Goal: Task Accomplishment & Management: Manage account settings

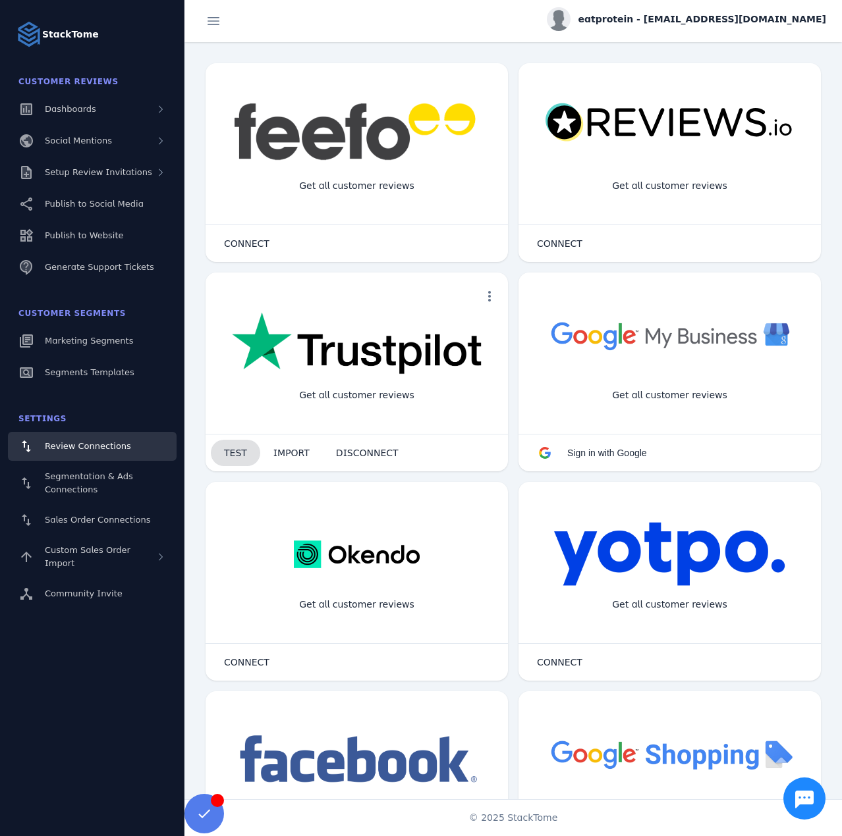
click at [234, 453] on span "TEST" at bounding box center [235, 452] width 23 height 9
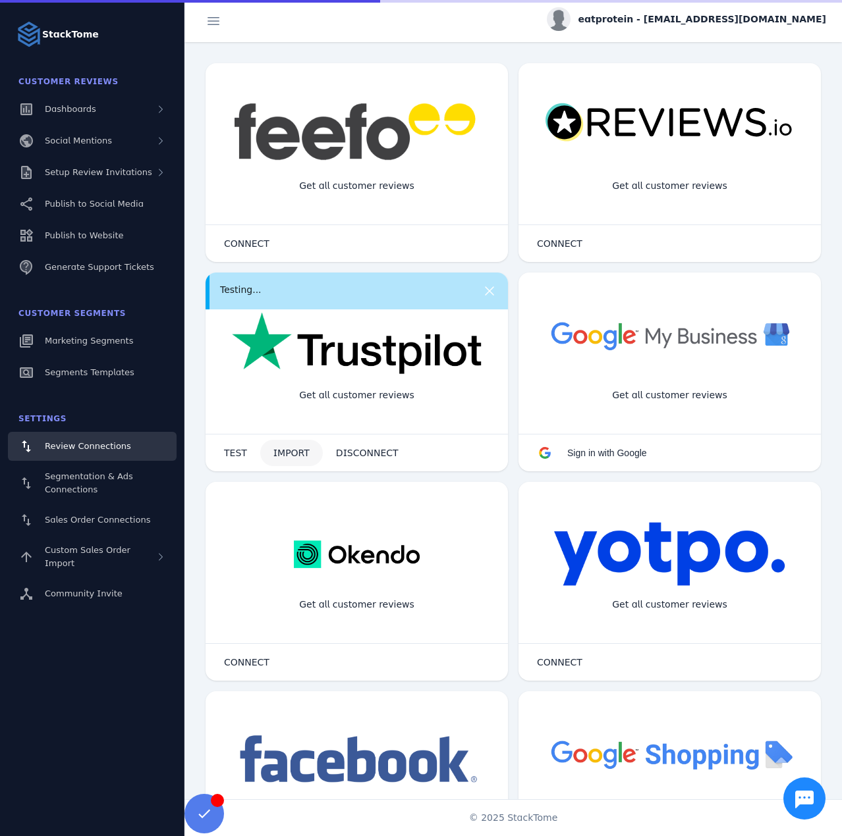
click at [279, 452] on span "IMPORT" at bounding box center [291, 452] width 36 height 9
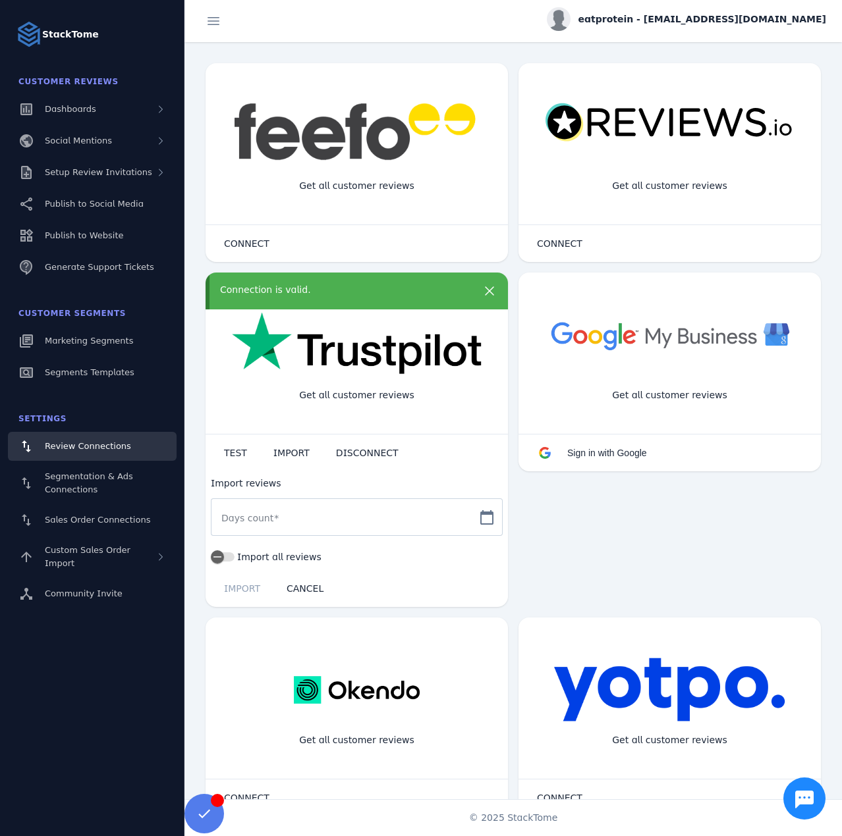
click at [262, 520] on mat-label "Days count" at bounding box center [247, 518] width 52 height 11
click at [262, 520] on input "Days count" at bounding box center [344, 518] width 247 height 16
type input "*"
click at [238, 591] on span "IMPORT" at bounding box center [242, 588] width 36 height 9
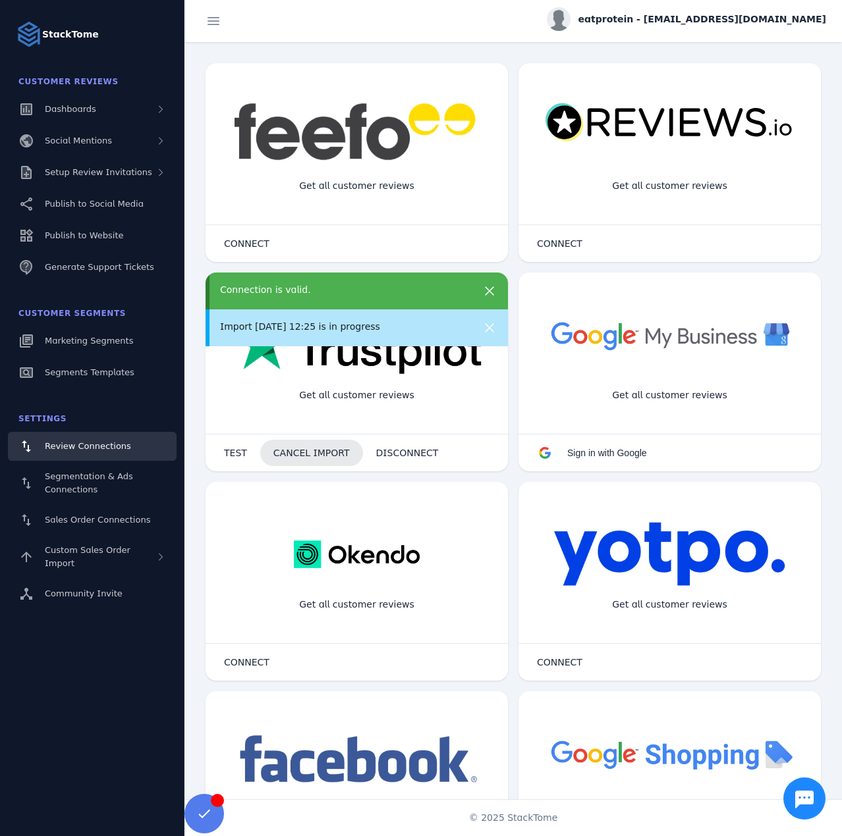
drag, startPoint x: 308, startPoint y: 455, endPoint x: 325, endPoint y: 427, distance: 32.8
click at [308, 454] on span "CANCEL IMPORT" at bounding box center [311, 452] width 76 height 9
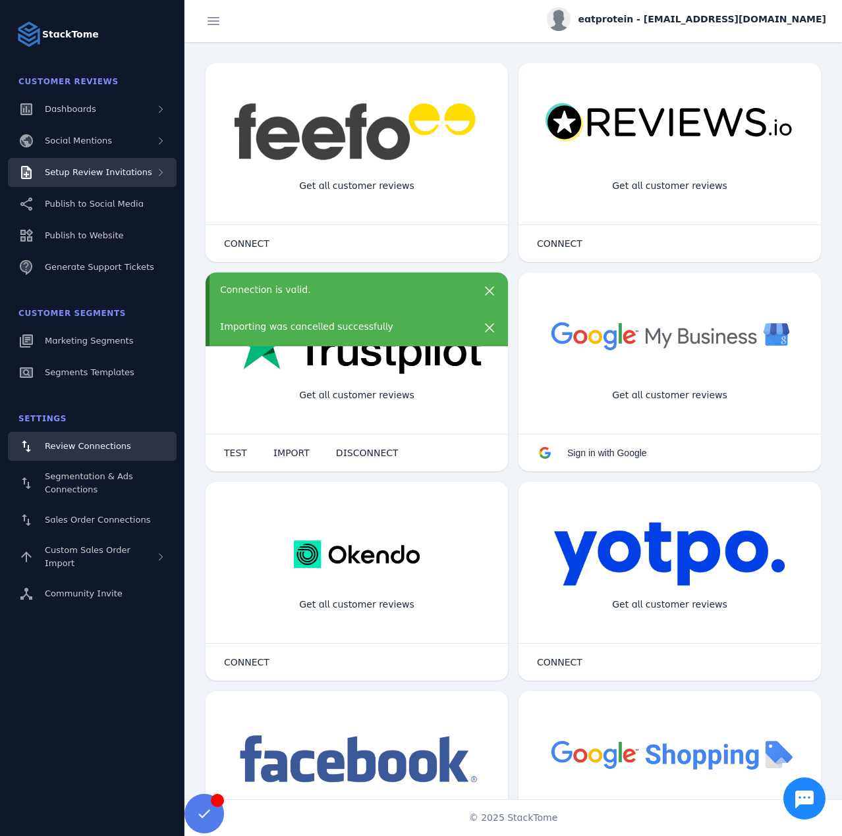
click at [115, 171] on span "Setup Review Invitations" at bounding box center [98, 172] width 107 height 10
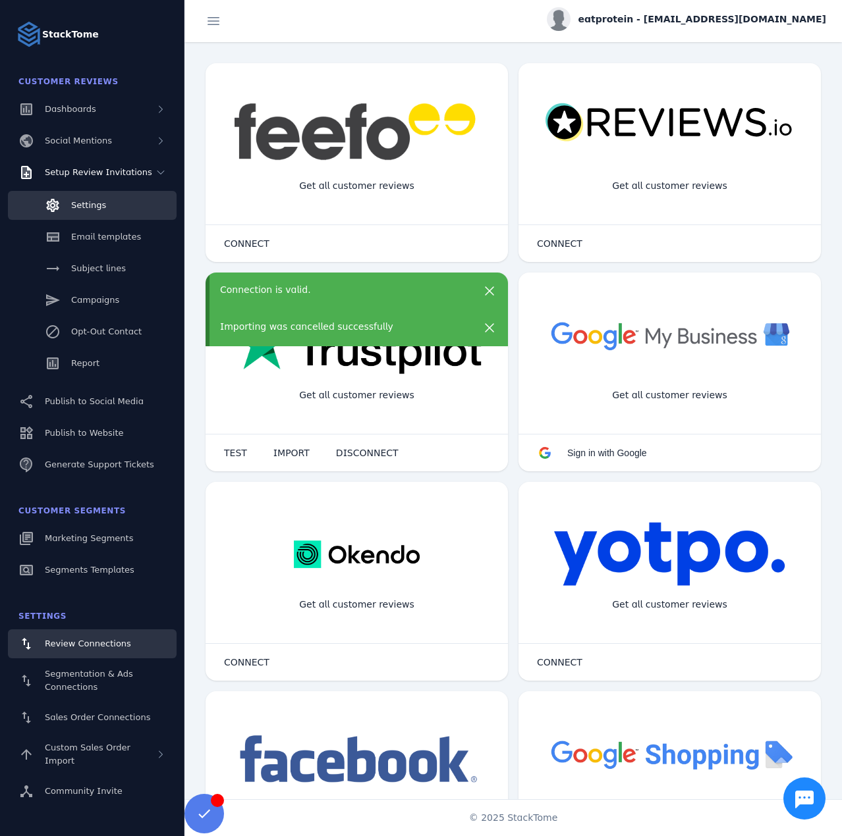
click at [106, 205] on link "Settings" at bounding box center [92, 205] width 169 height 29
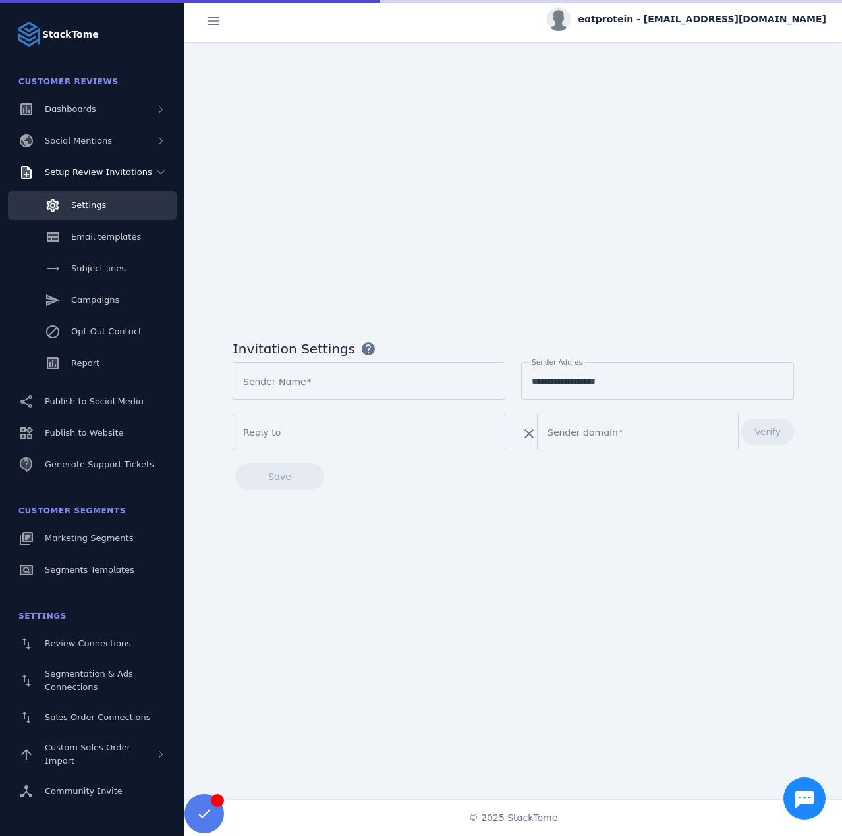
type input "**********"
type input "*****"
type input "**********"
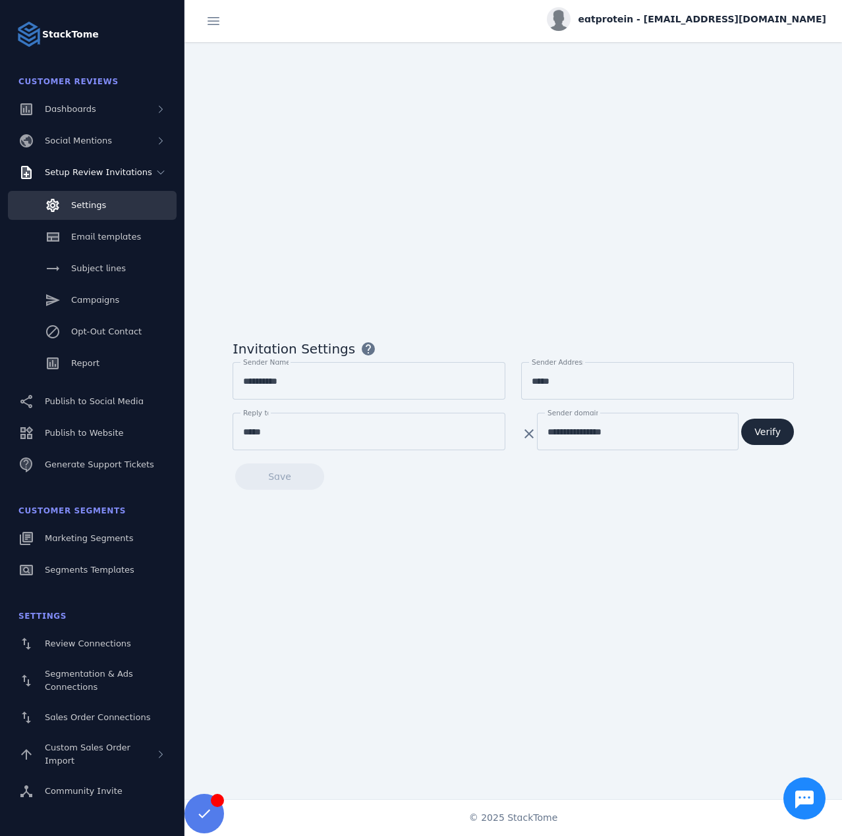
click at [567, 432] on input "**********" at bounding box center [637, 432] width 180 height 16
click at [767, 430] on span "Verify" at bounding box center [767, 431] width 26 height 9
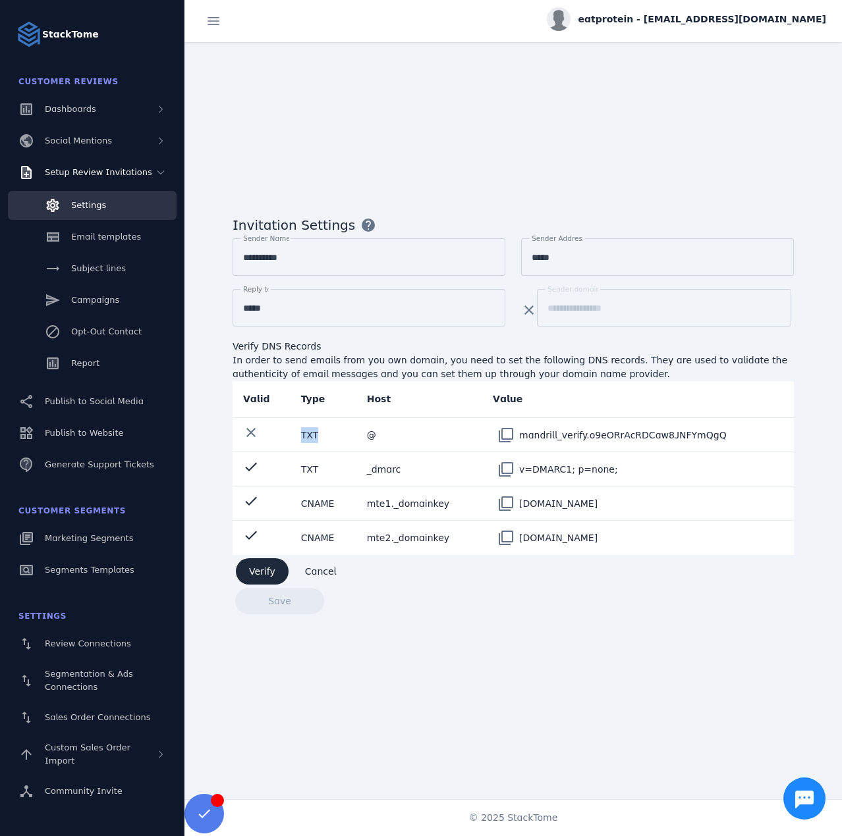
drag, startPoint x: 299, startPoint y: 433, endPoint x: 318, endPoint y: 435, distance: 19.2
click at [318, 435] on td "TXT" at bounding box center [324, 435] width 66 height 34
drag, startPoint x: 707, startPoint y: 429, endPoint x: 622, endPoint y: 425, distance: 85.0
click at [622, 425] on div "filter_none mandrill_verify.o9eORrAcRDCaw8JNFYmQgQ" at bounding box center [638, 435] width 290 height 26
drag, startPoint x: 371, startPoint y: 433, endPoint x: 381, endPoint y: 433, distance: 9.9
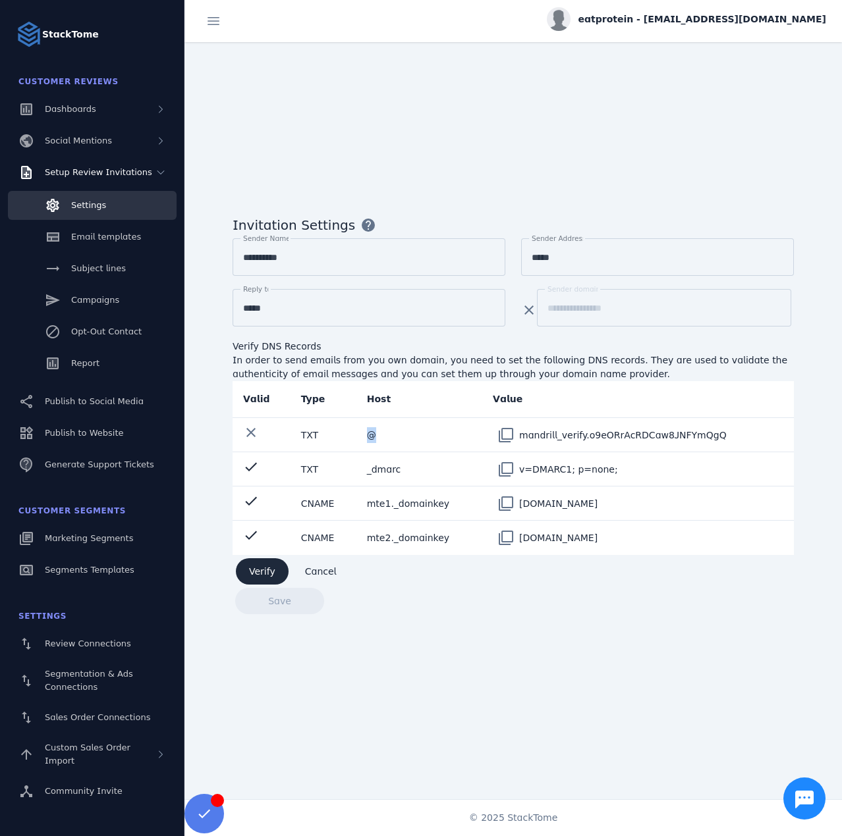
click at [381, 433] on td "@" at bounding box center [420, 435] width 126 height 34
copy td "@"
click at [540, 432] on div "mandrill_verify.o9eORrAcRDCaw8JNFYmQgQ" at bounding box center [622, 435] width 207 height 26
click at [558, 473] on div "v=DMARC1; p=none;" at bounding box center [568, 469] width 99 height 26
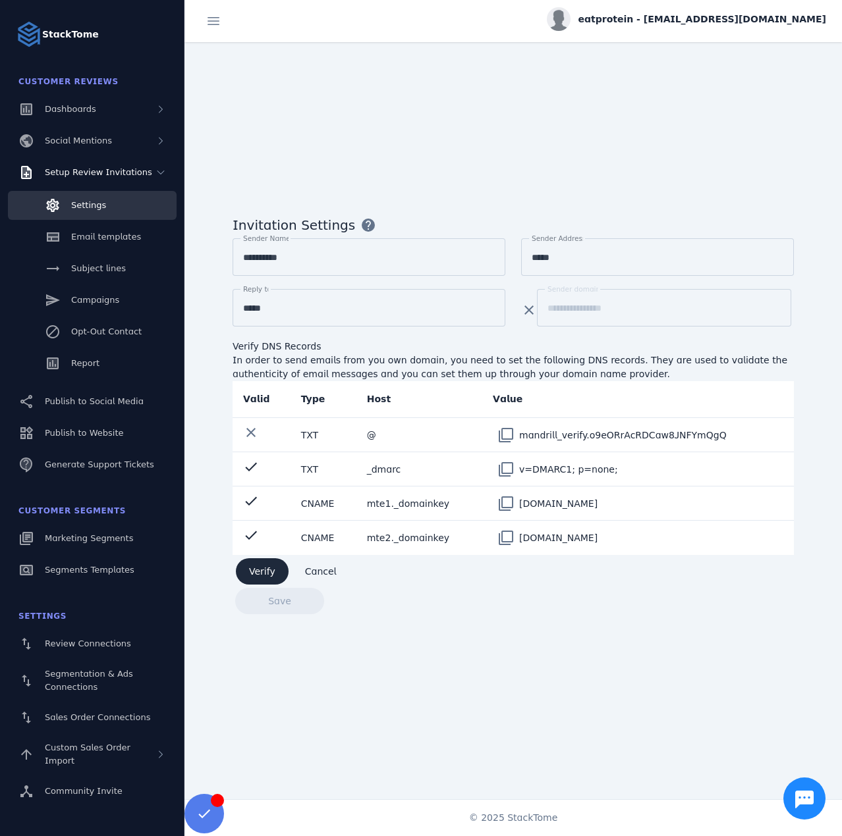
click at [556, 472] on div "v=DMARC1; p=none;" at bounding box center [568, 469] width 99 height 26
click at [556, 471] on div "v=DMARC1; p=none;" at bounding box center [568, 469] width 99 height 26
click at [569, 426] on div "mandrill_verify.o9eORrAcRDCaw8JNFYmQgQ" at bounding box center [622, 435] width 207 height 26
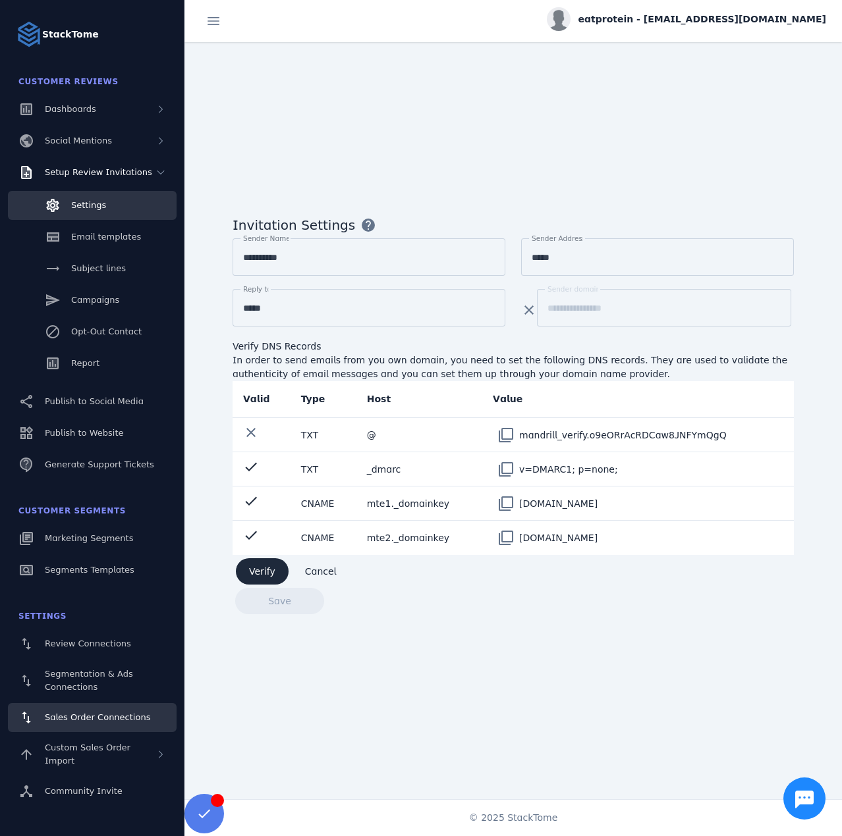
click at [90, 718] on span "Sales Order Connections" at bounding box center [97, 718] width 105 height 10
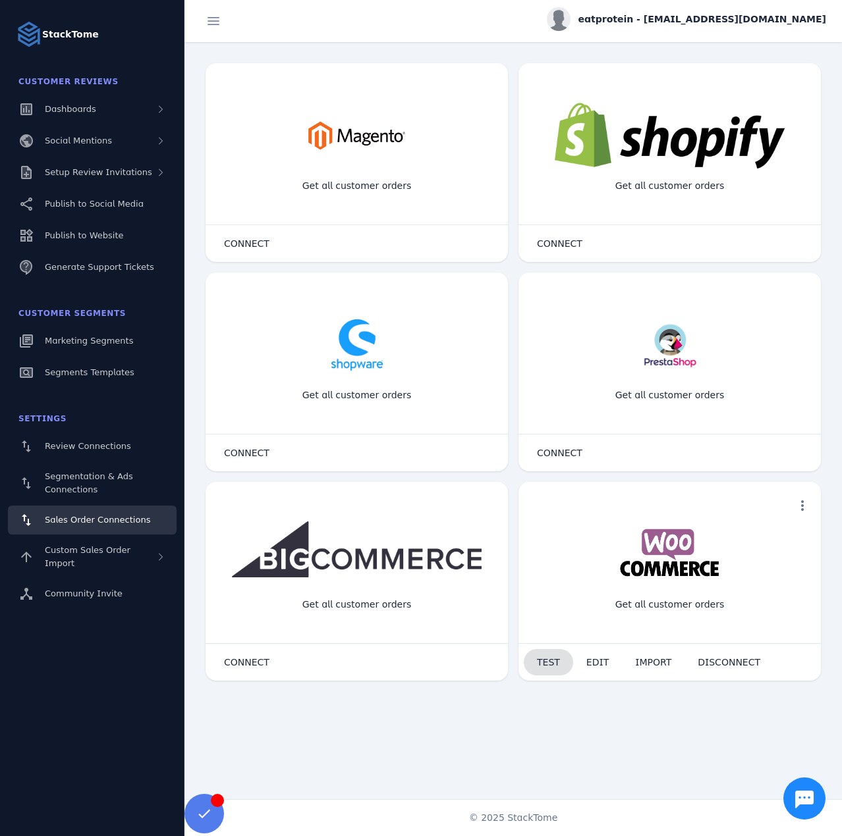
click at [547, 667] on span "TEST" at bounding box center [548, 662] width 23 height 9
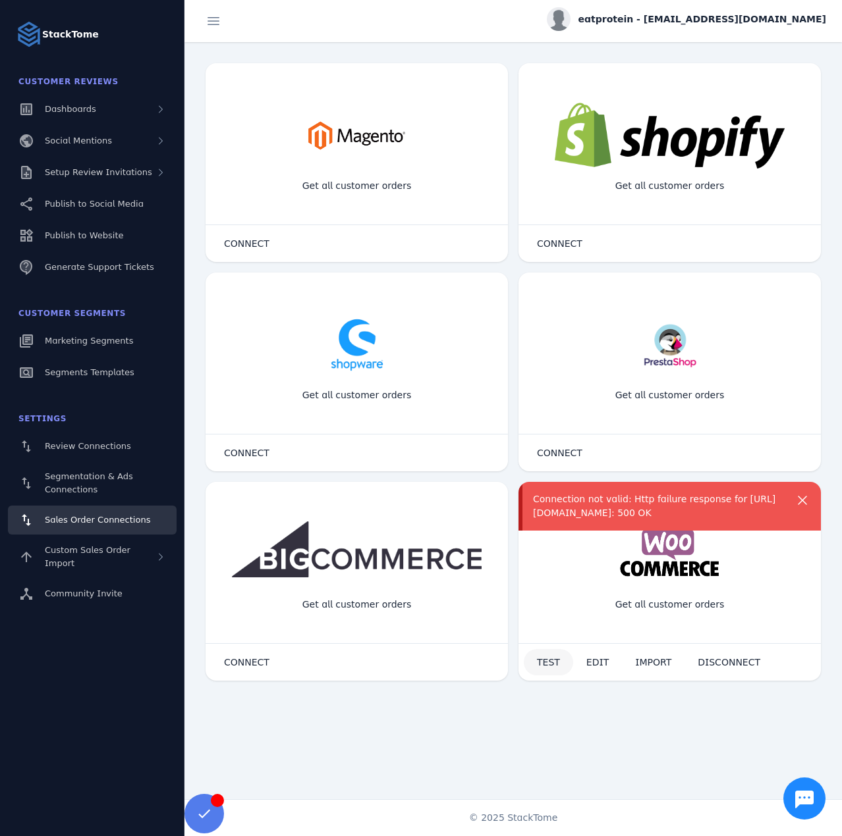
click at [542, 659] on span "TEST" at bounding box center [548, 662] width 23 height 9
click at [540, 670] on span at bounding box center [548, 663] width 49 height 32
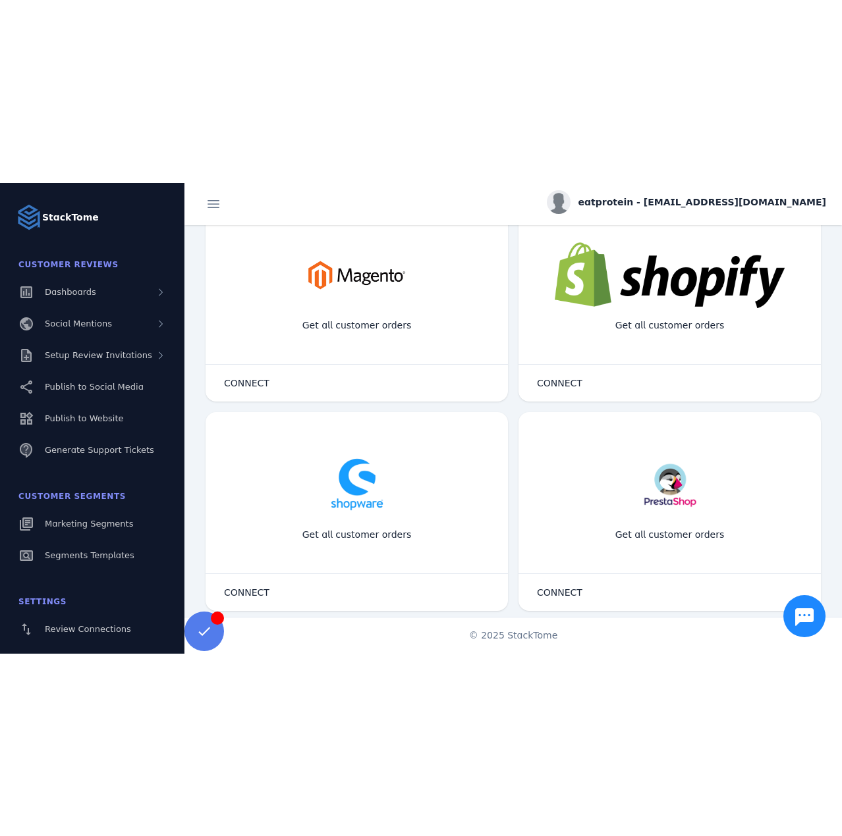
scroll to position [252, 0]
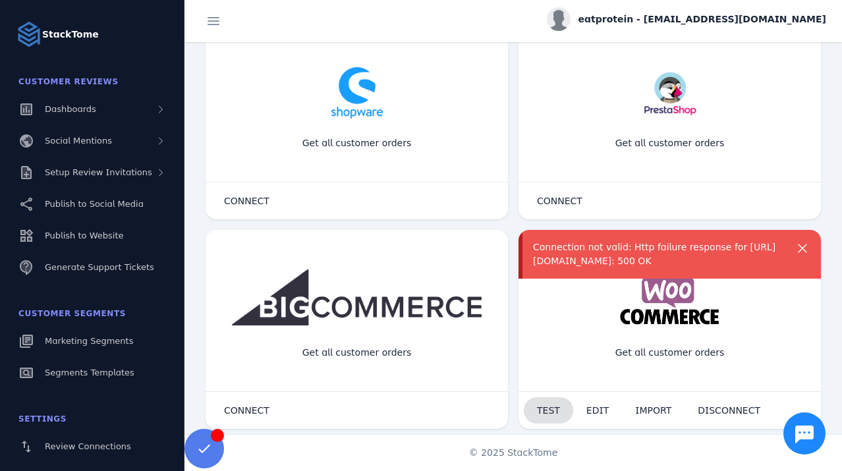
click at [550, 406] on span "TEST" at bounding box center [548, 410] width 23 height 9
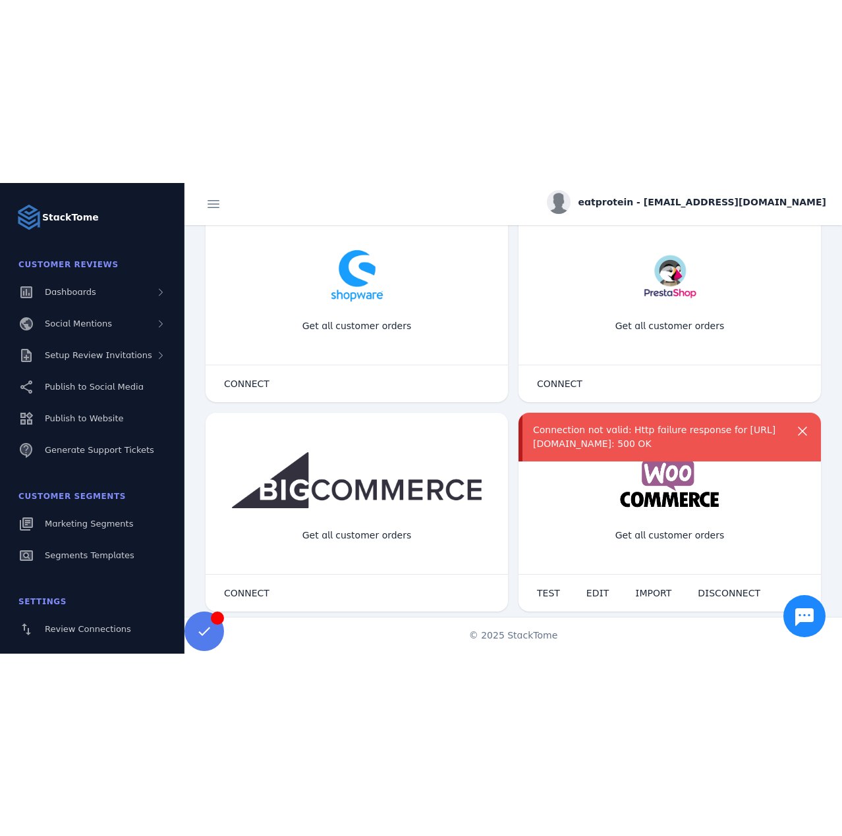
scroll to position [0, 0]
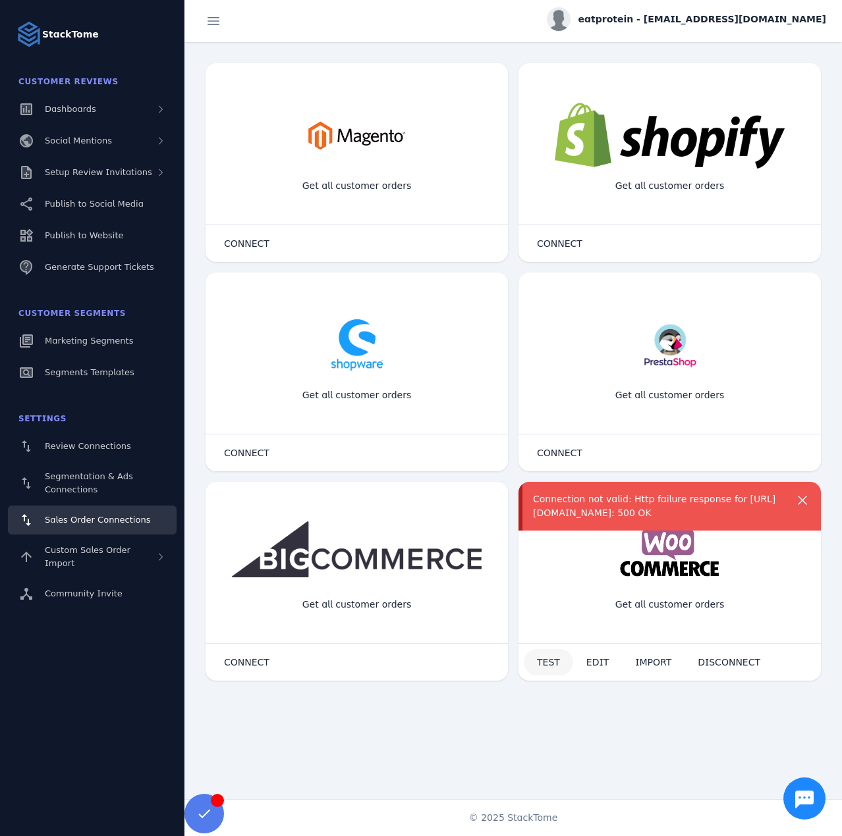
click at [558, 659] on span at bounding box center [548, 663] width 49 height 32
click at [556, 661] on span "TEST" at bounding box center [548, 662] width 23 height 9
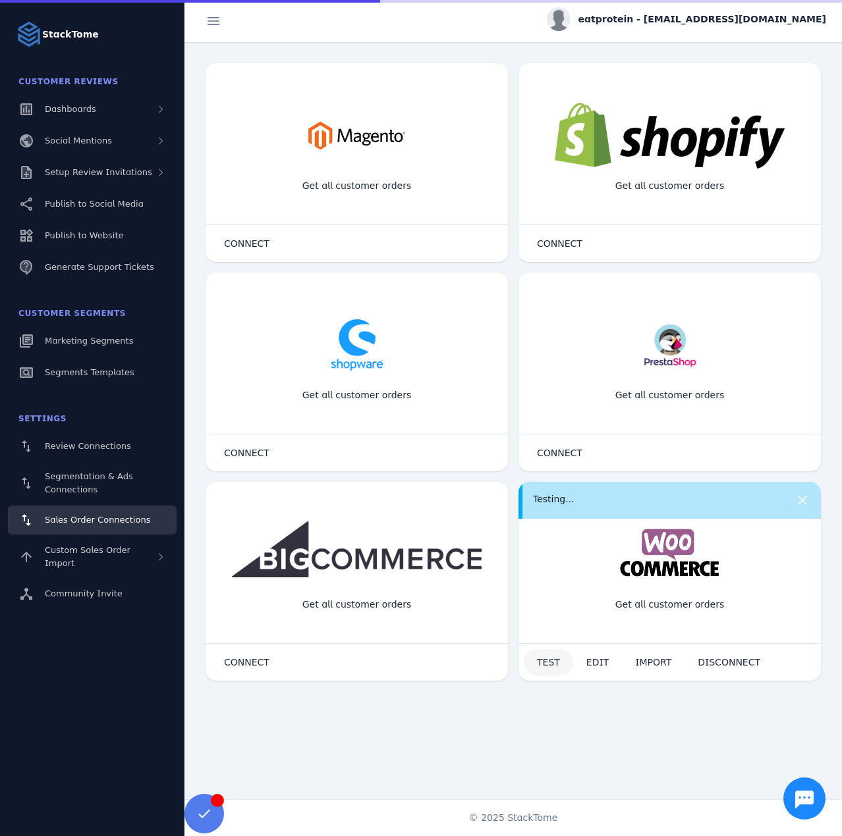
click at [556, 661] on span "TEST" at bounding box center [548, 662] width 23 height 9
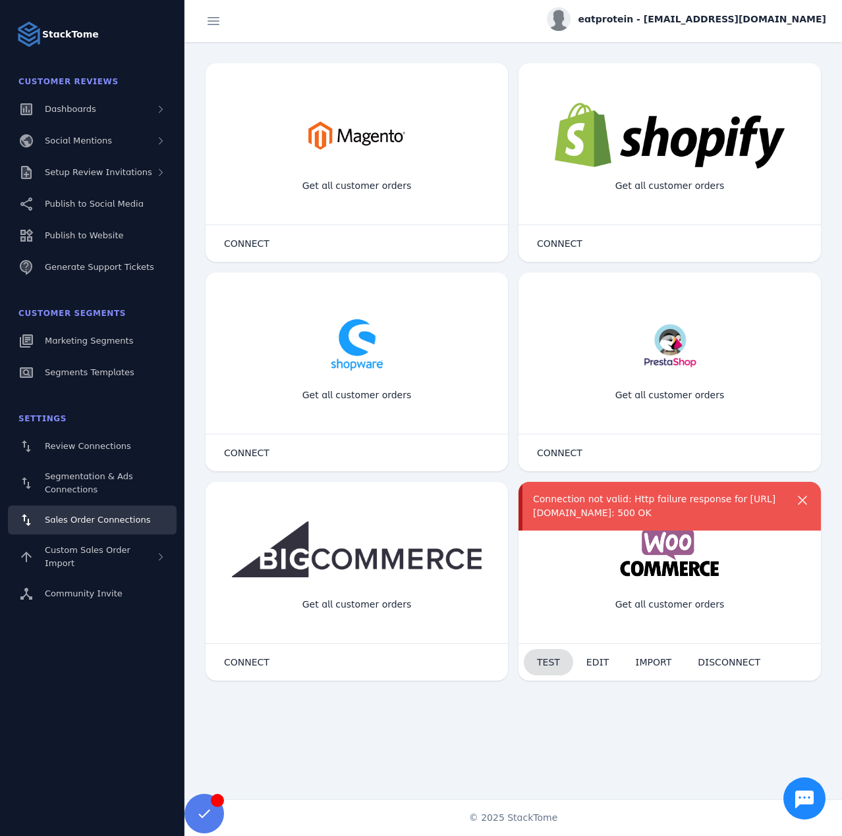
click at [556, 661] on span "TEST" at bounding box center [548, 662] width 23 height 9
click at [611, 520] on div "Connection not valid: Http failure response for https://services.stacktome.com/…" at bounding box center [658, 507] width 250 height 28
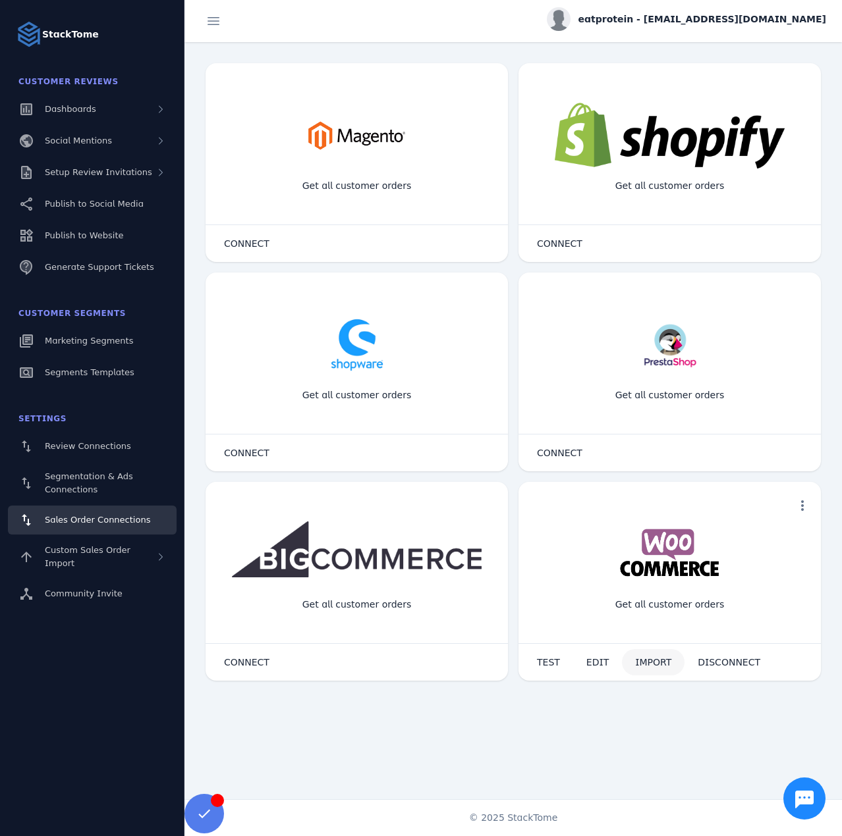
click at [639, 658] on span "IMPORT" at bounding box center [653, 662] width 36 height 9
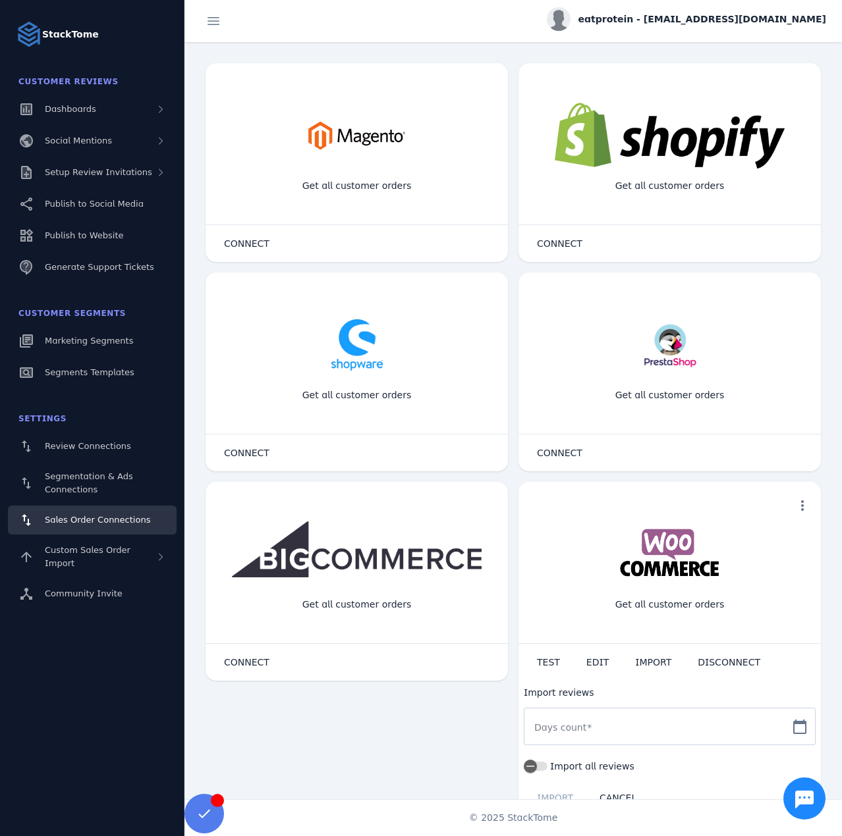
click at [589, 728] on input "Days count" at bounding box center [657, 727] width 247 height 16
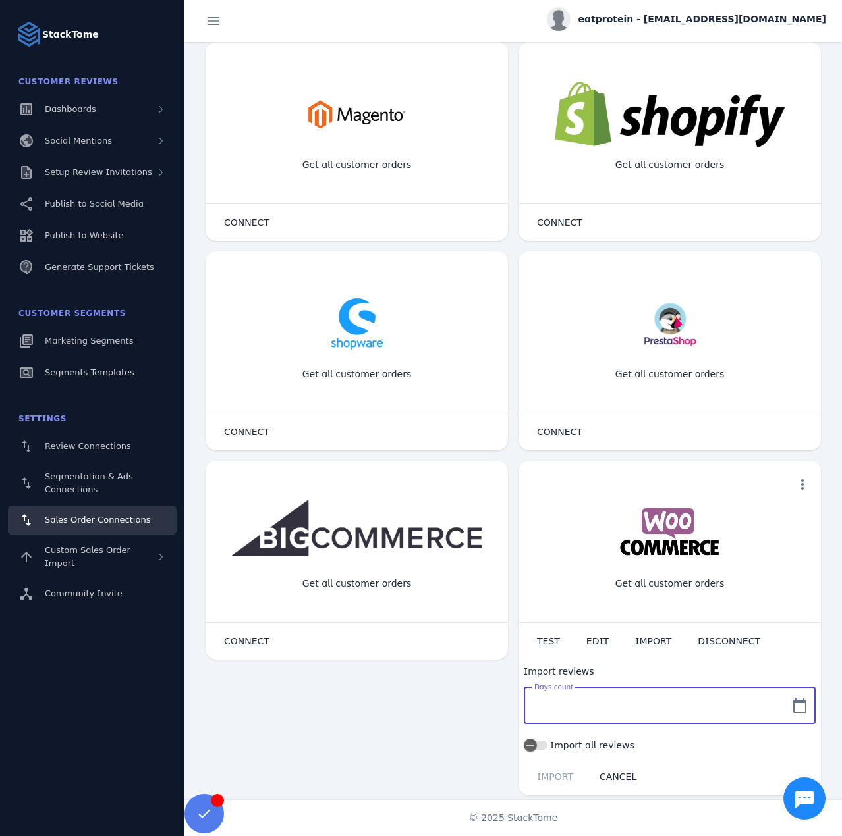
scroll to position [22, 0]
type input "*"
click at [553, 774] on span "IMPORT" at bounding box center [555, 776] width 36 height 9
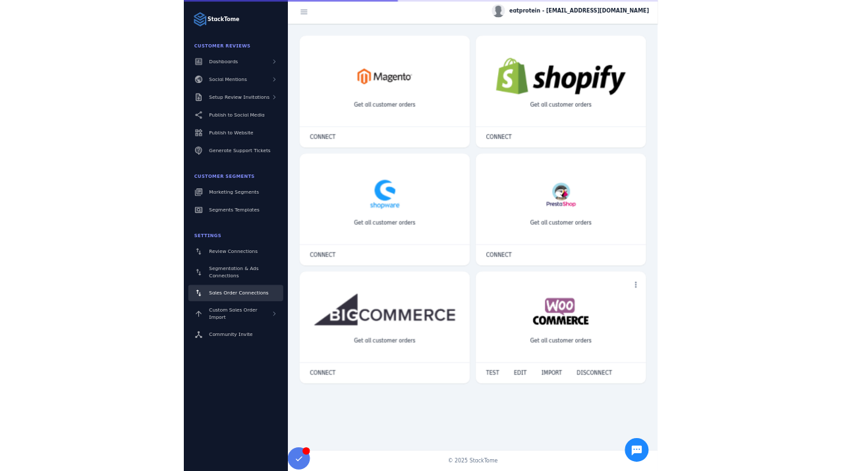
scroll to position [0, 0]
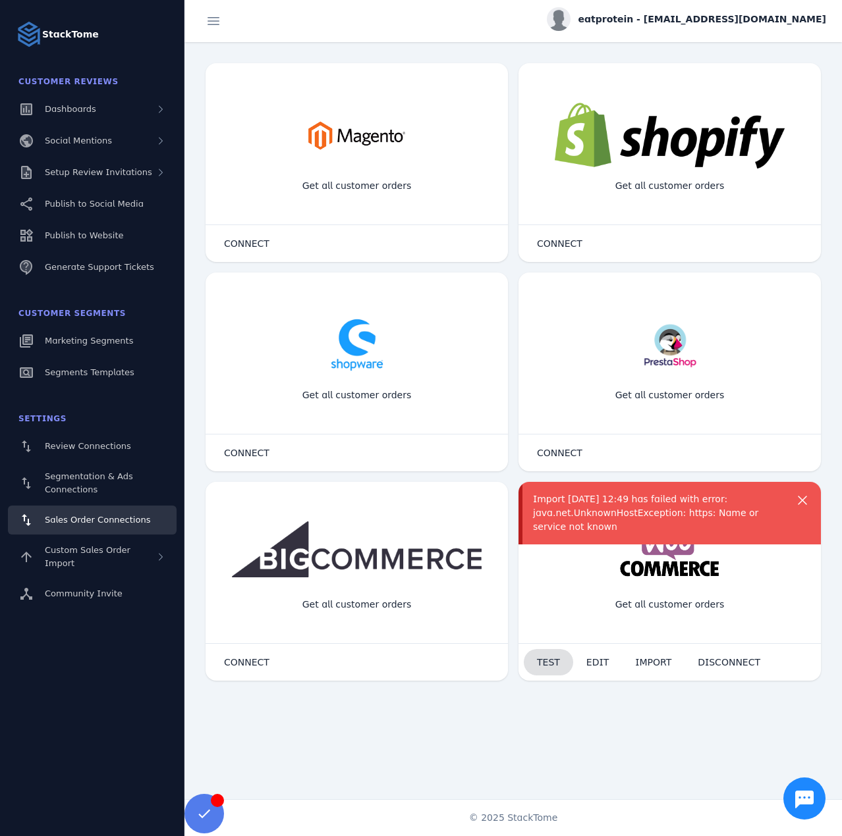
click at [549, 662] on span "TEST" at bounding box center [548, 662] width 23 height 9
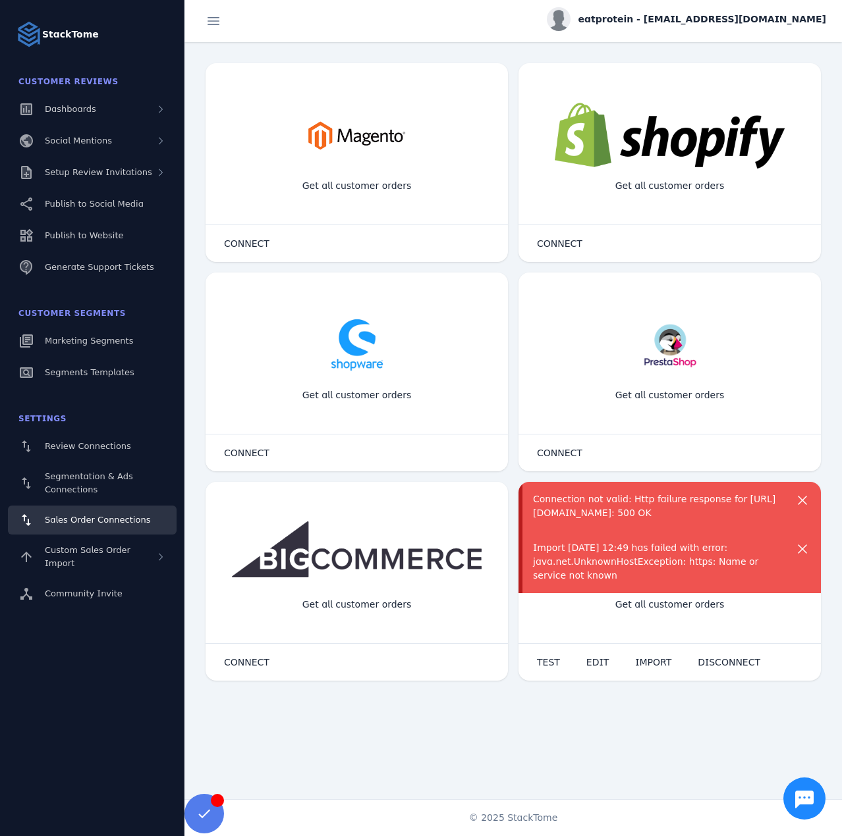
click at [616, 566] on div "Import 23/09/2025 12:49 has failed with error: java.net.UnknownHostException: h…" at bounding box center [658, 561] width 250 height 41
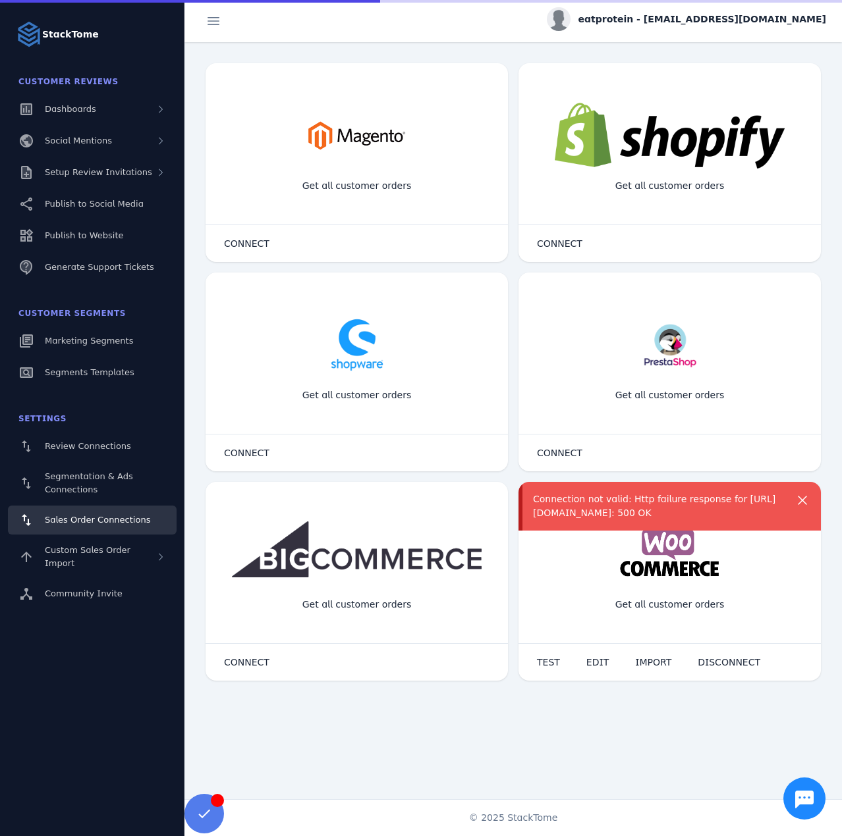
click at [601, 502] on div "Connection not valid: Http failure response for https://services.stacktome.com/…" at bounding box center [658, 507] width 250 height 28
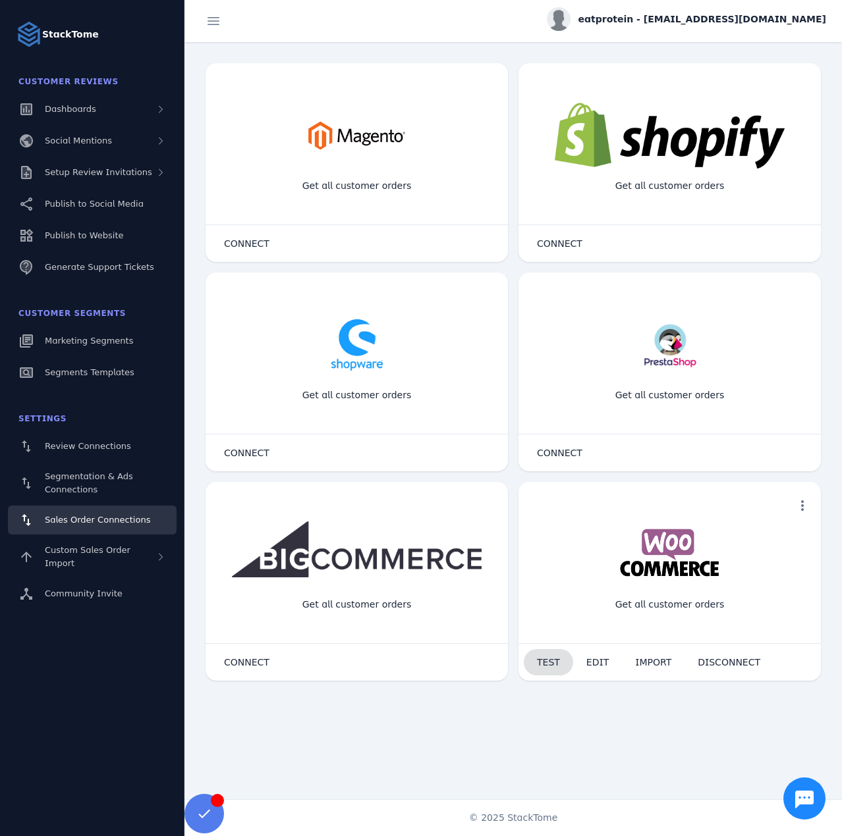
click at [551, 660] on span "TEST" at bounding box center [548, 662] width 23 height 9
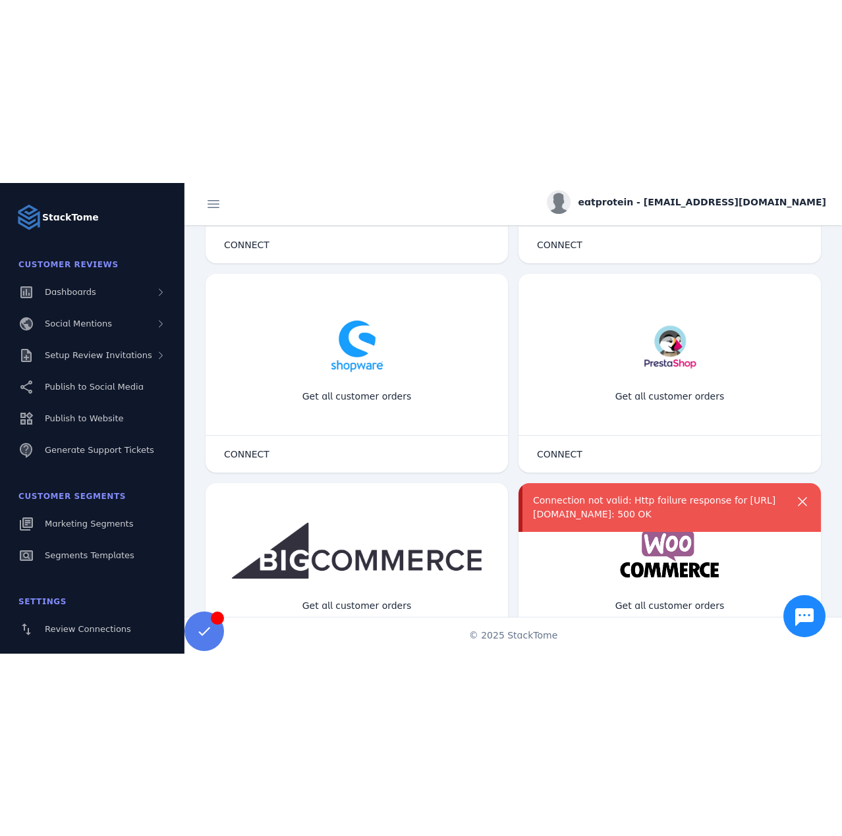
scroll to position [252, 0]
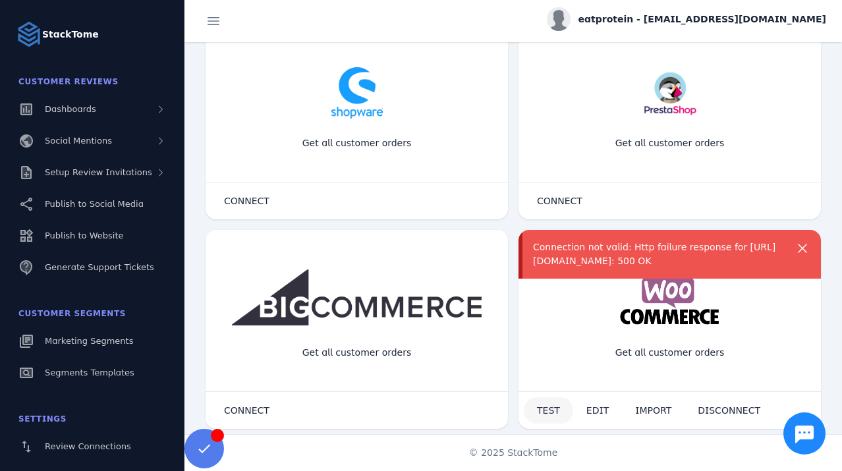
click at [562, 405] on span at bounding box center [548, 410] width 49 height 32
click at [595, 414] on span "EDIT" at bounding box center [597, 410] width 22 height 9
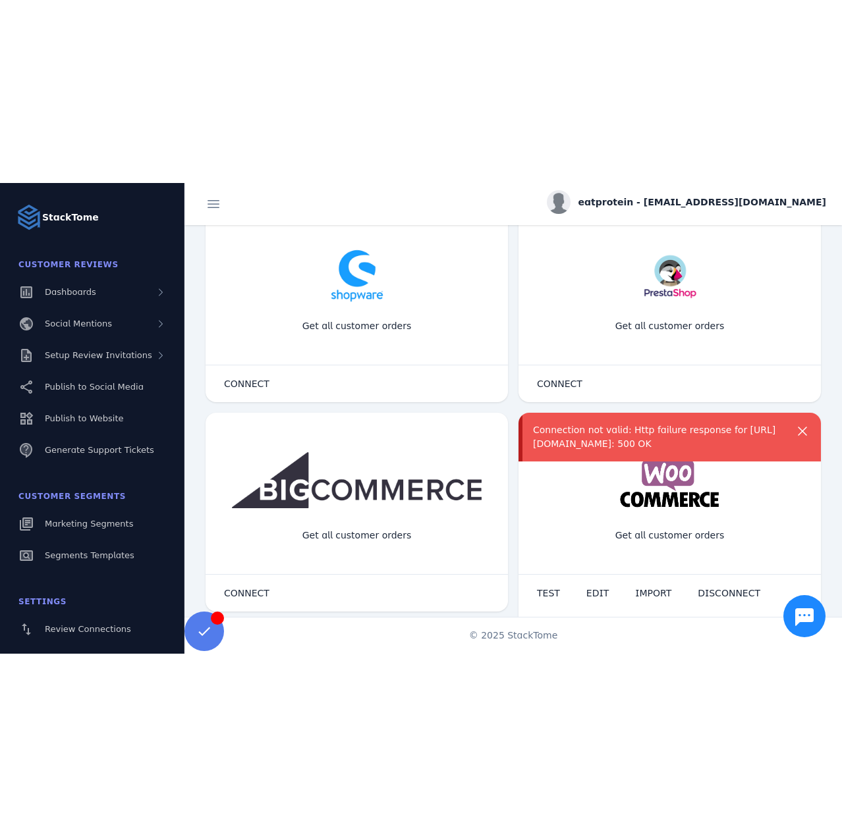
scroll to position [104, 0]
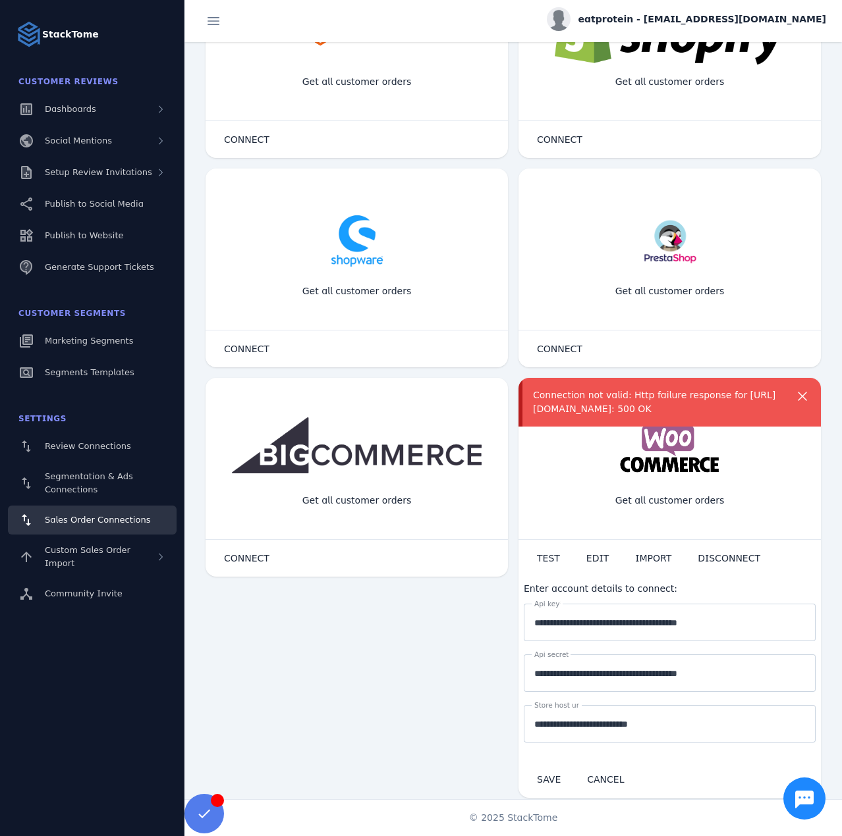
click at [583, 416] on div "Connection not valid: Http failure response for https://services.stacktome.com/…" at bounding box center [658, 403] width 250 height 28
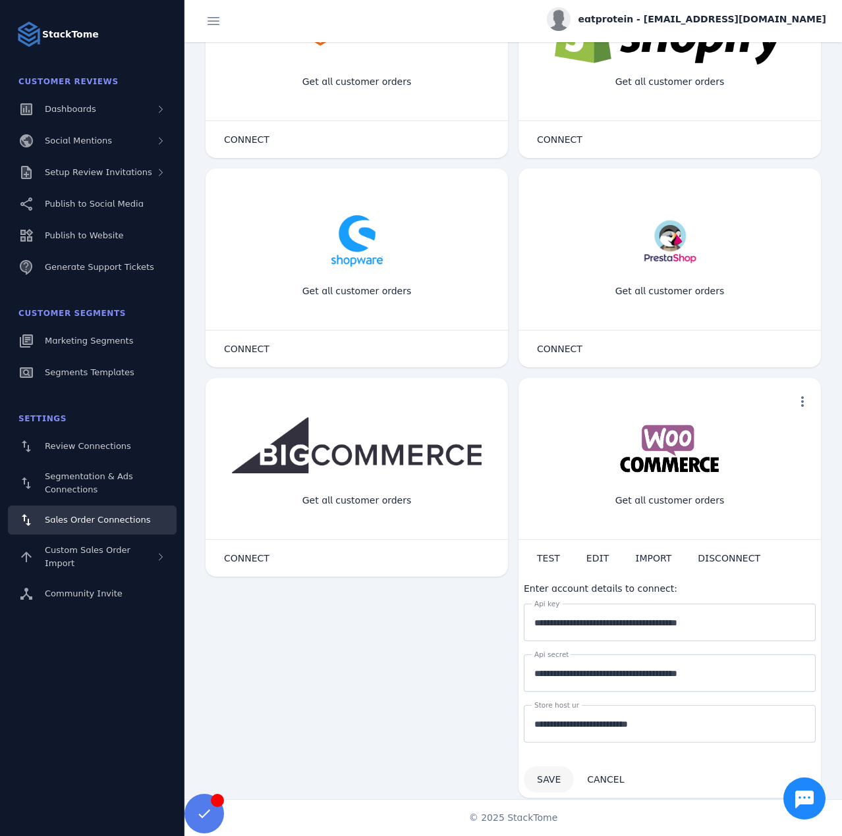
click at [553, 774] on span "SAVE" at bounding box center [549, 779] width 24 height 11
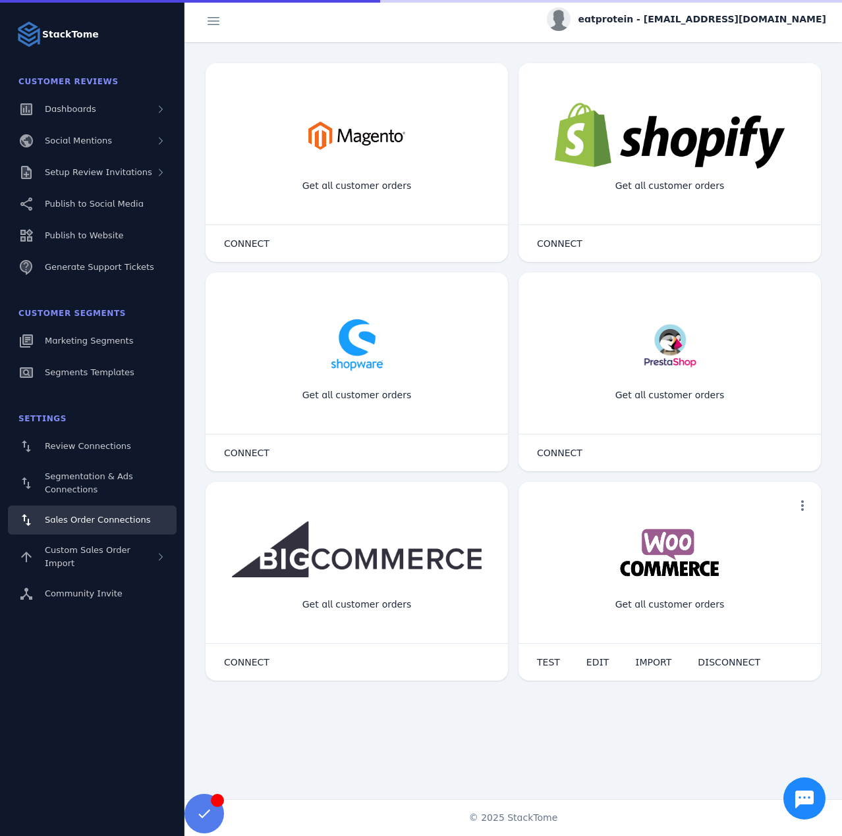
scroll to position [0, 0]
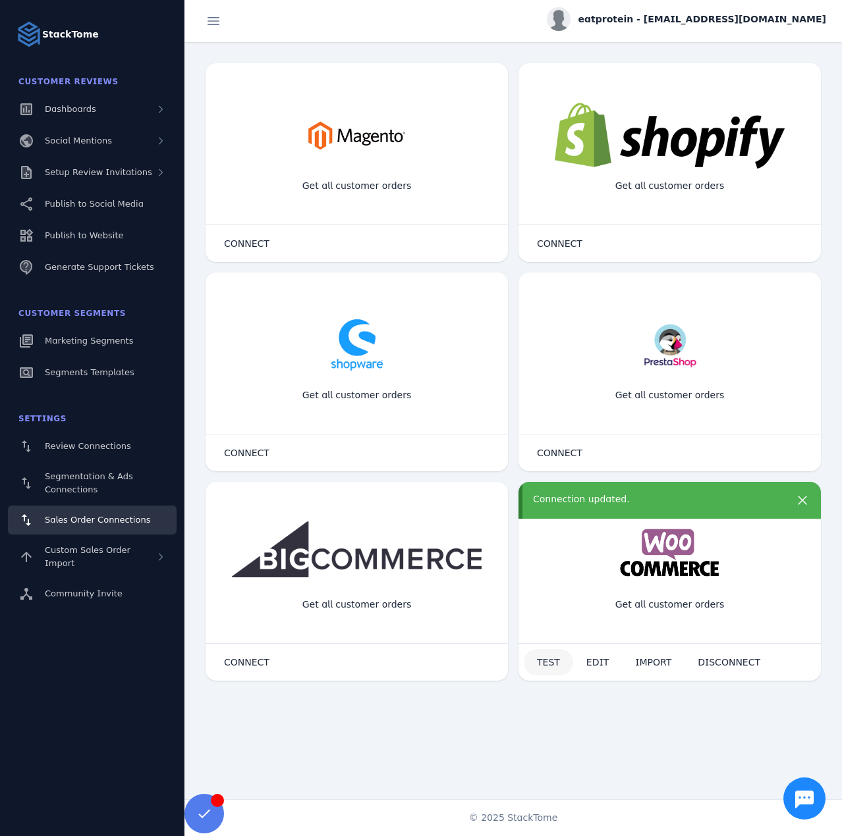
click at [543, 662] on span "TEST" at bounding box center [548, 662] width 23 height 9
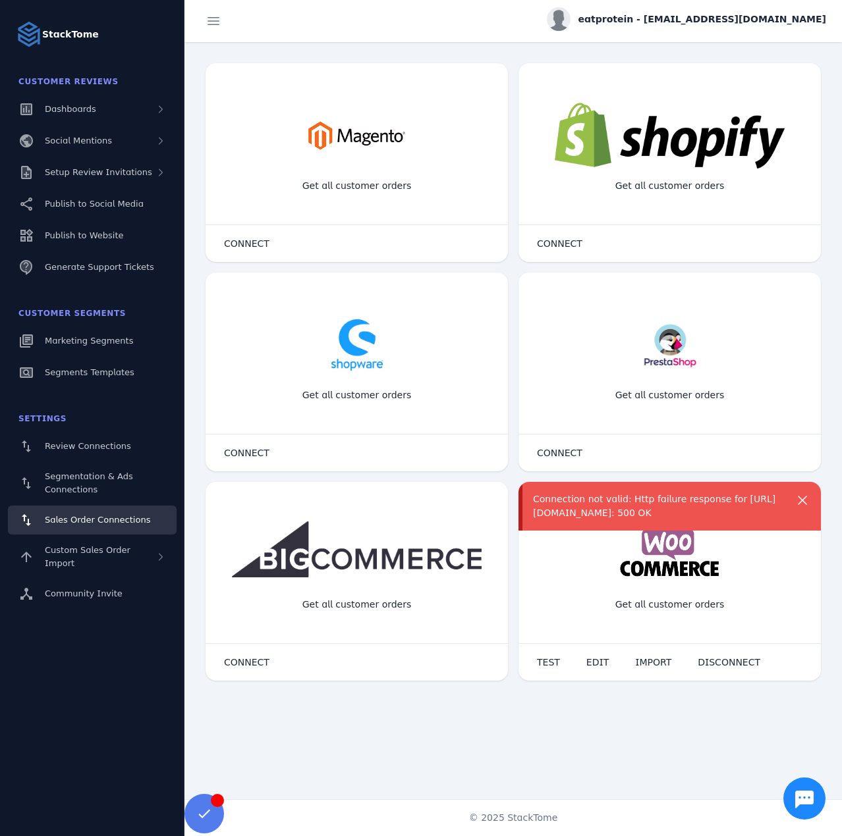
click at [593, 500] on div "Connection not valid: Http failure response for https://services.stacktome.com/…" at bounding box center [658, 507] width 250 height 28
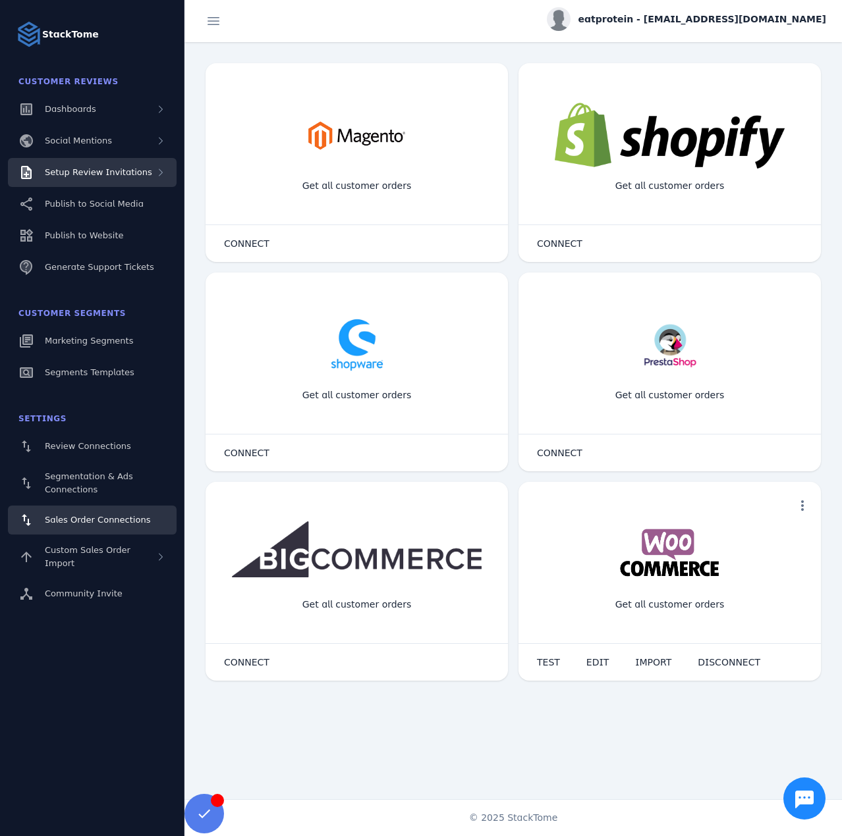
click at [89, 167] on span "Setup Review Invitations" at bounding box center [98, 172] width 107 height 10
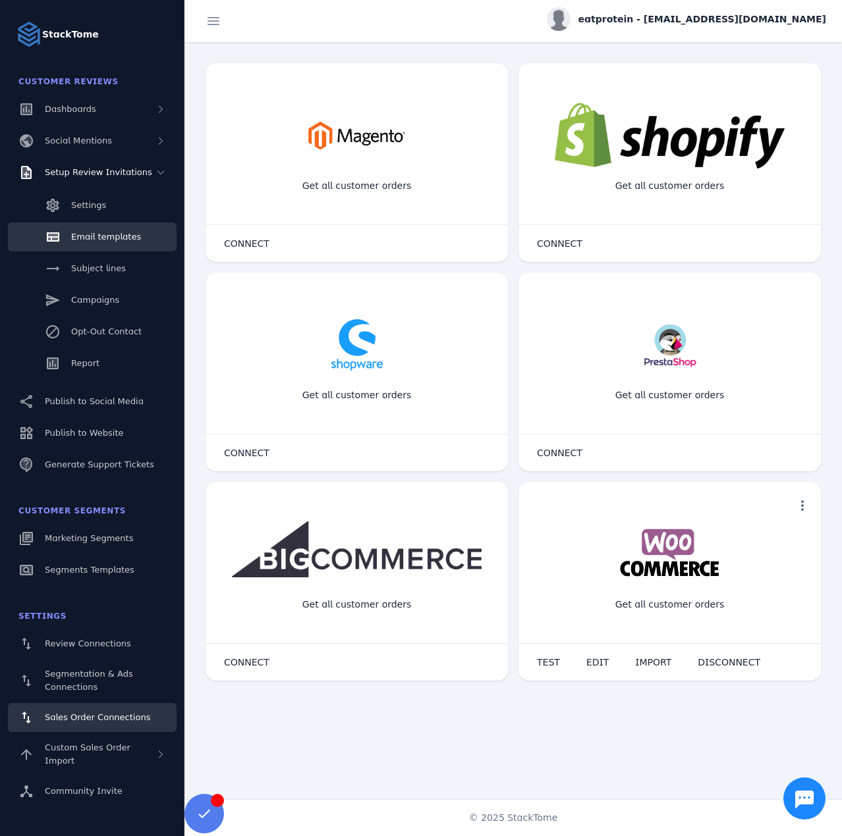
click at [106, 234] on span "Email templates" at bounding box center [106, 237] width 70 height 10
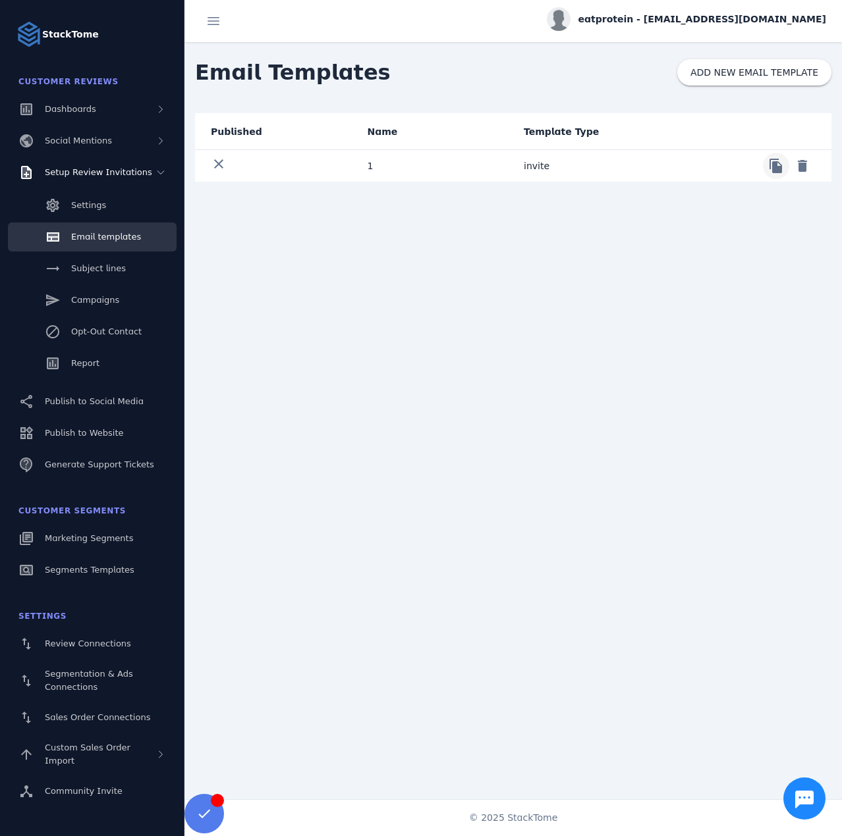
click at [782, 174] on span at bounding box center [776, 166] width 32 height 32
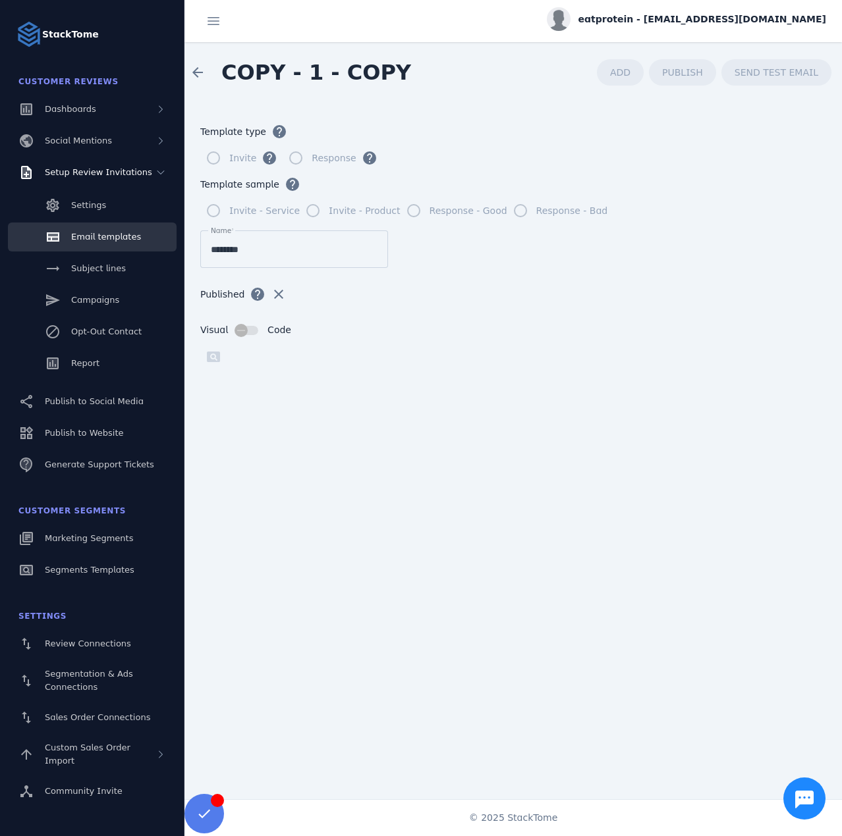
click at [249, 255] on input "********" at bounding box center [294, 250] width 167 height 16
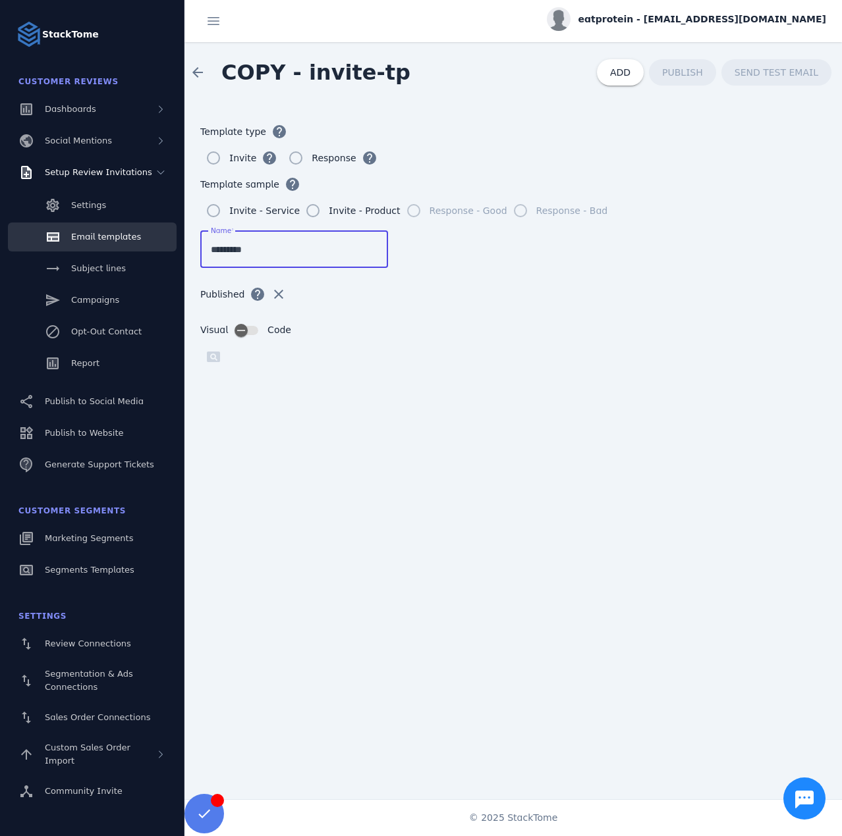
type input "*********"
click at [630, 70] on span "ADD" at bounding box center [620, 72] width 20 height 11
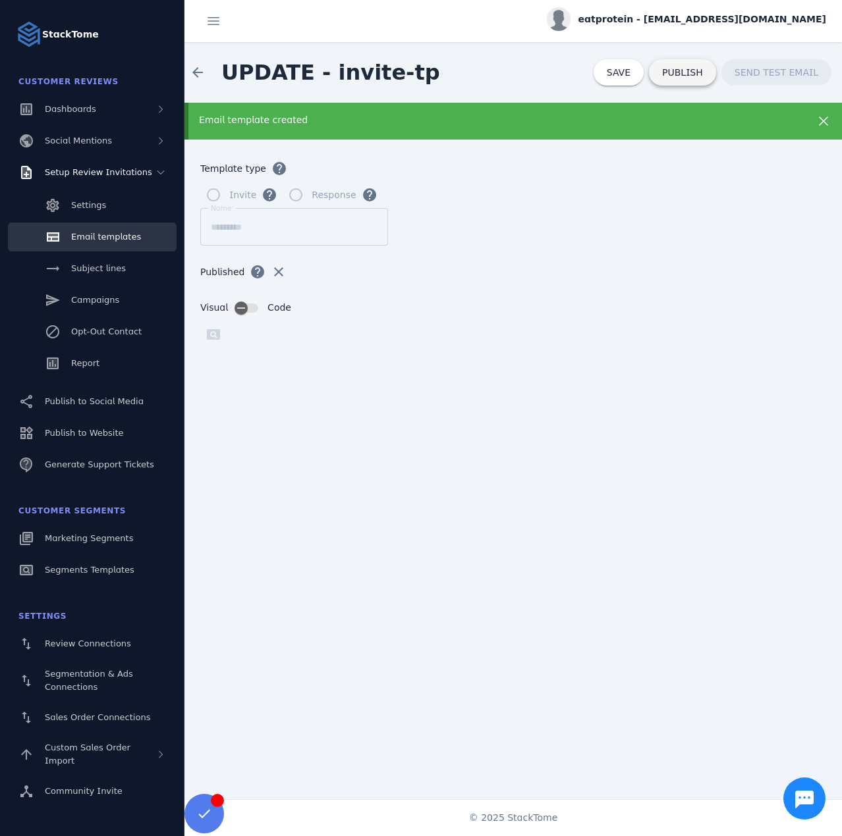
click at [686, 71] on span "PUBLISH" at bounding box center [682, 72] width 41 height 9
click at [143, 232] on link "Email templates" at bounding box center [92, 237] width 169 height 29
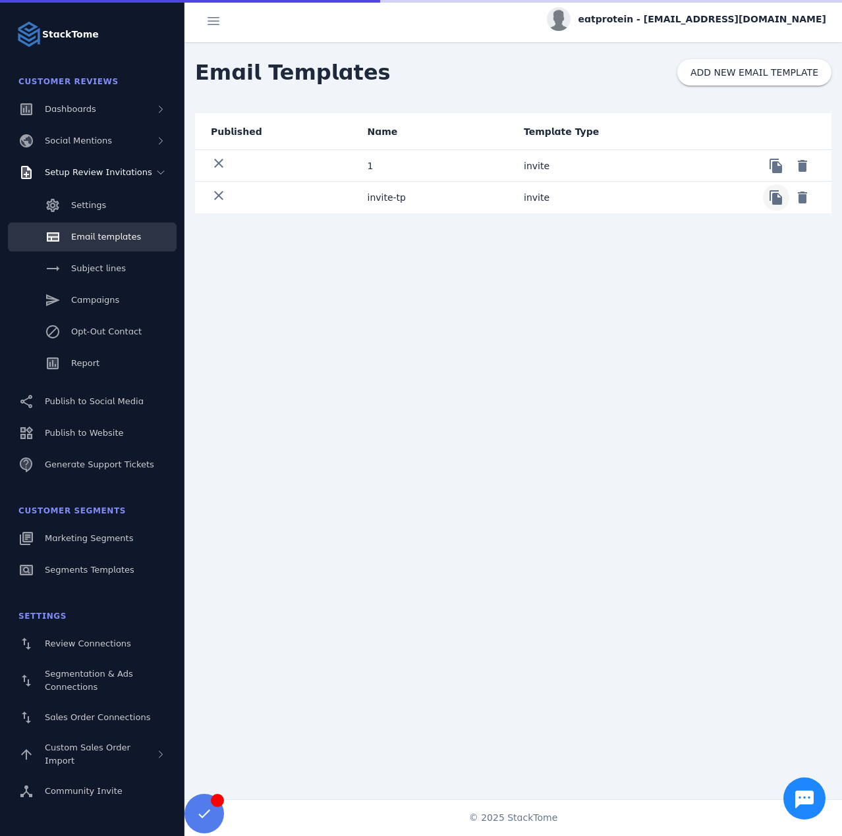
click at [770, 205] on span at bounding box center [776, 198] width 32 height 32
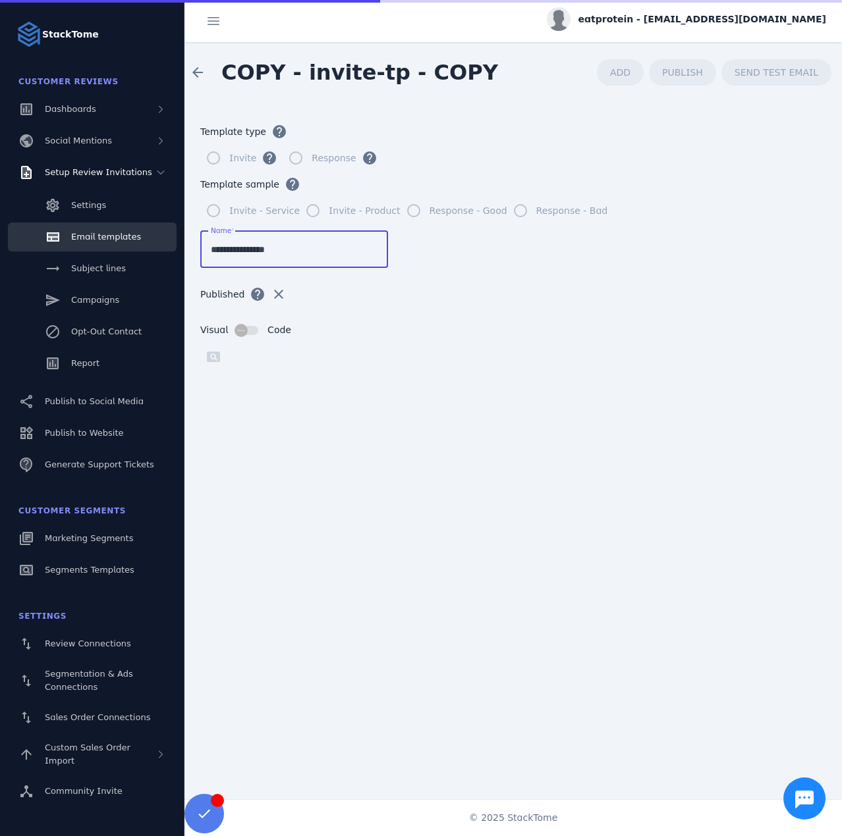
drag, startPoint x: 284, startPoint y: 248, endPoint x: 242, endPoint y: 256, distance: 42.1
click at [242, 256] on input "**********" at bounding box center [294, 250] width 167 height 16
drag, startPoint x: 232, startPoint y: 252, endPoint x: 182, endPoint y: 248, distance: 50.9
click at [182, 248] on classic-layout "StackTome Customer Reviews Dashboards Social Mentions Setup Review Invitations …" at bounding box center [421, 418] width 842 height 836
type input "**********"
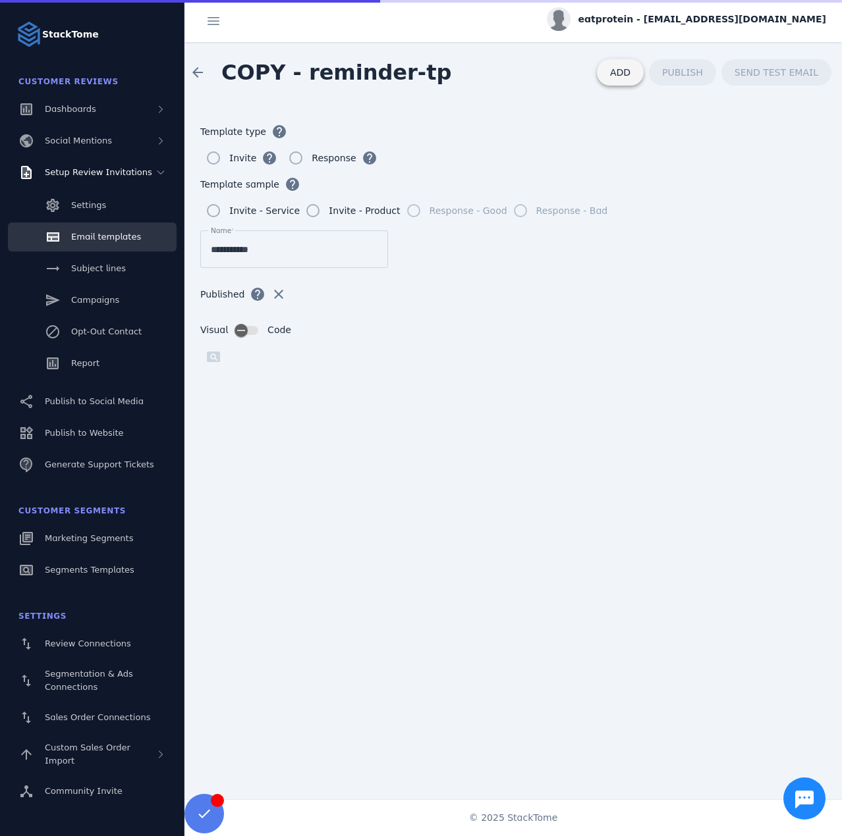
click at [630, 74] on span "ADD" at bounding box center [620, 72] width 20 height 11
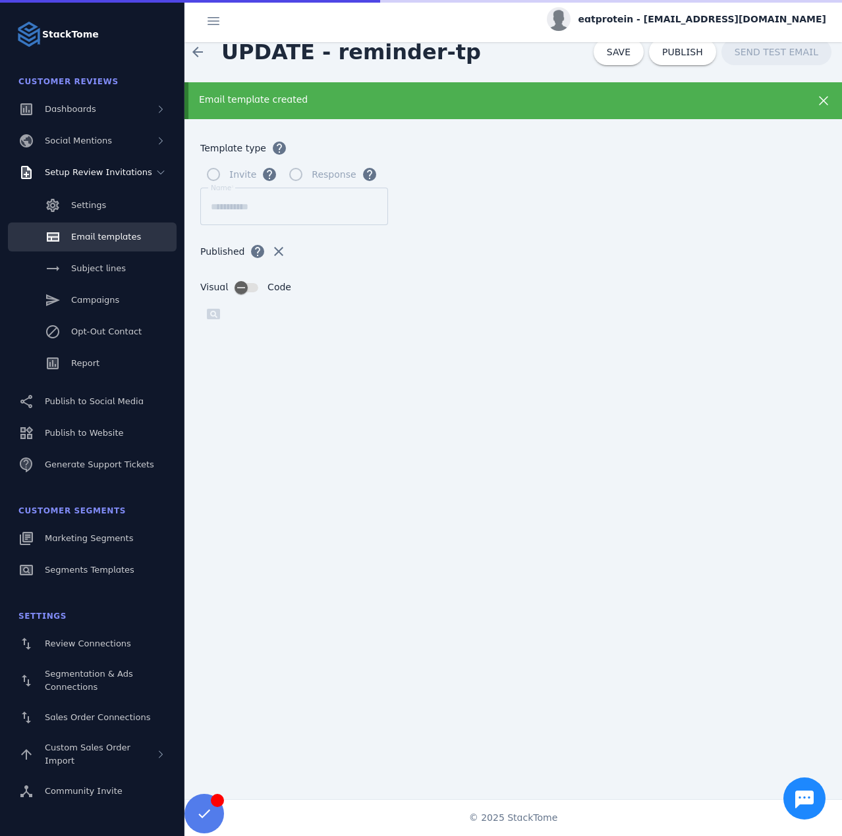
scroll to position [22, 0]
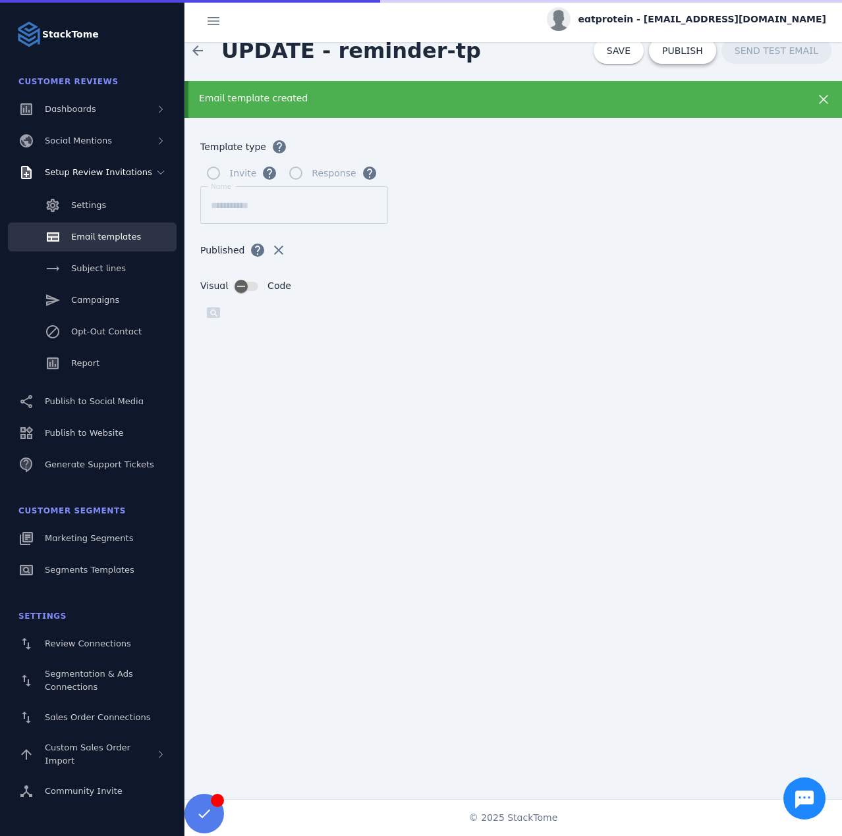
click at [676, 55] on span "PUBLISH" at bounding box center [682, 50] width 41 height 9
click at [104, 267] on span "Subject lines" at bounding box center [98, 268] width 55 height 10
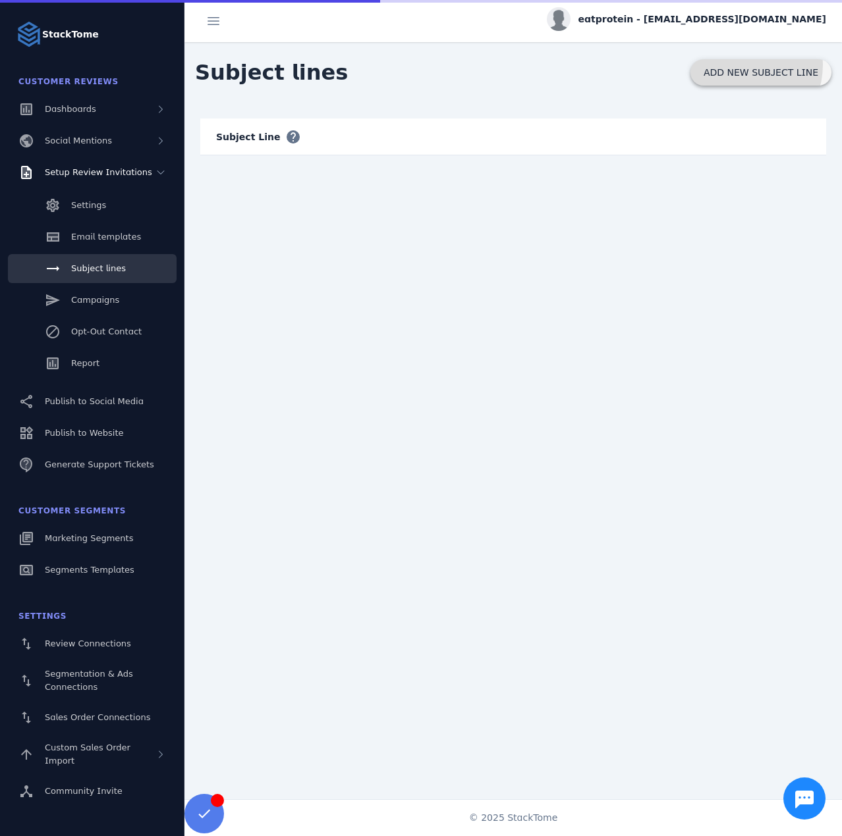
click at [745, 65] on span at bounding box center [760, 73] width 141 height 32
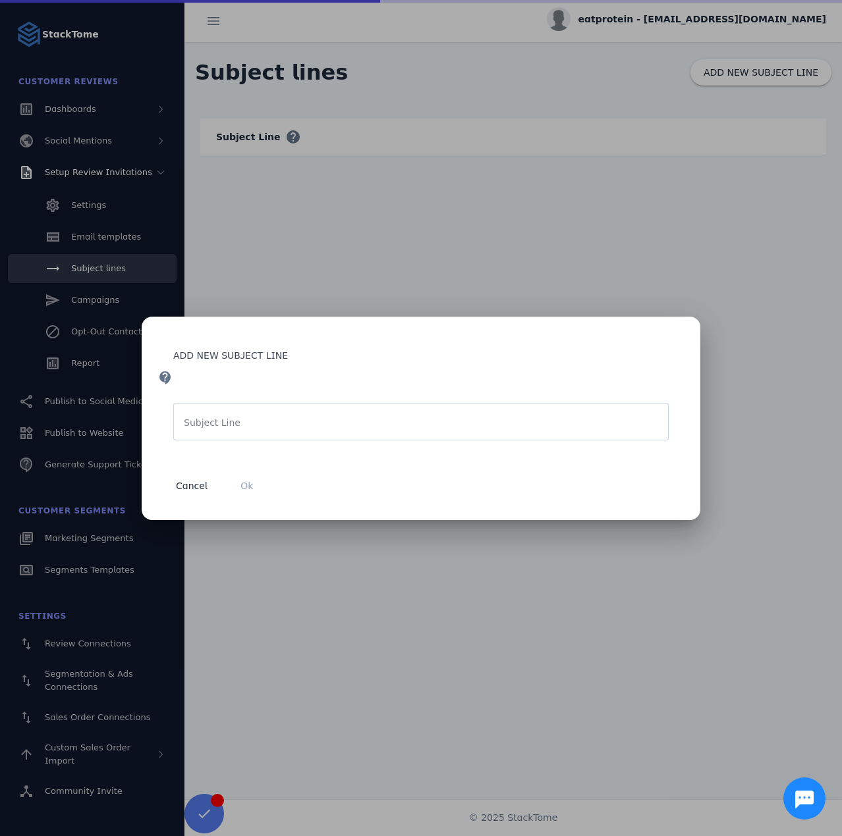
click at [207, 425] on mat-label "Subject Line" at bounding box center [212, 423] width 57 height 11
click at [207, 425] on input "Subject Line" at bounding box center [421, 422] width 474 height 16
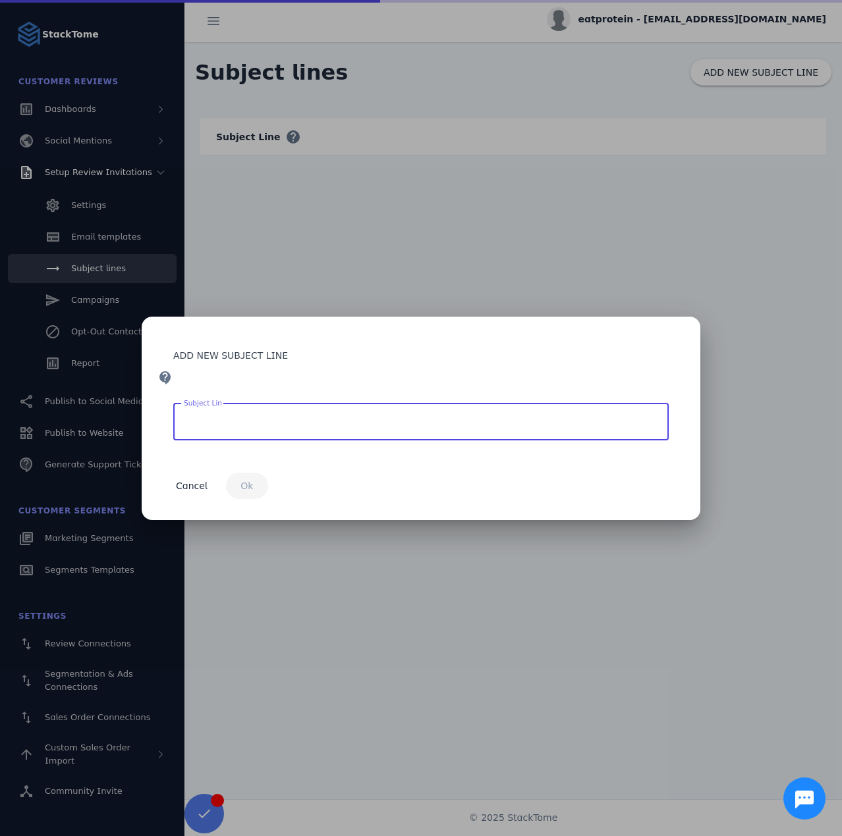
paste input "**********"
type input "**********"
click at [252, 485] on span "button" at bounding box center [247, 486] width 42 height 32
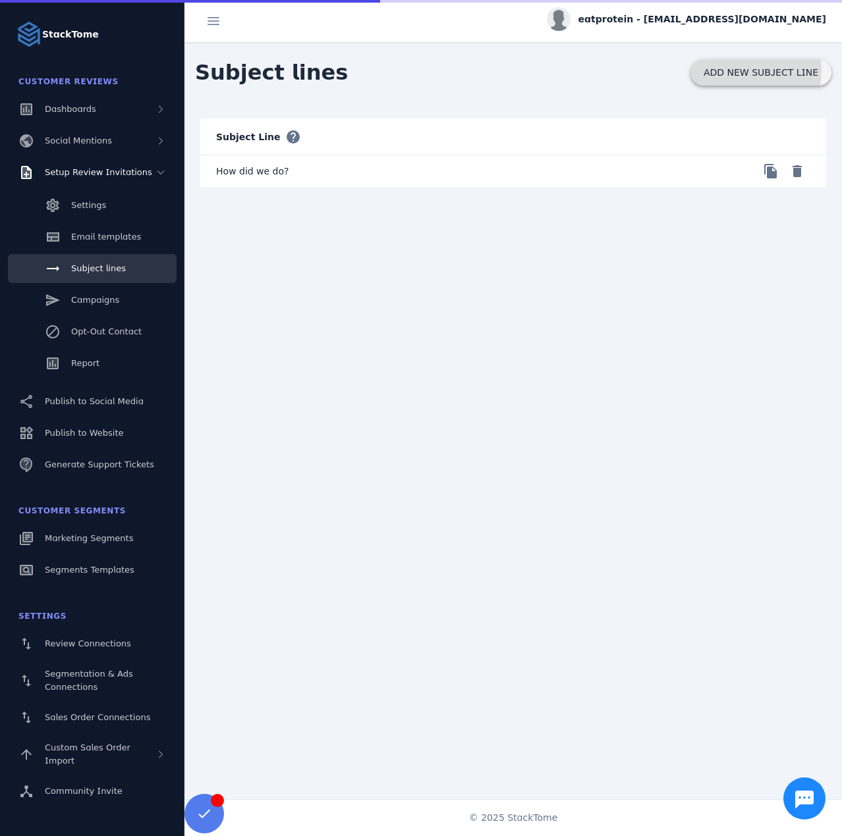
click at [739, 70] on span "ADD NEW SUBJECT LINE" at bounding box center [760, 72] width 115 height 9
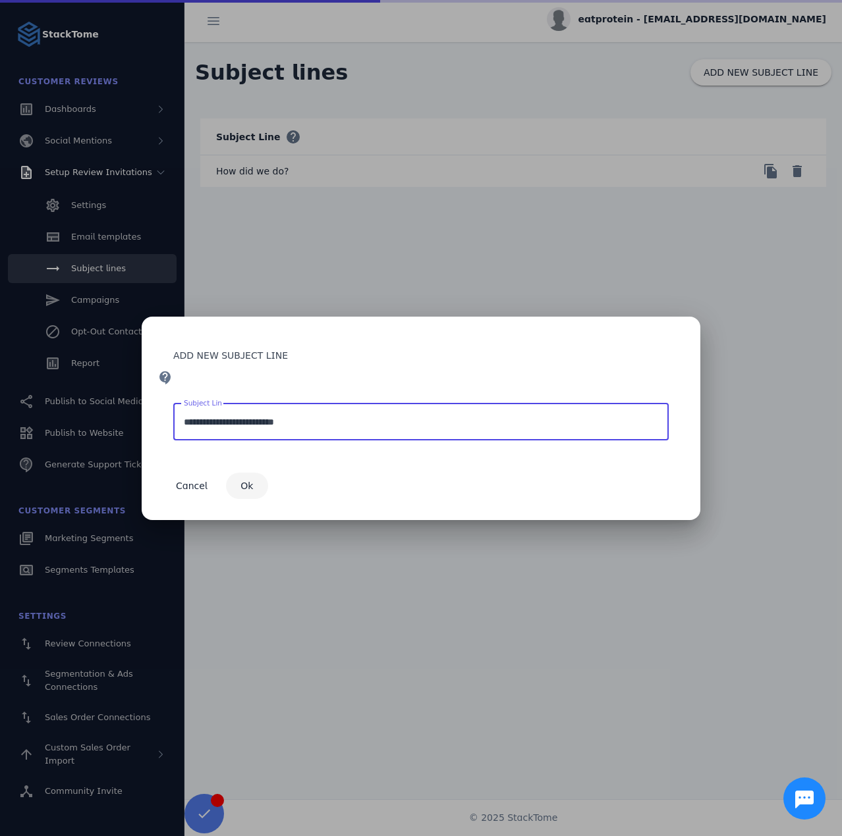
type input "**********"
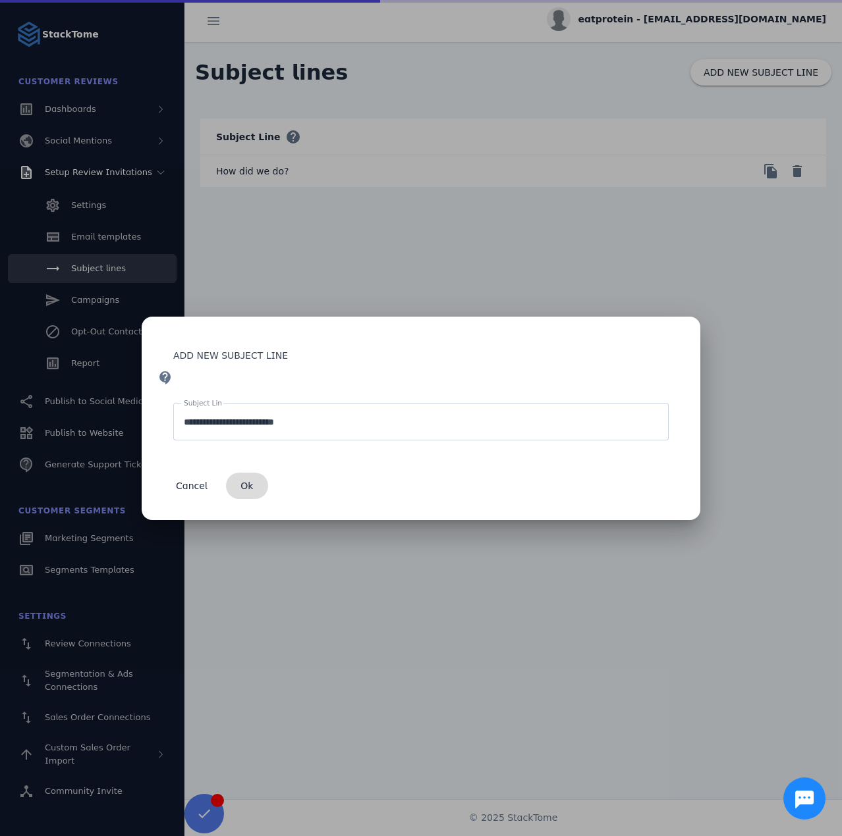
click at [246, 476] on span "button" at bounding box center [247, 486] width 42 height 32
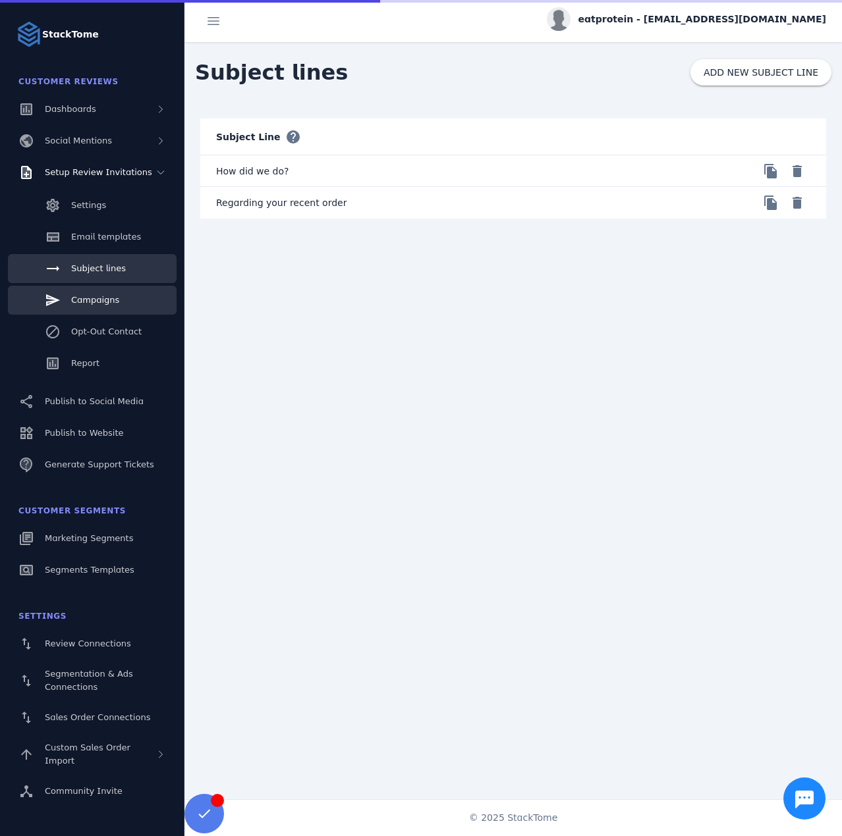
click at [68, 298] on link "Campaigns" at bounding box center [92, 300] width 169 height 29
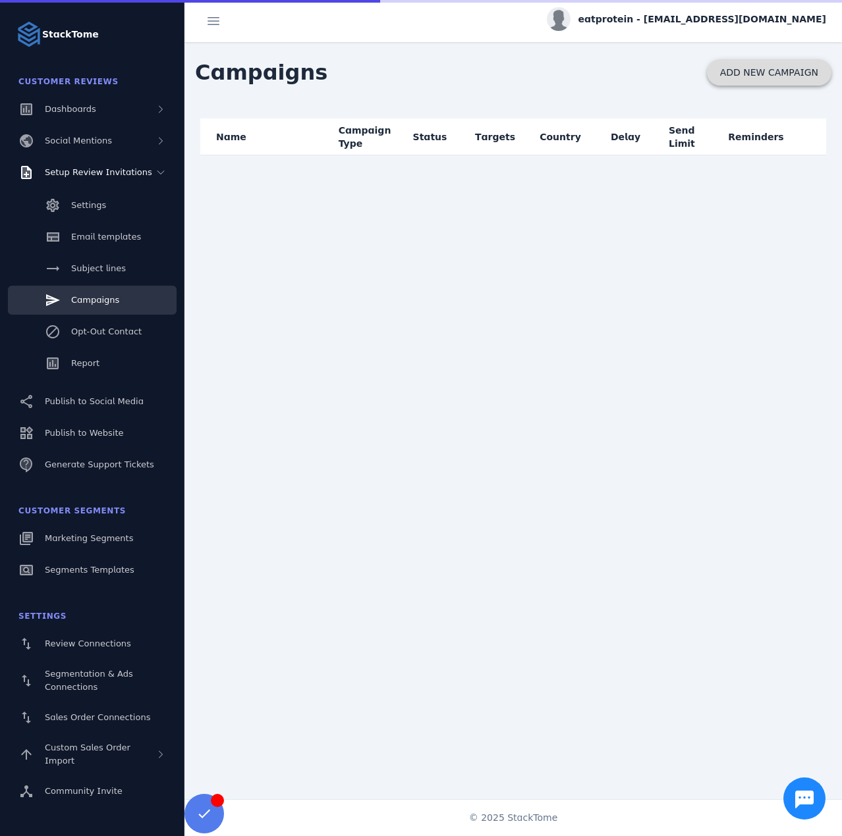
click at [793, 77] on span "ADD NEW CAMPAIGN" at bounding box center [769, 72] width 98 height 9
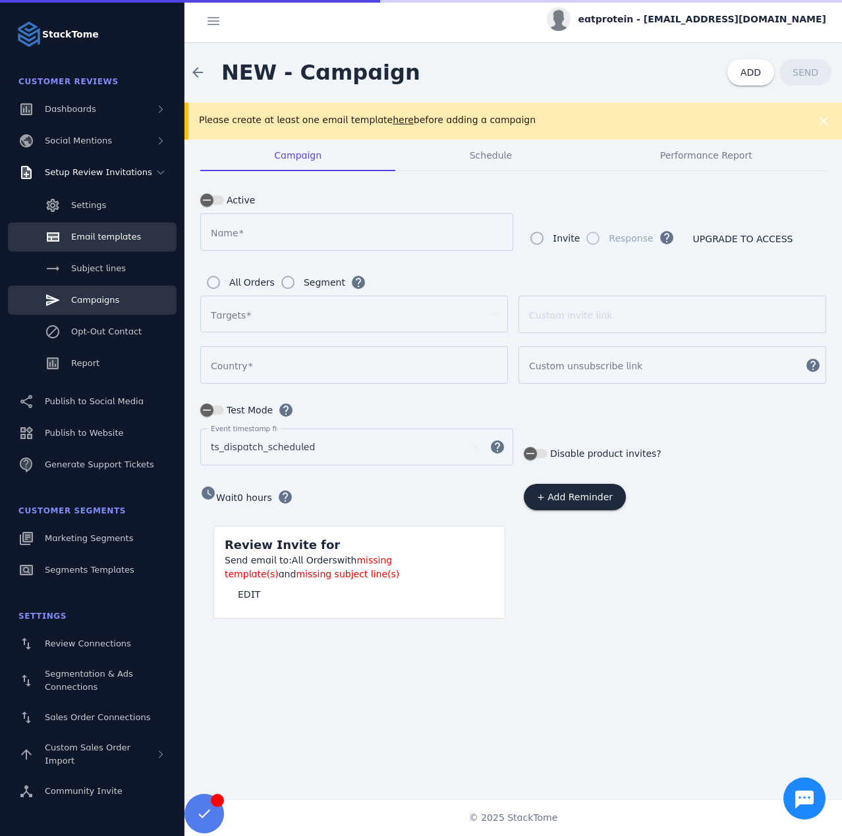
click at [117, 238] on span "Email templates" at bounding box center [106, 237] width 70 height 10
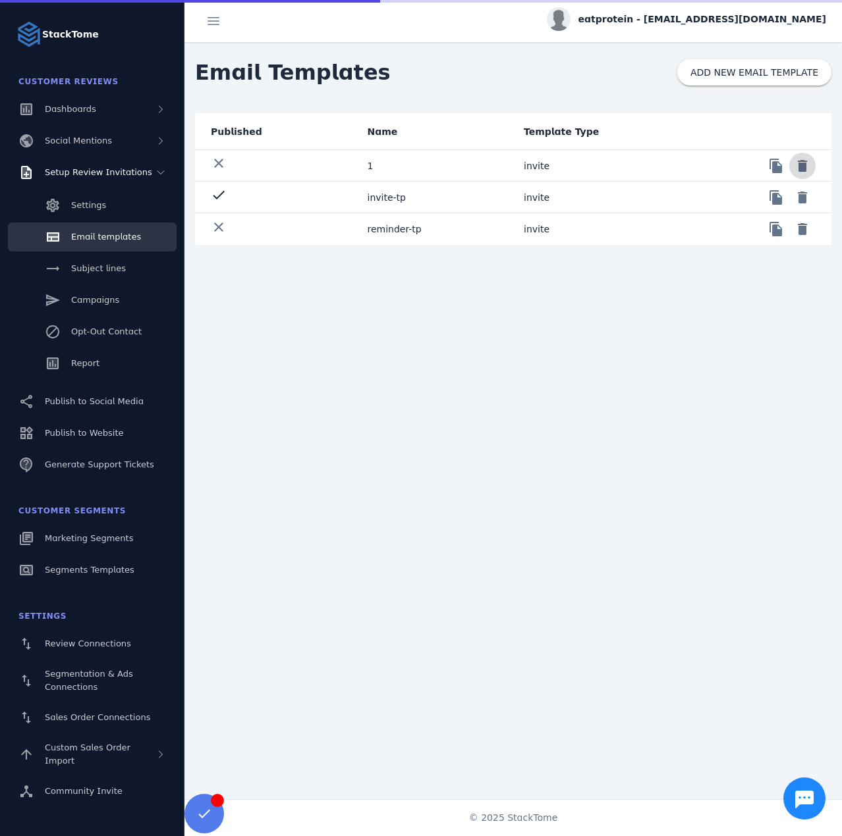
click at [803, 164] on span at bounding box center [802, 166] width 32 height 32
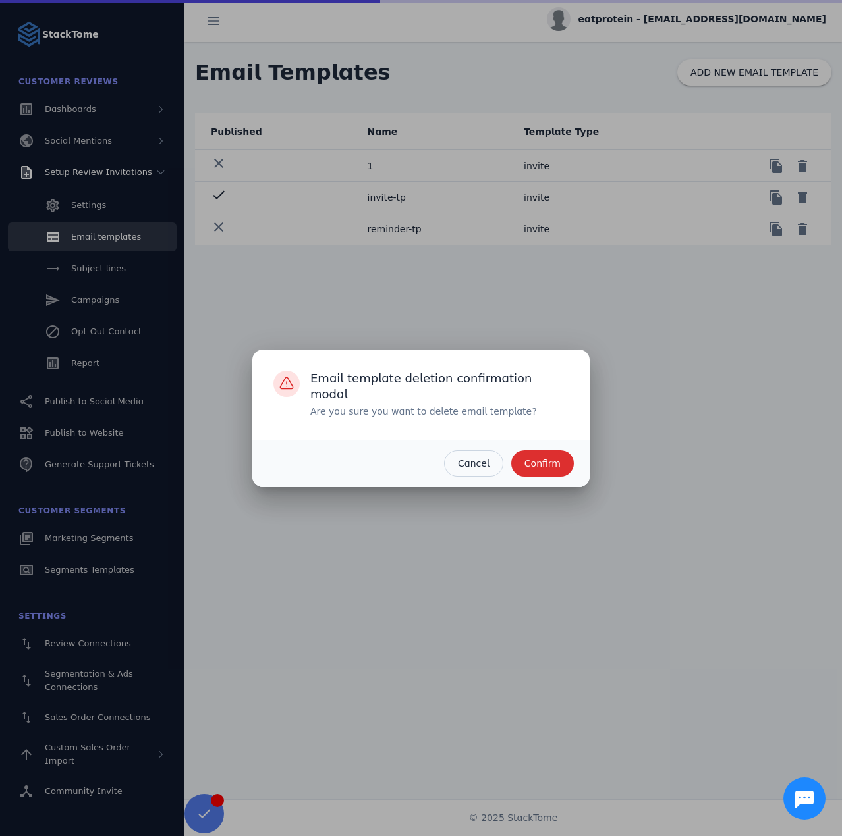
click at [545, 462] on span "Confirm" at bounding box center [542, 463] width 36 height 9
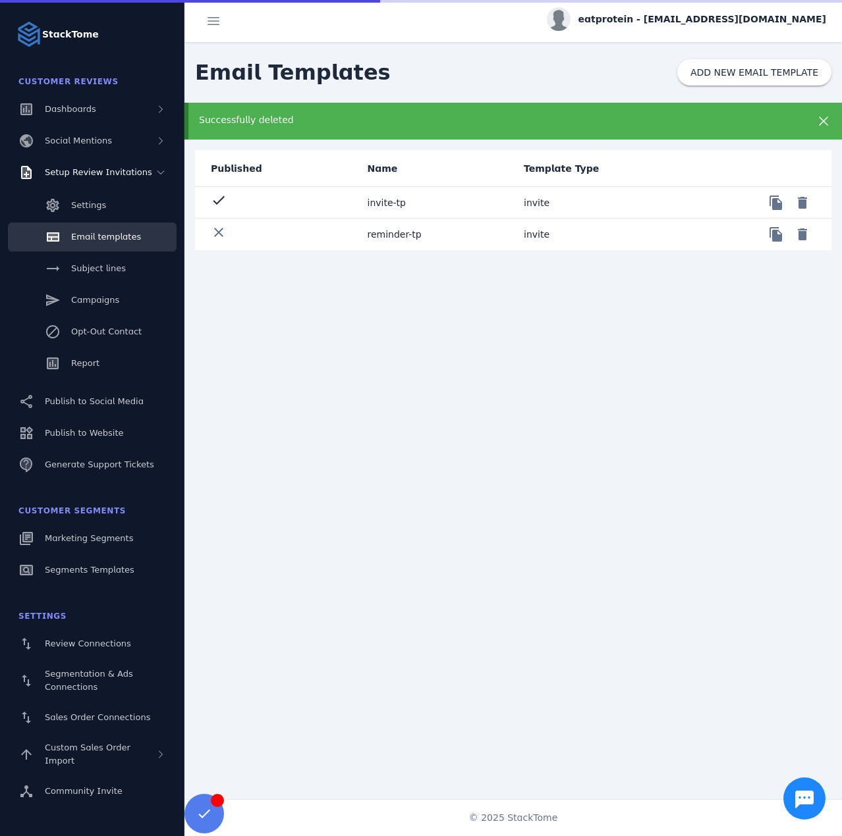
click at [385, 233] on mat-cell "reminder-tp" at bounding box center [435, 235] width 157 height 32
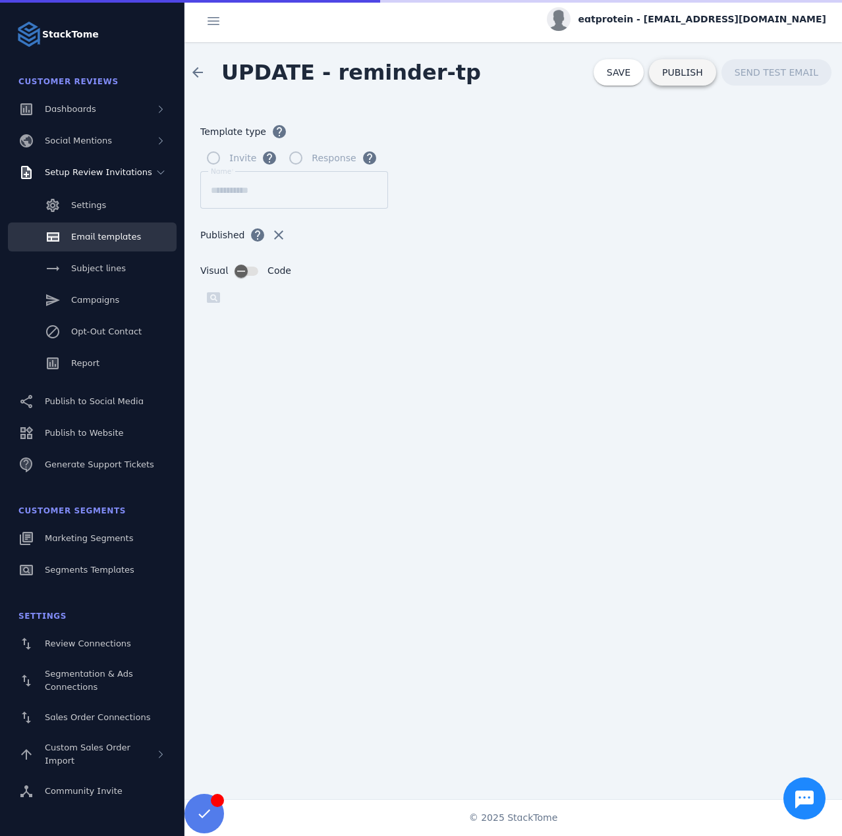
click at [703, 73] on span "PUBLISH" at bounding box center [682, 72] width 41 height 9
click at [98, 240] on span "Email templates" at bounding box center [106, 237] width 70 height 10
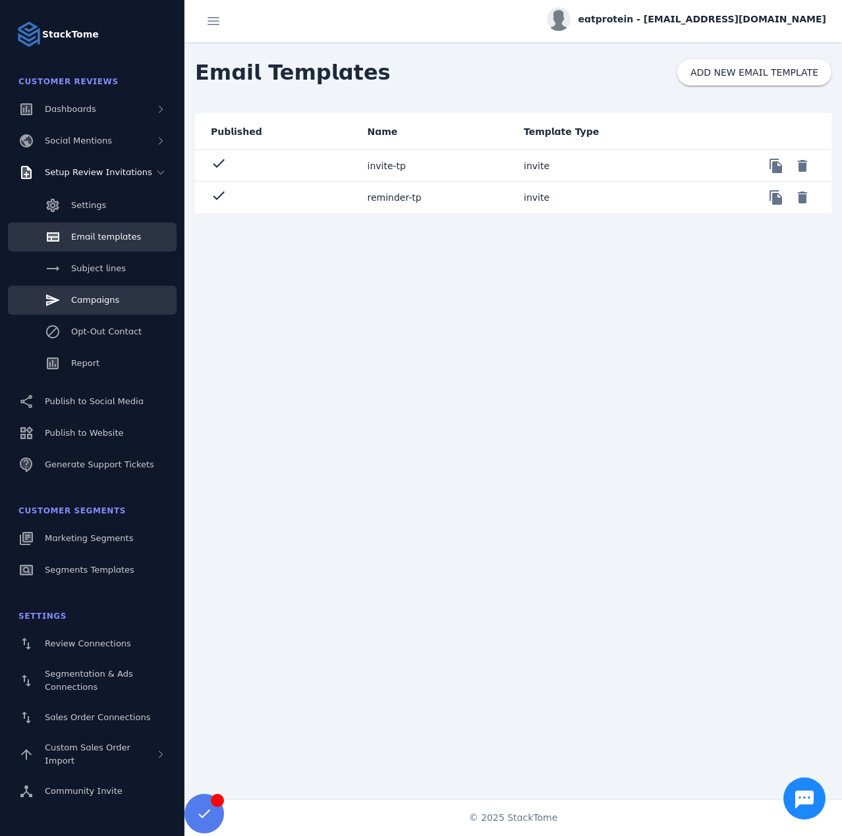
click at [106, 301] on span "Campaigns" at bounding box center [95, 300] width 48 height 10
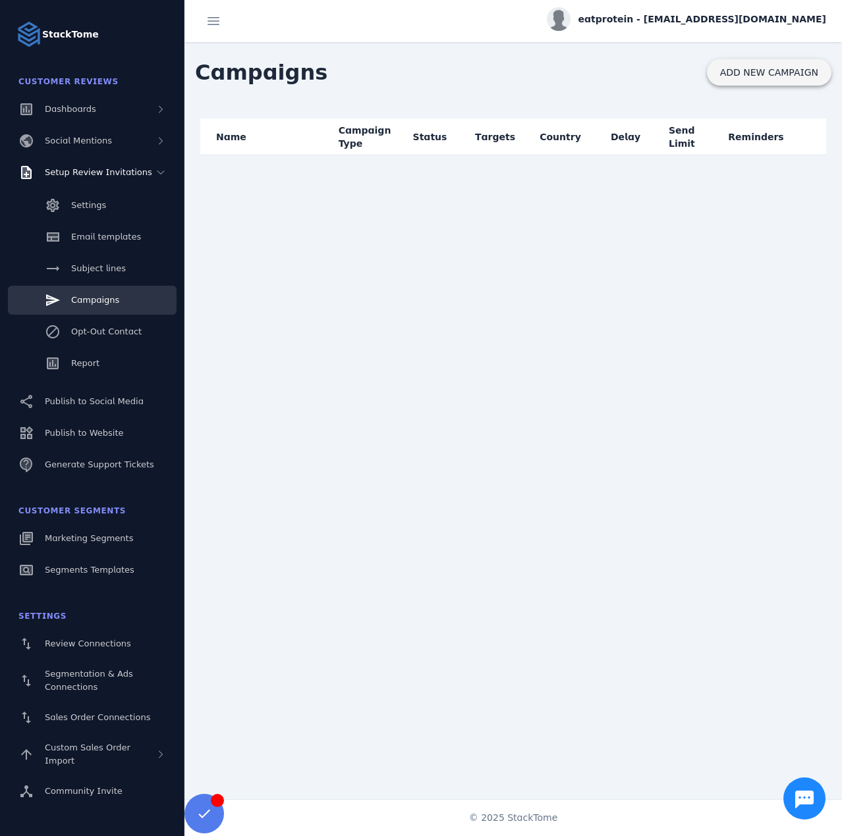
click at [783, 68] on span "ADD NEW CAMPAIGN" at bounding box center [769, 72] width 98 height 9
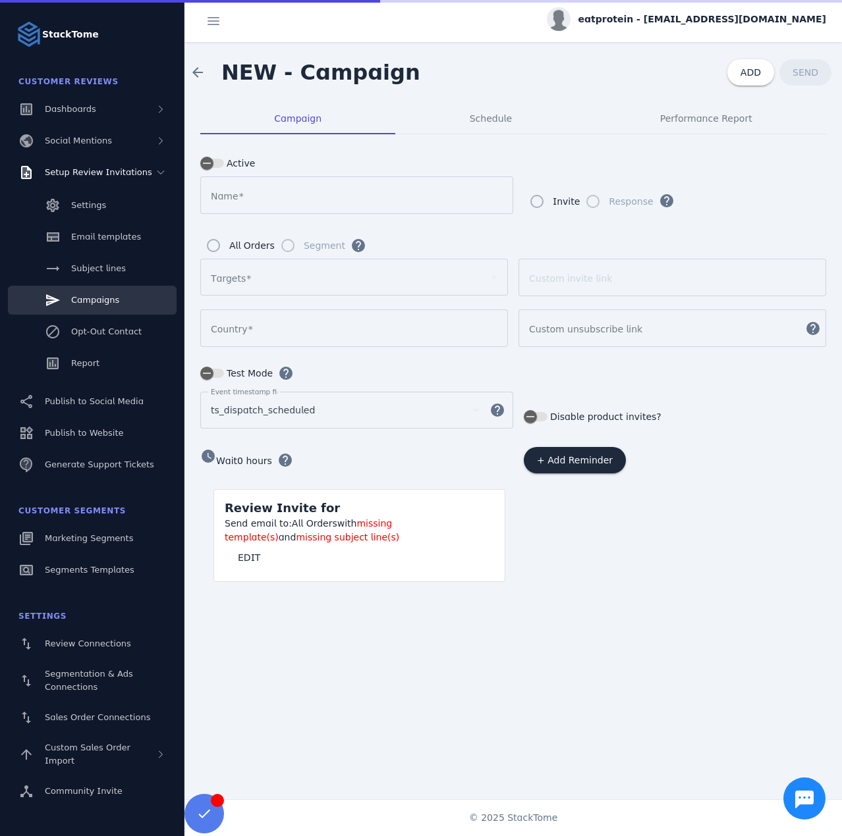
click at [295, 195] on input "Name" at bounding box center [357, 196] width 292 height 16
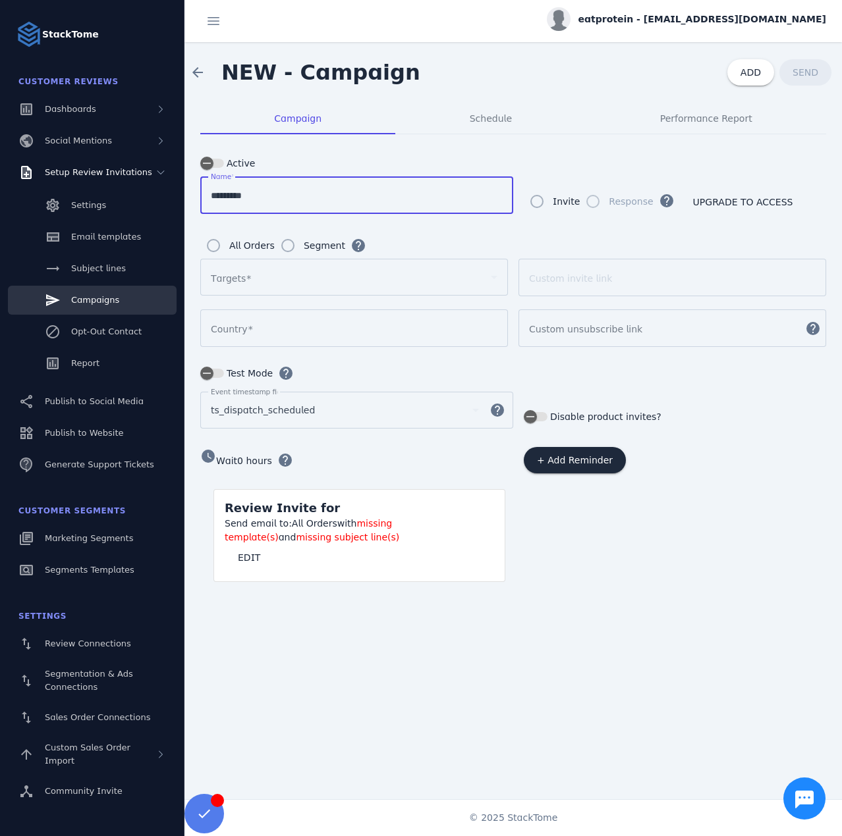
type input "*********"
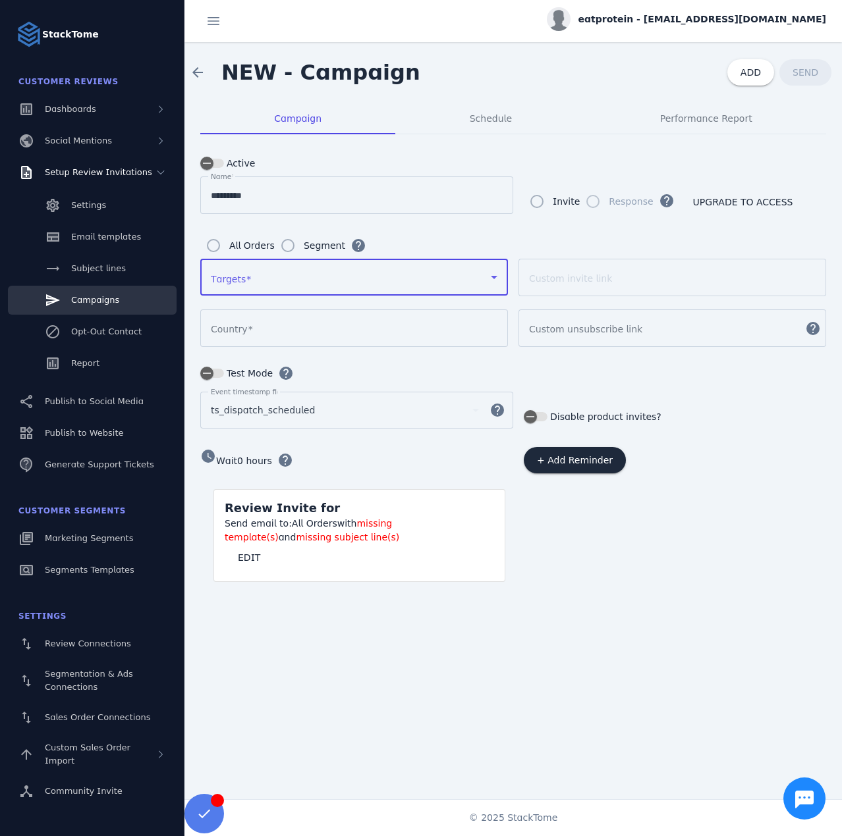
click at [283, 279] on div at bounding box center [348, 277] width 275 height 16
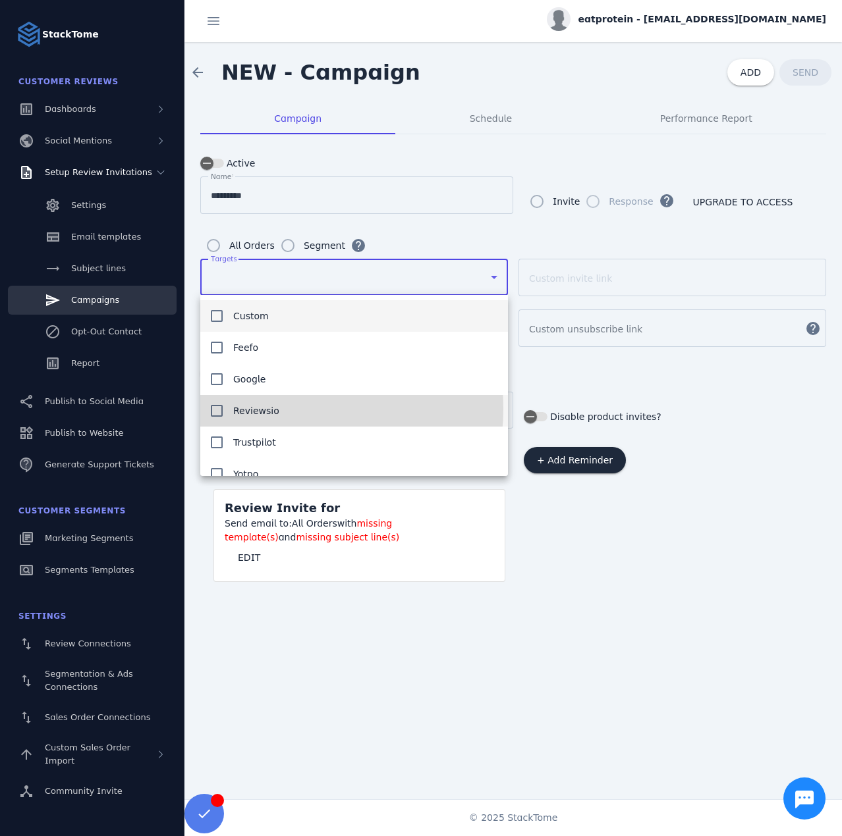
click at [270, 409] on span "Reviewsio" at bounding box center [256, 411] width 46 height 16
click at [275, 402] on mat-option "Reviewsio" at bounding box center [354, 411] width 308 height 32
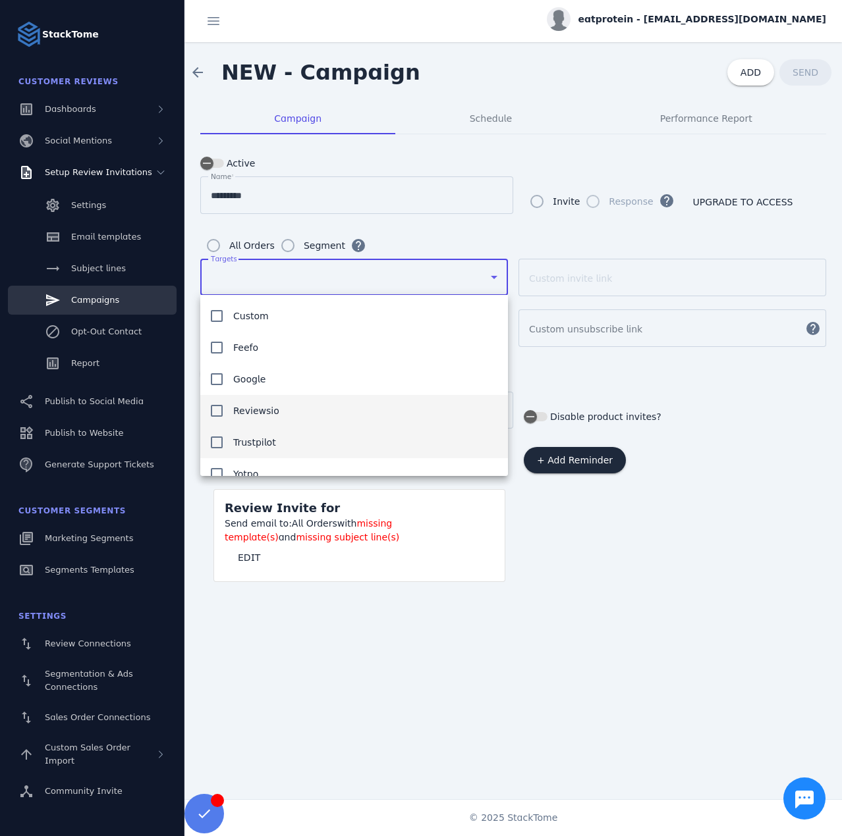
click at [266, 441] on span "Trustpilot" at bounding box center [254, 443] width 43 height 16
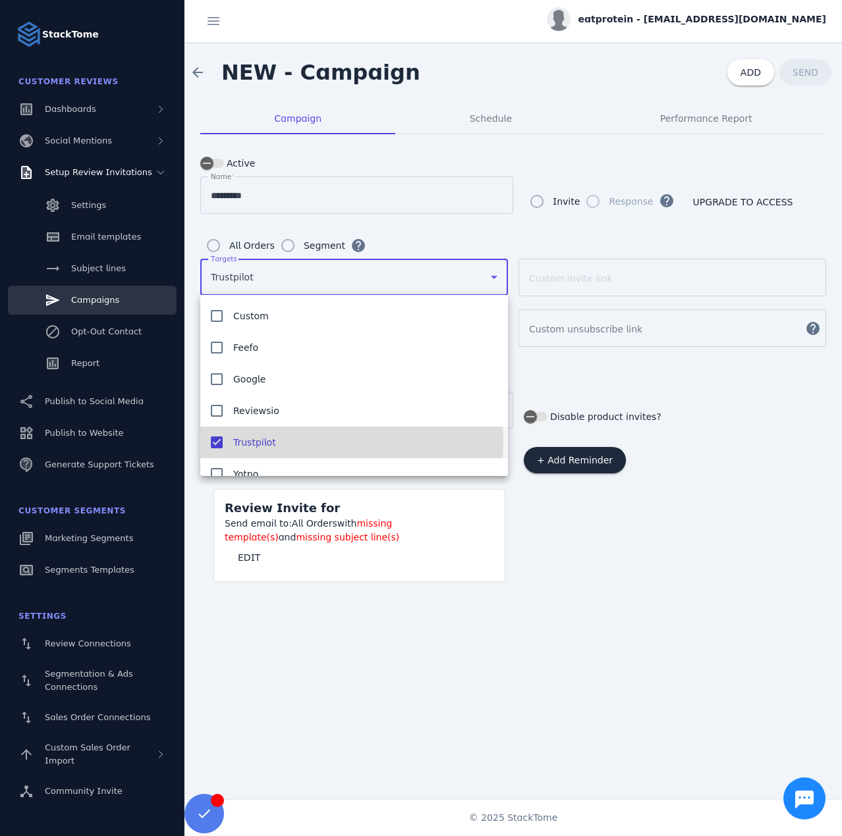
click at [538, 543] on div at bounding box center [421, 418] width 842 height 836
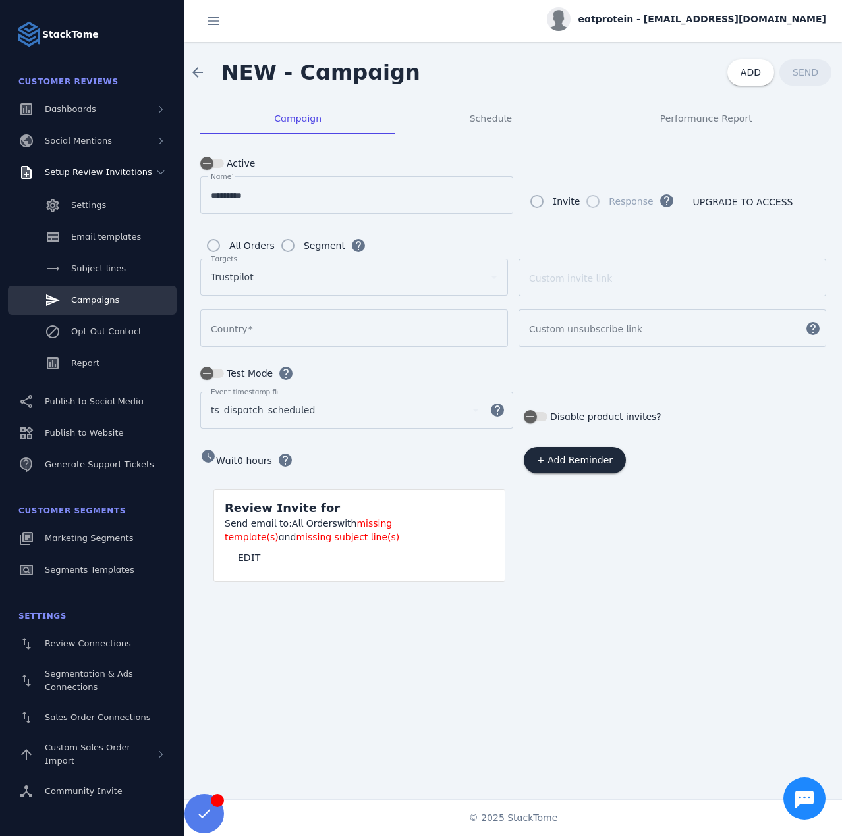
click at [252, 334] on div at bounding box center [354, 329] width 286 height 38
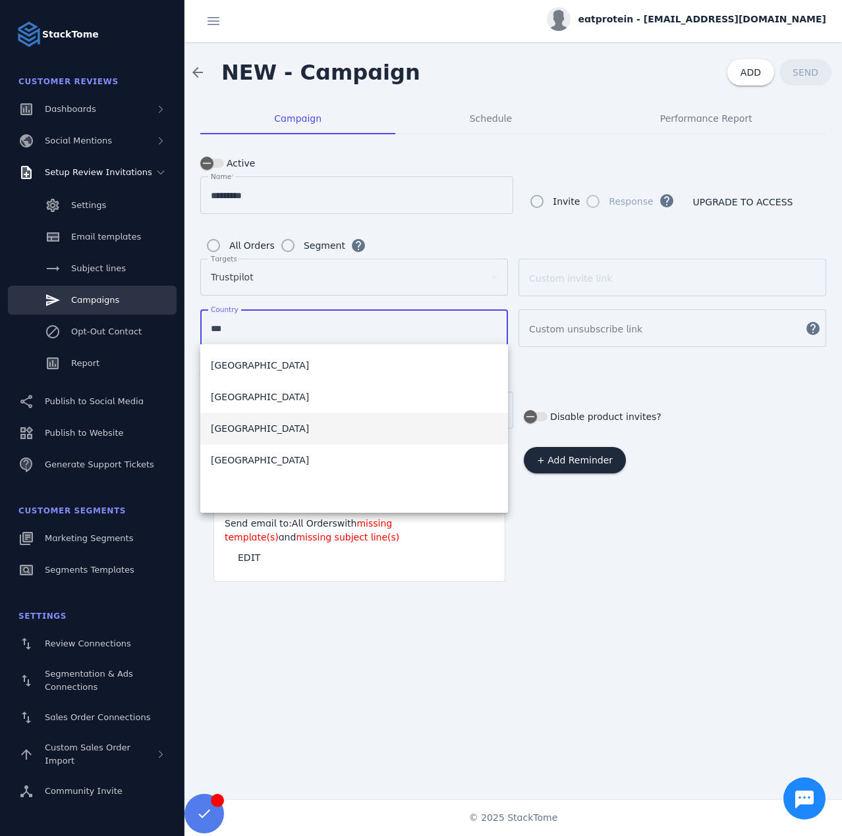
click at [283, 441] on mat-option "[GEOGRAPHIC_DATA]" at bounding box center [354, 429] width 308 height 32
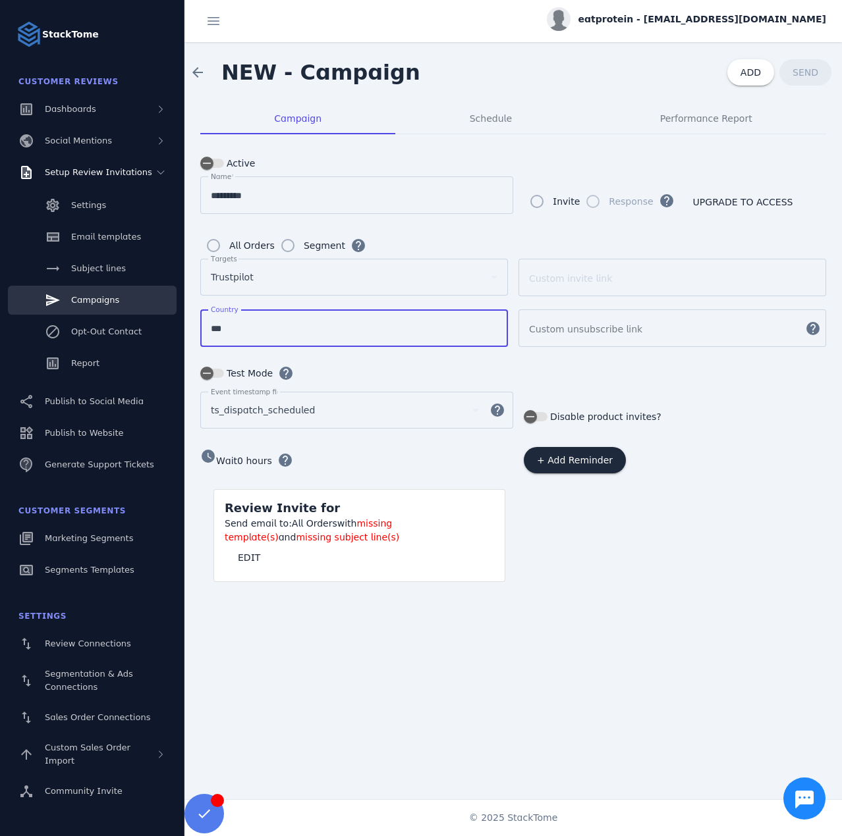
type input "**********"
click at [251, 562] on span at bounding box center [249, 558] width 49 height 32
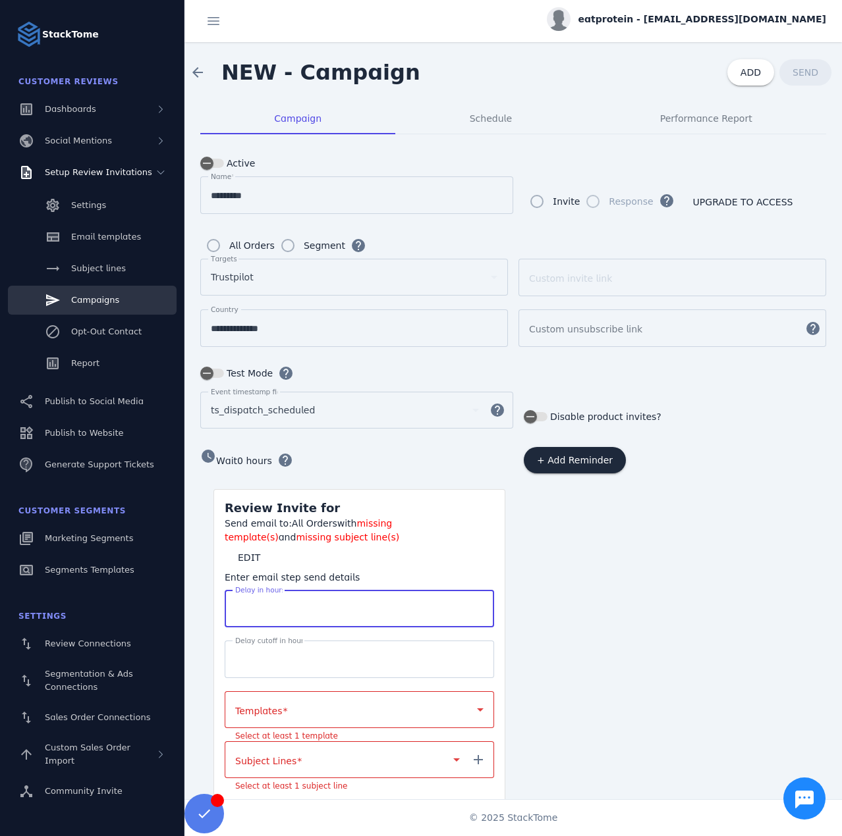
drag, startPoint x: 271, startPoint y: 608, endPoint x: 238, endPoint y: 607, distance: 32.9
click at [238, 607] on input "*" at bounding box center [359, 609] width 248 height 16
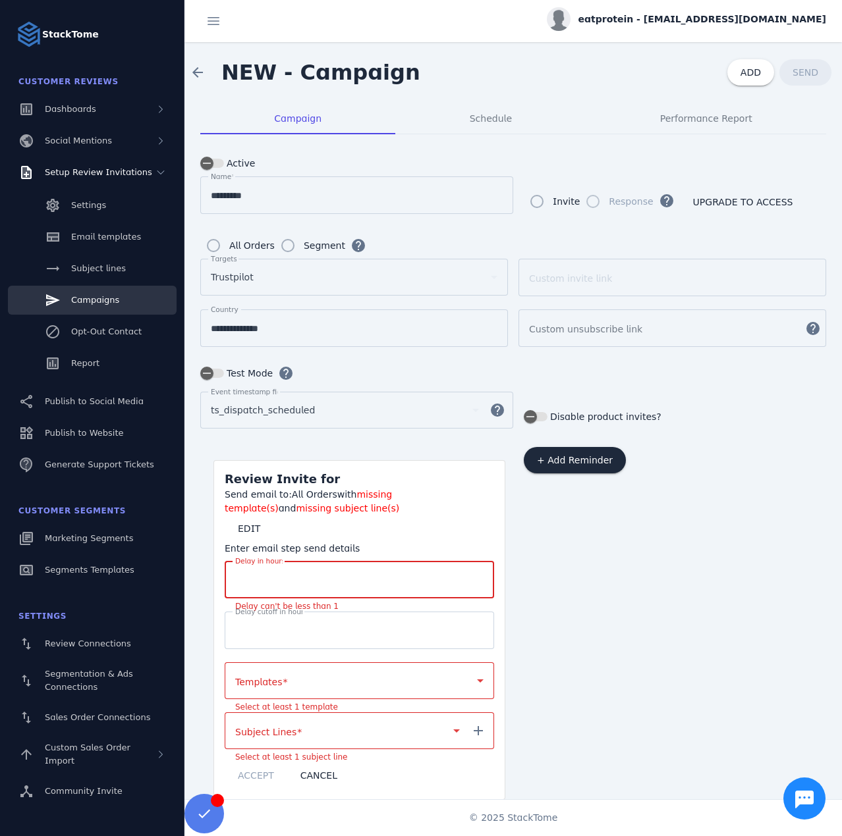
scroll to position [14, 0]
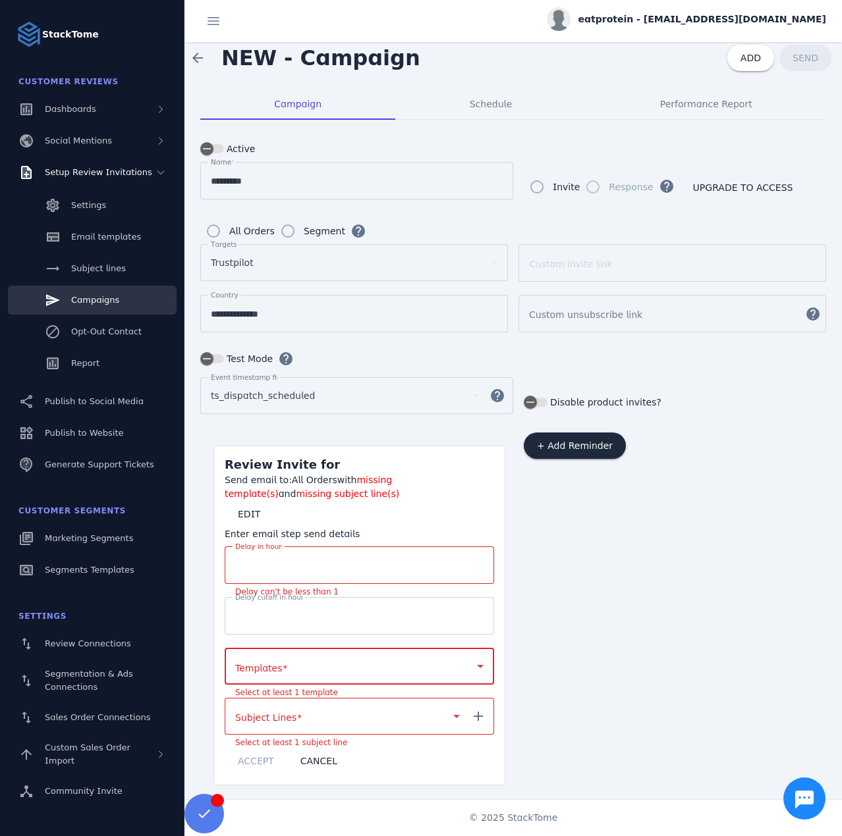
click at [280, 659] on div at bounding box center [353, 667] width 236 height 16
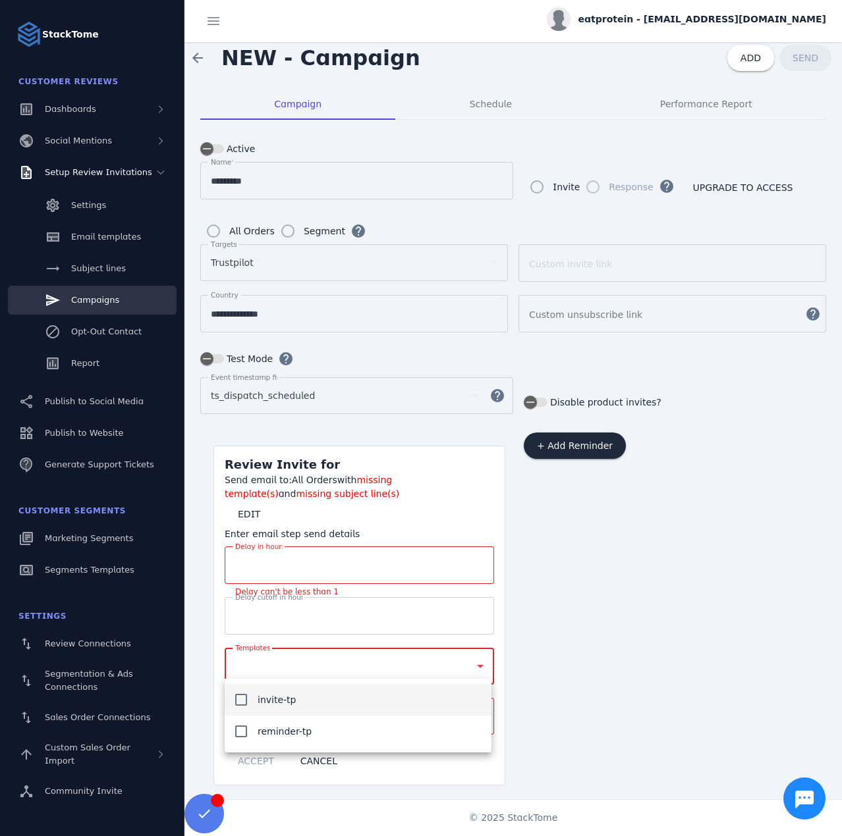
click at [275, 704] on span "invite-tp" at bounding box center [276, 700] width 38 height 16
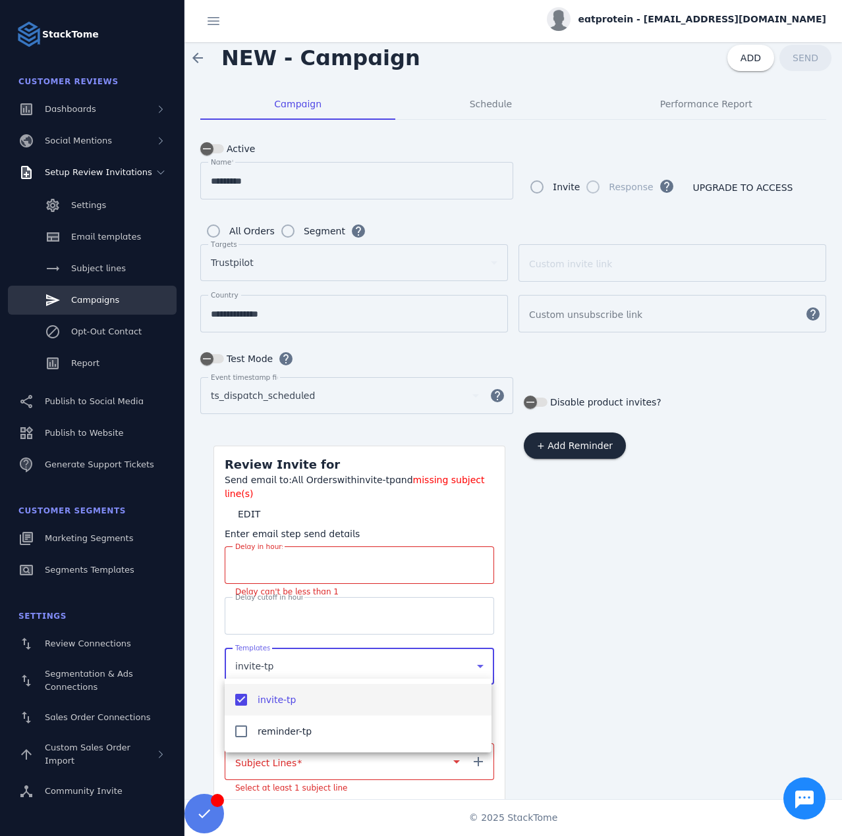
click at [215, 620] on div at bounding box center [421, 418] width 842 height 836
click at [262, 558] on input "**" at bounding box center [359, 566] width 248 height 16
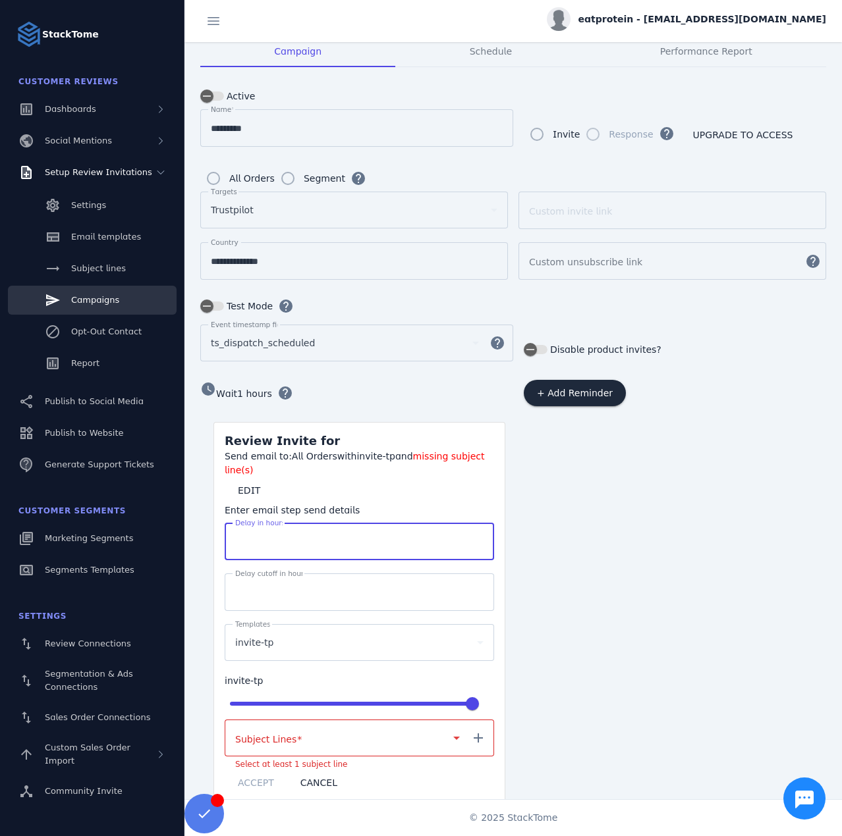
scroll to position [89, 0]
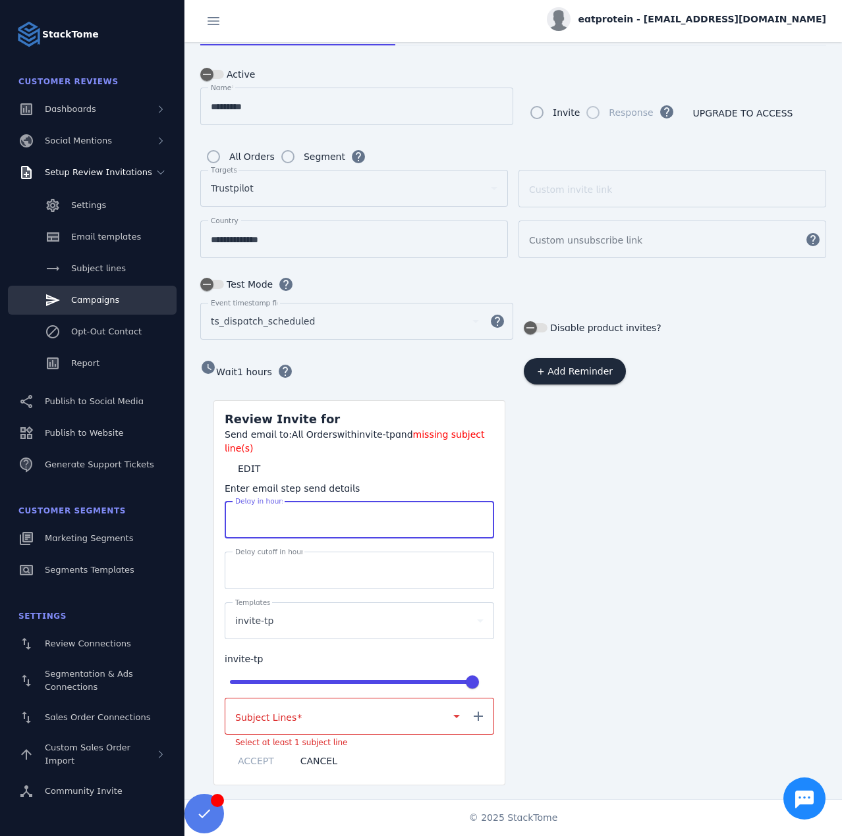
type input "*"
click at [296, 715] on div at bounding box center [341, 717] width 213 height 16
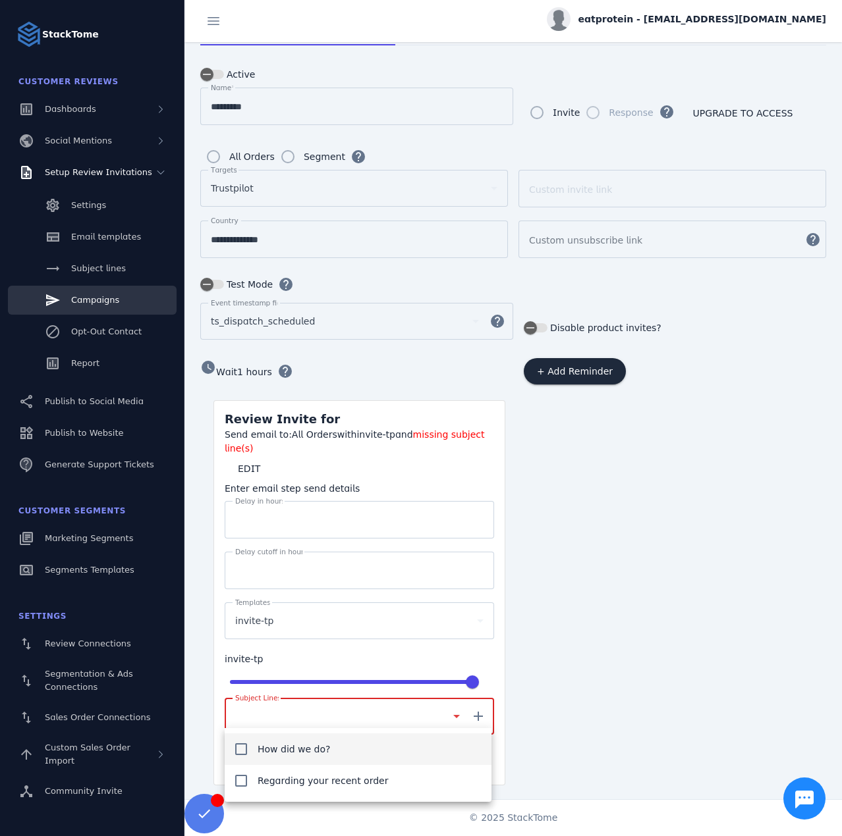
click at [278, 749] on span "How did we do?" at bounding box center [293, 750] width 73 height 16
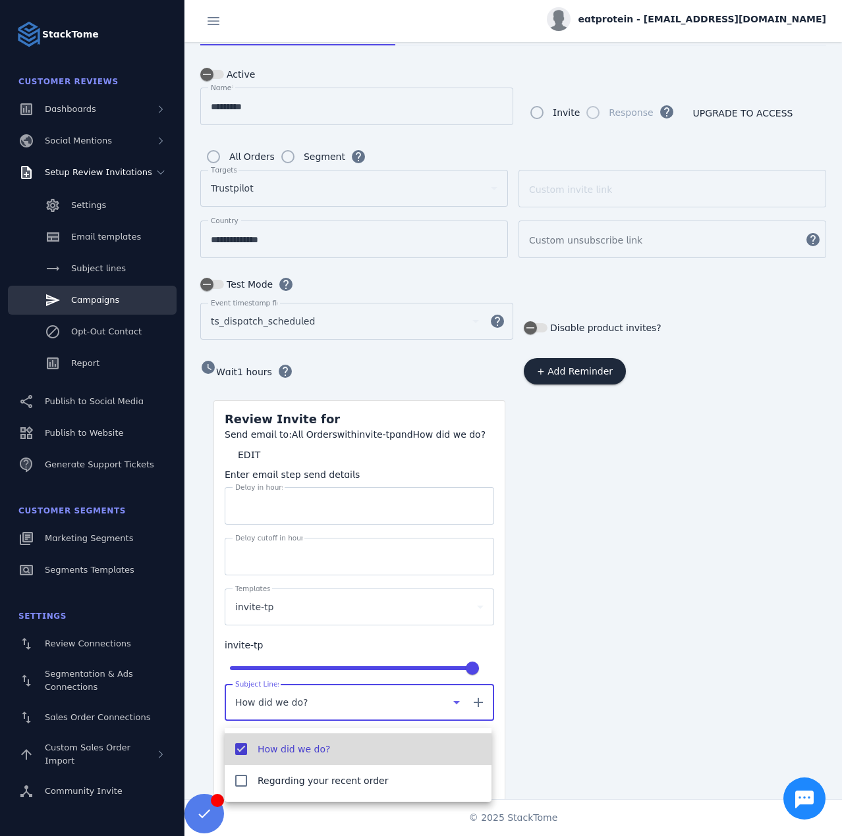
click at [198, 715] on div at bounding box center [421, 418] width 842 height 836
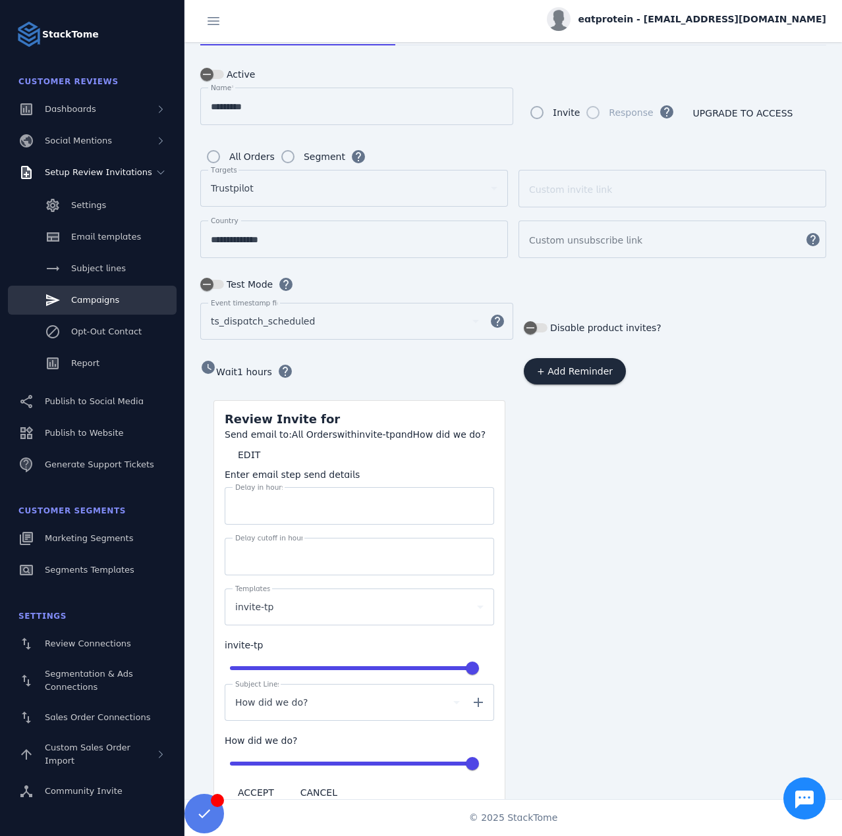
click at [255, 788] on span "ACCEPT" at bounding box center [256, 792] width 36 height 9
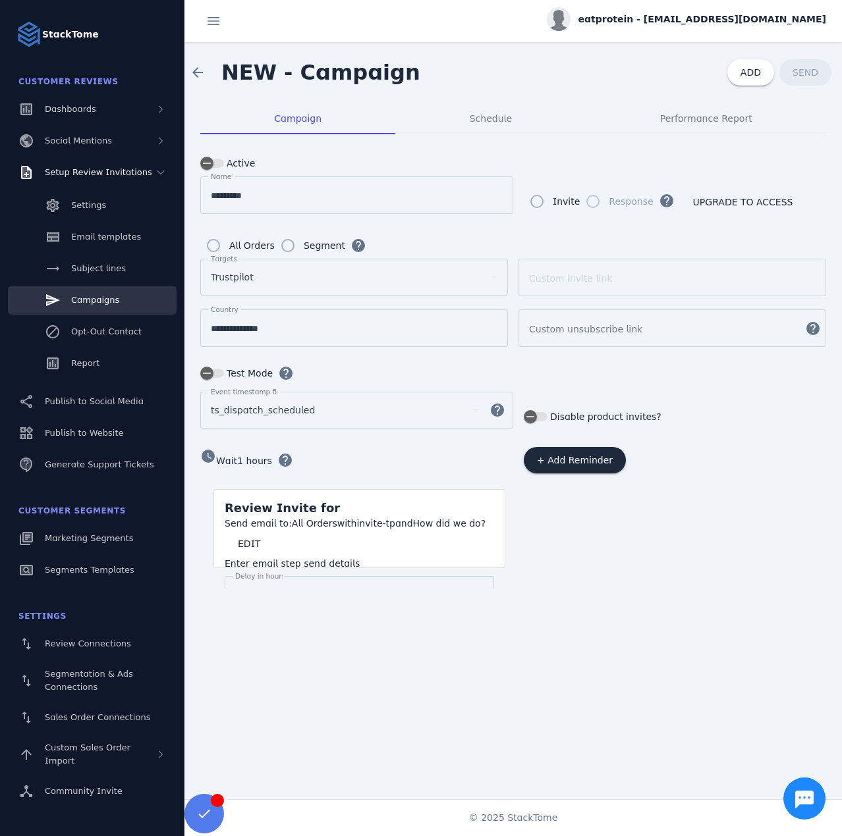
scroll to position [0, 0]
drag, startPoint x: 564, startPoint y: 478, endPoint x: 556, endPoint y: 465, distance: 15.0
click at [558, 469] on div "+ Add Reminder" at bounding box center [673, 507] width 305 height 121
click at [554, 458] on span "+ Add Reminder" at bounding box center [575, 460] width 76 height 9
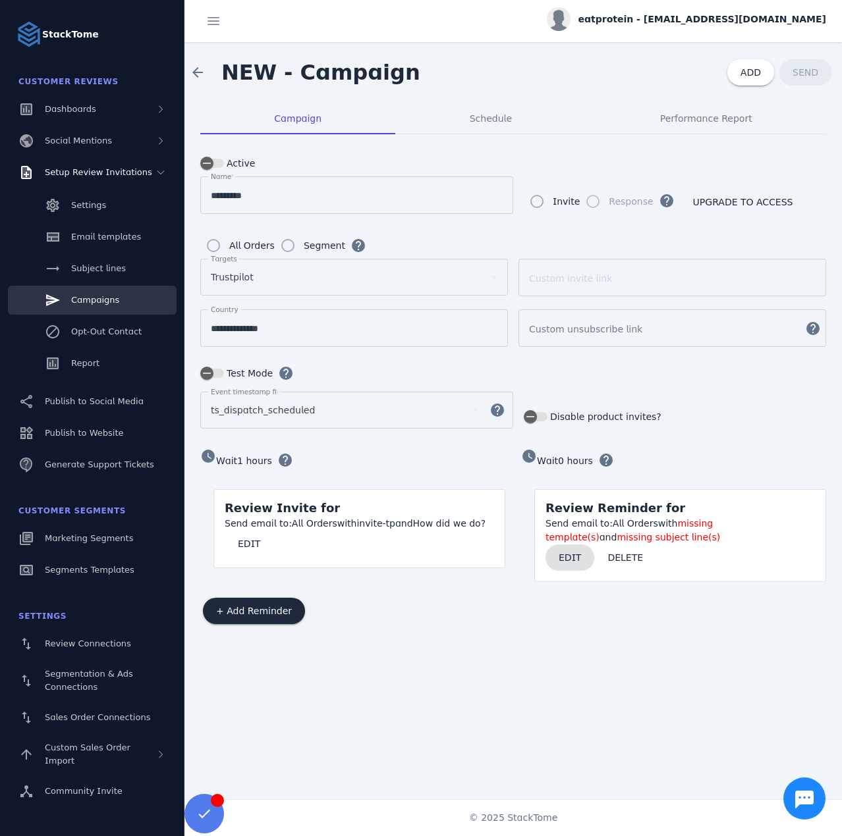
click at [573, 566] on span at bounding box center [569, 558] width 49 height 32
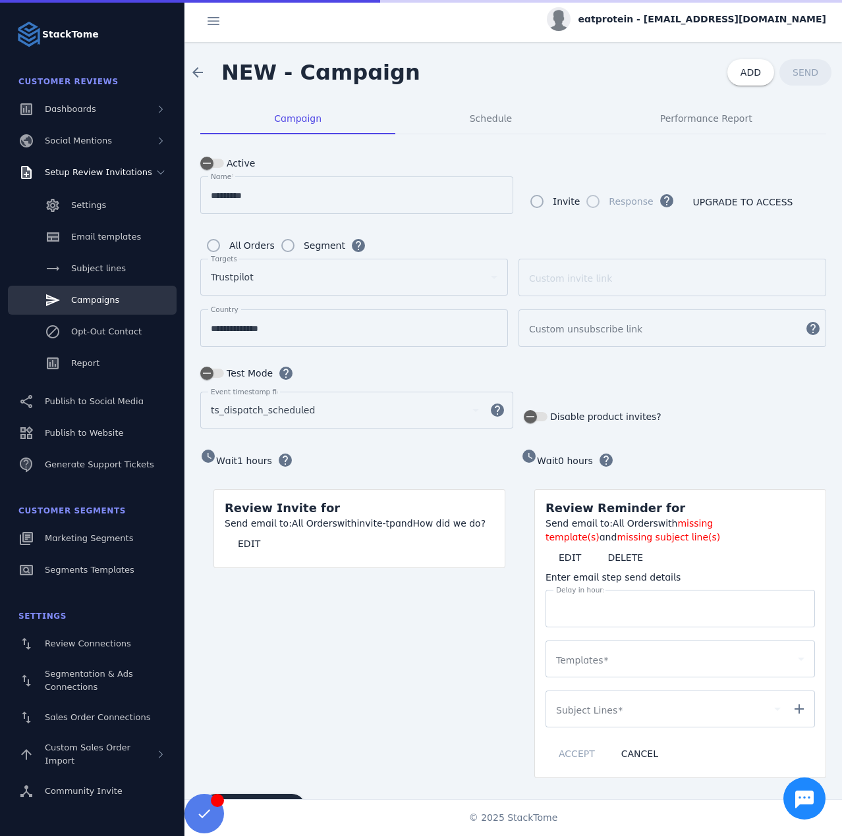
click at [584, 595] on div "*" at bounding box center [680, 609] width 248 height 38
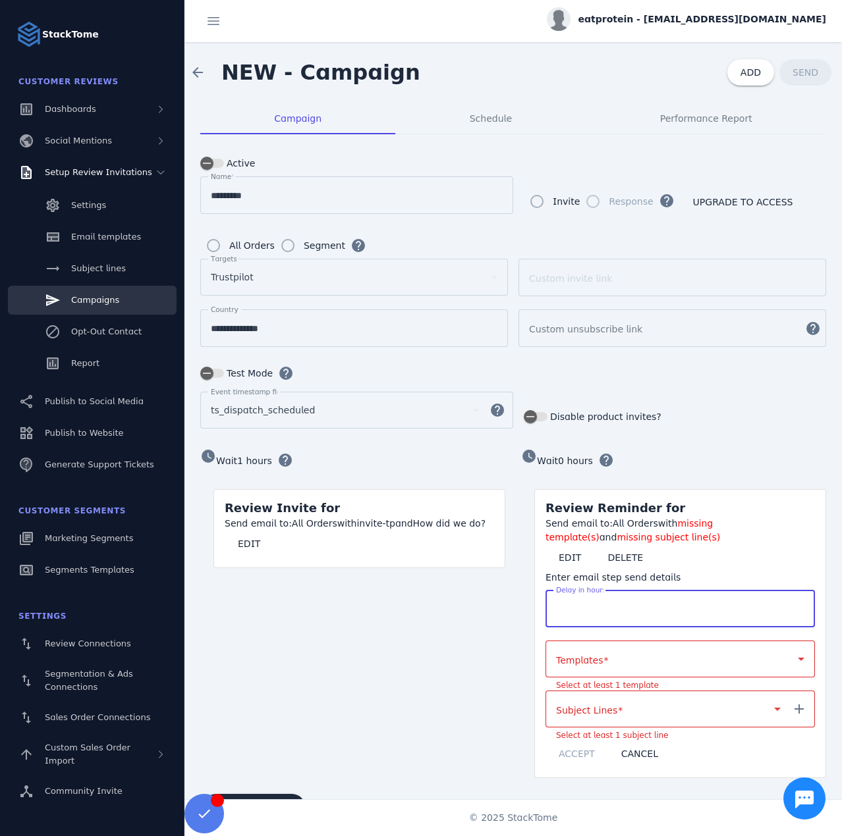
click at [576, 651] on div at bounding box center [674, 659] width 236 height 16
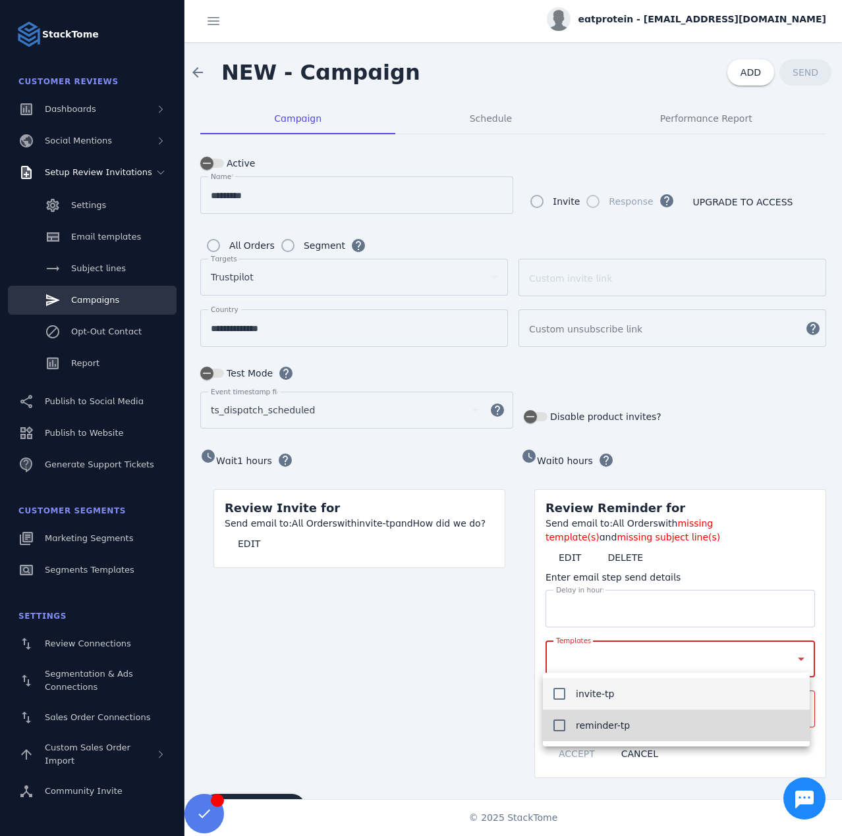
click at [581, 718] on span "reminder-tp" at bounding box center [603, 726] width 54 height 16
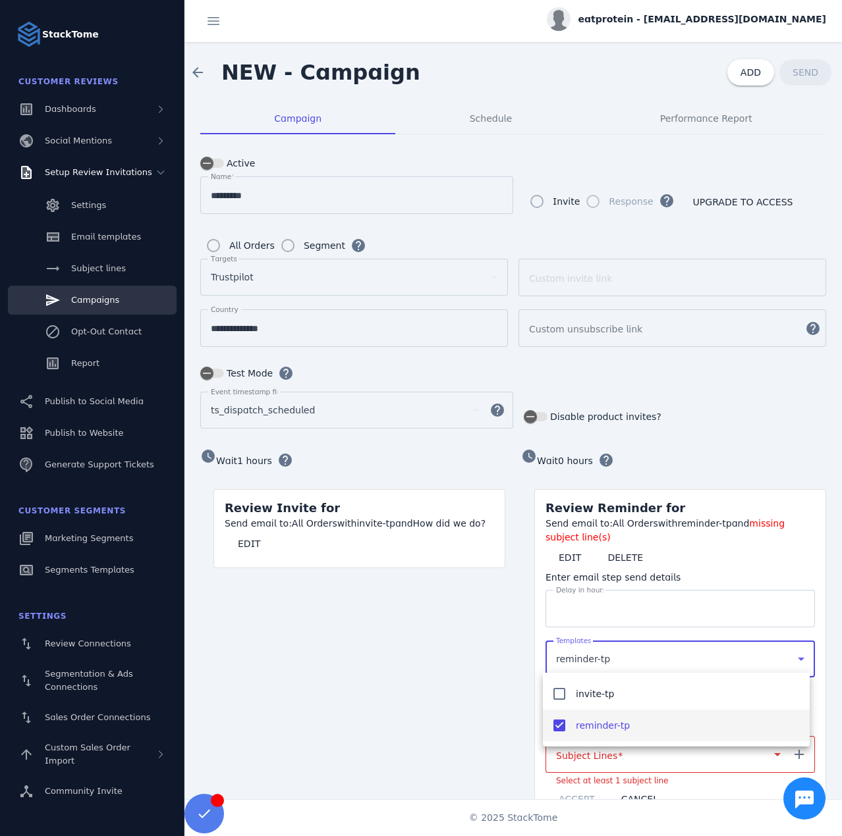
click at [574, 608] on div at bounding box center [421, 418] width 842 height 836
click at [574, 608] on input "*" at bounding box center [680, 609] width 248 height 16
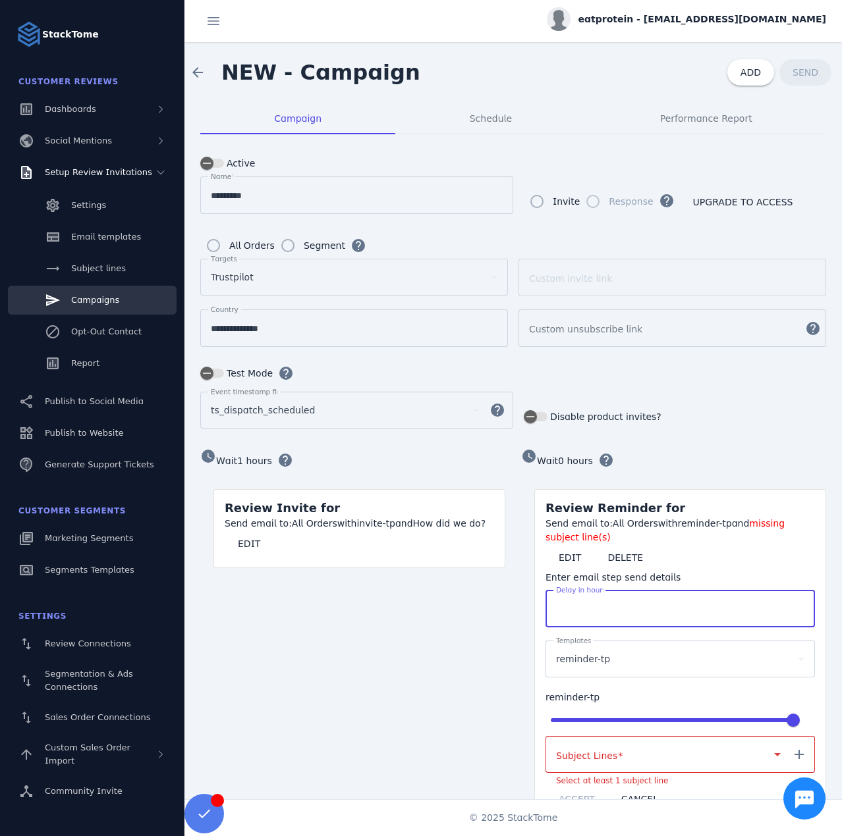
click at [574, 608] on input "*" at bounding box center [680, 609] width 248 height 16
type input "***"
click at [589, 756] on div "Subject Lines add" at bounding box center [685, 754] width 259 height 37
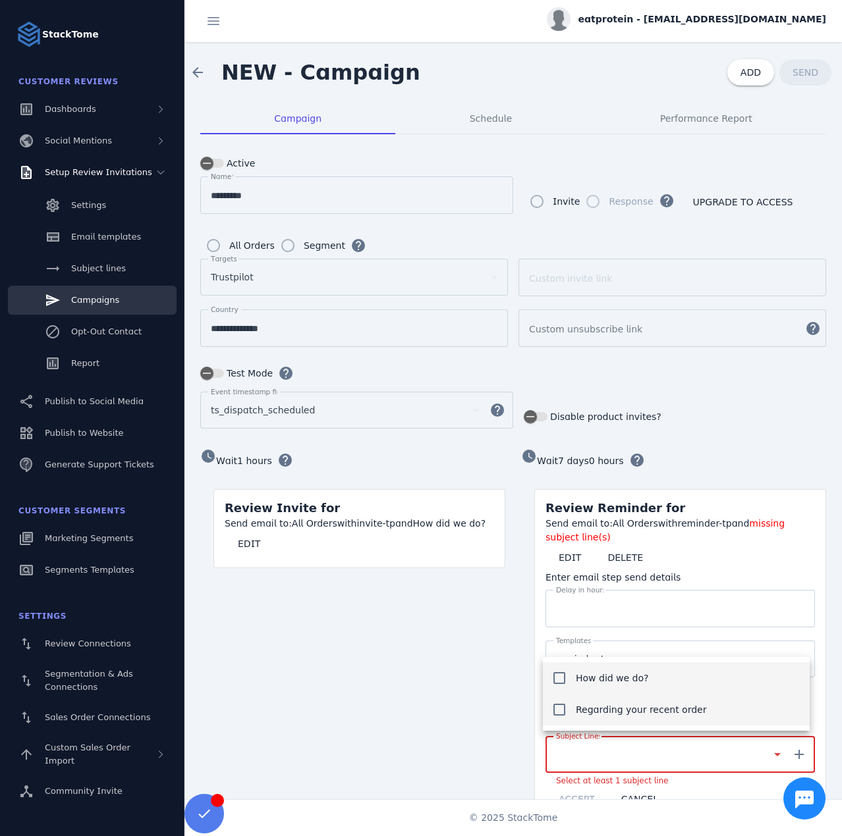
click at [583, 725] on mat-option "Regarding your recent order" at bounding box center [676, 710] width 267 height 32
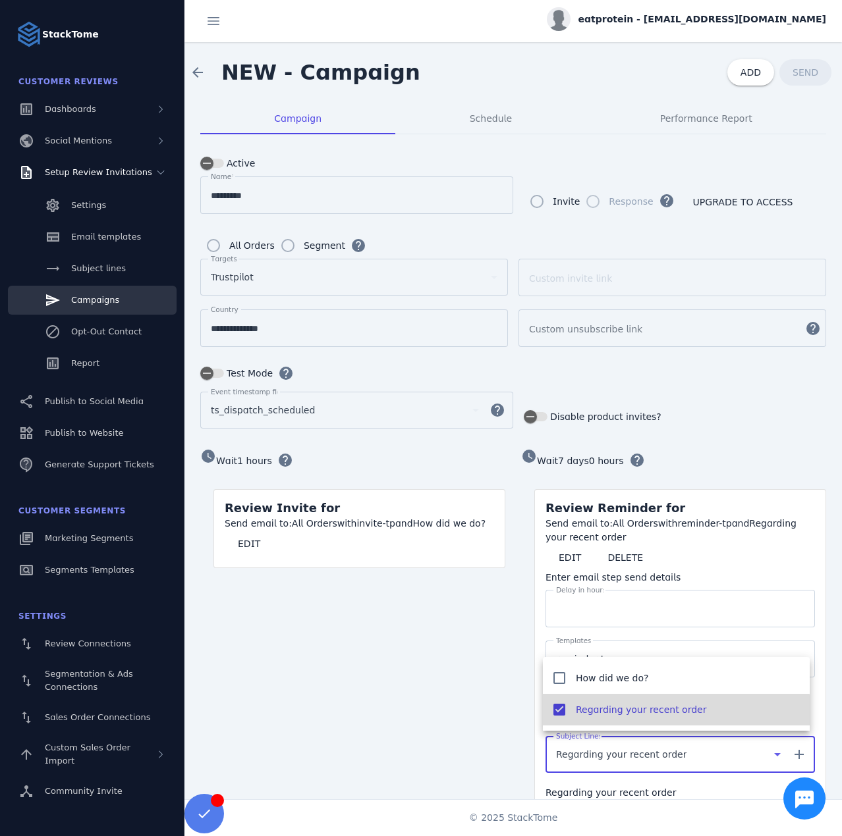
click at [499, 711] on div at bounding box center [421, 418] width 842 height 836
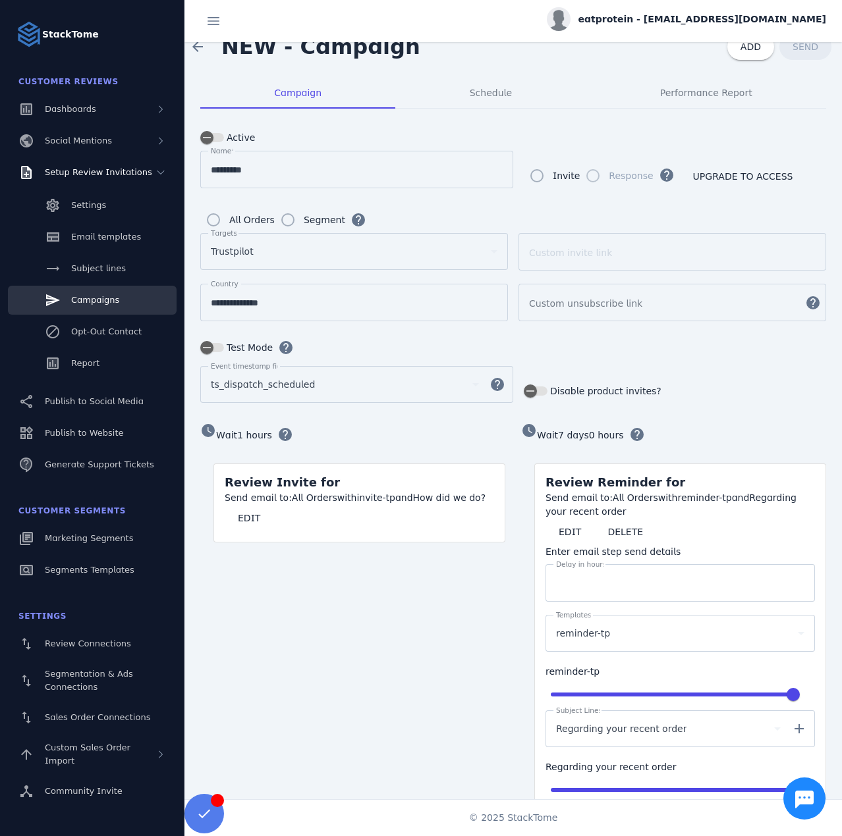
scroll to position [127, 0]
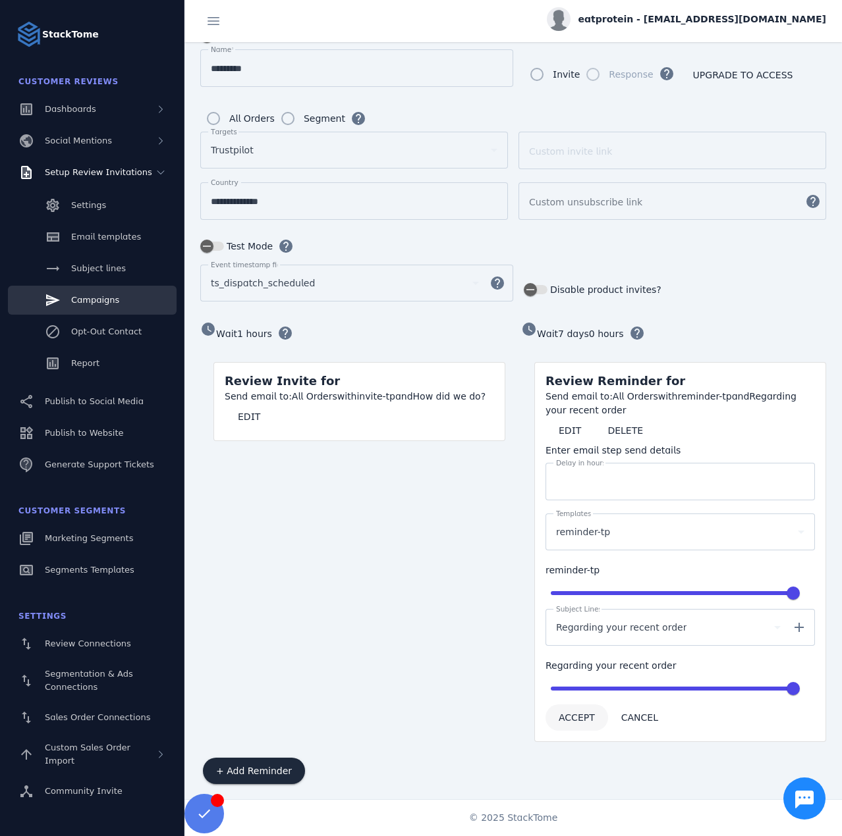
click at [571, 715] on span "ACCEPT" at bounding box center [576, 717] width 36 height 9
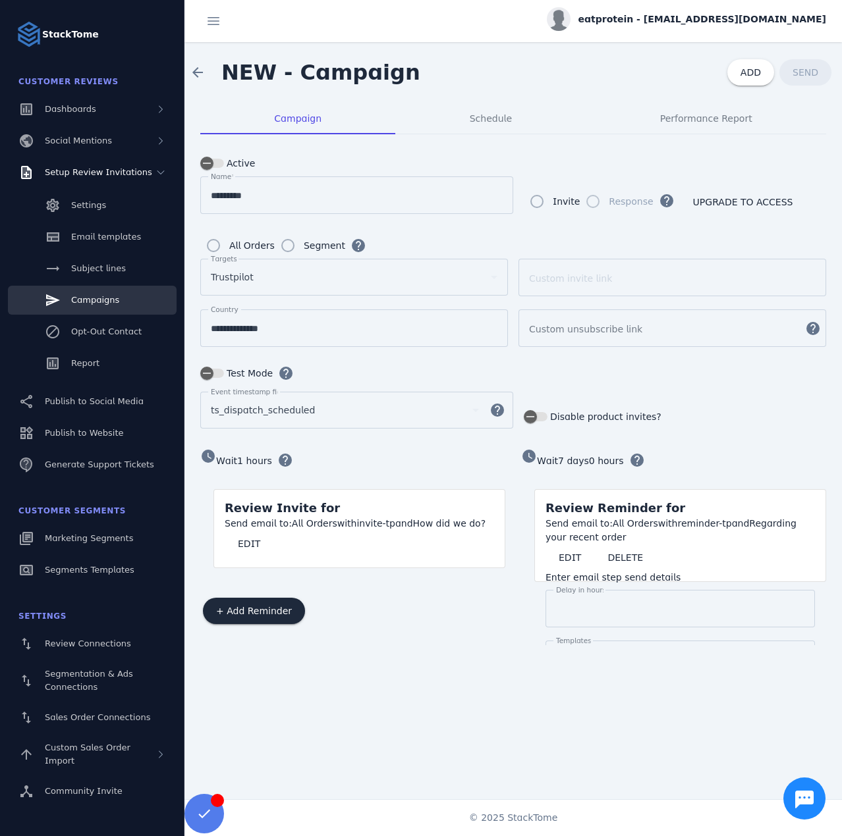
scroll to position [0, 0]
click at [478, 116] on span "Schedule" at bounding box center [491, 118] width 42 height 9
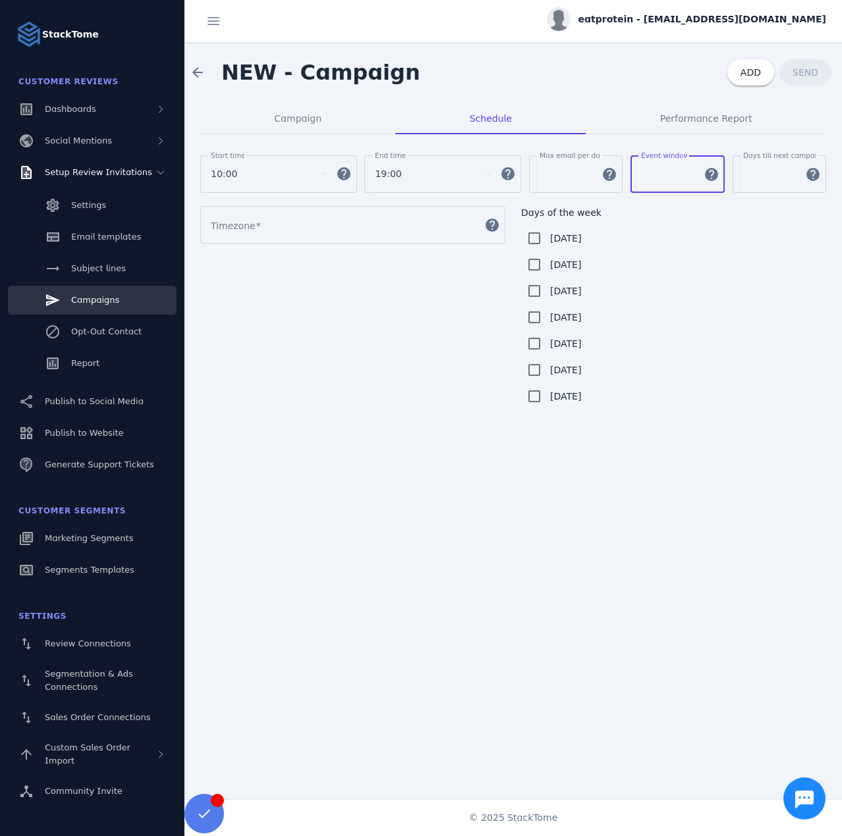
drag, startPoint x: 665, startPoint y: 178, endPoint x: 634, endPoint y: 174, distance: 31.9
click at [634, 174] on div "Event window ** help" at bounding box center [677, 174] width 94 height 38
type input "***"
drag, startPoint x: 734, startPoint y: 170, endPoint x: 726, endPoint y: 170, distance: 8.6
click at [726, 170] on div "Start time 10:00 help End time 19:00 help [PERSON_NAME] email per day *** help …" at bounding box center [513, 180] width 626 height 51
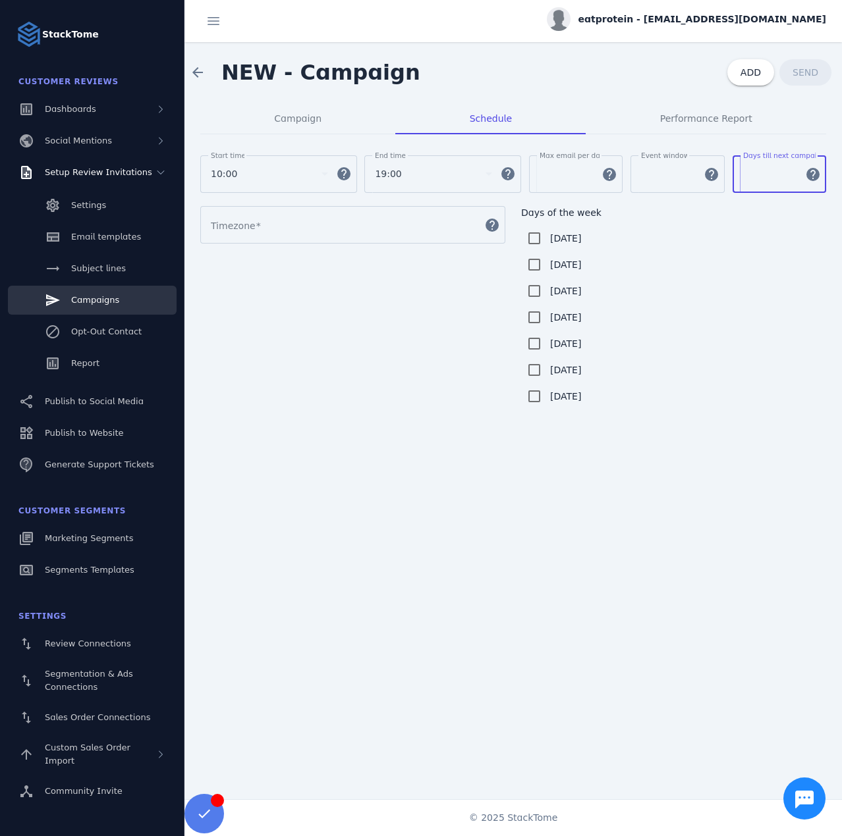
type input "***"
click at [298, 219] on input "Timezone" at bounding box center [343, 225] width 265 height 16
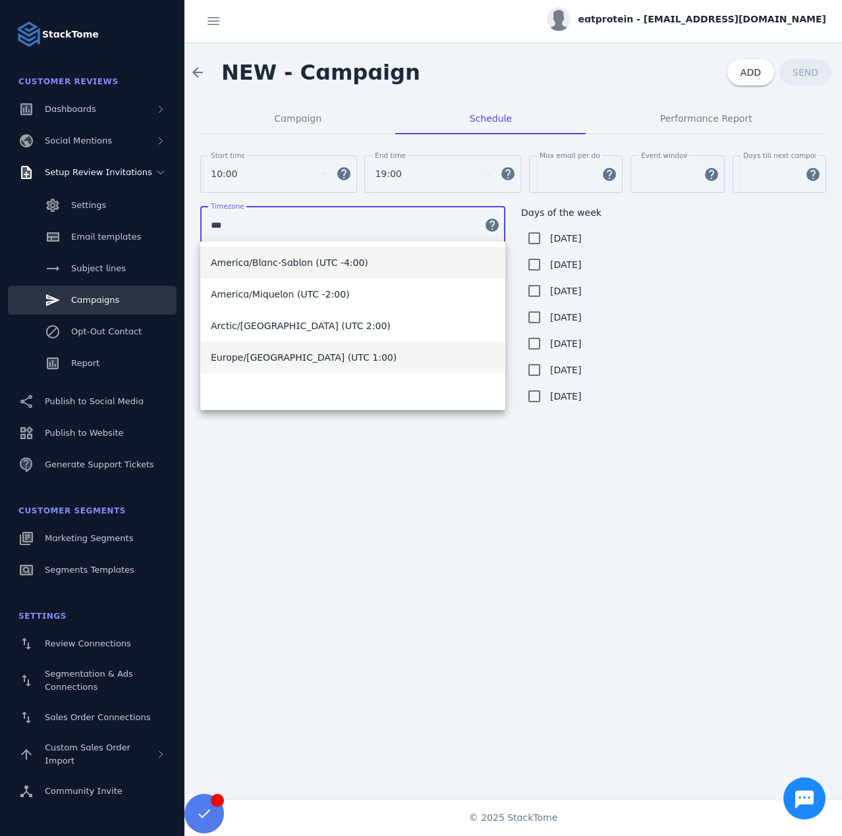
click at [271, 363] on span "Europe/[GEOGRAPHIC_DATA] (UTC 1:00)" at bounding box center [304, 358] width 186 height 16
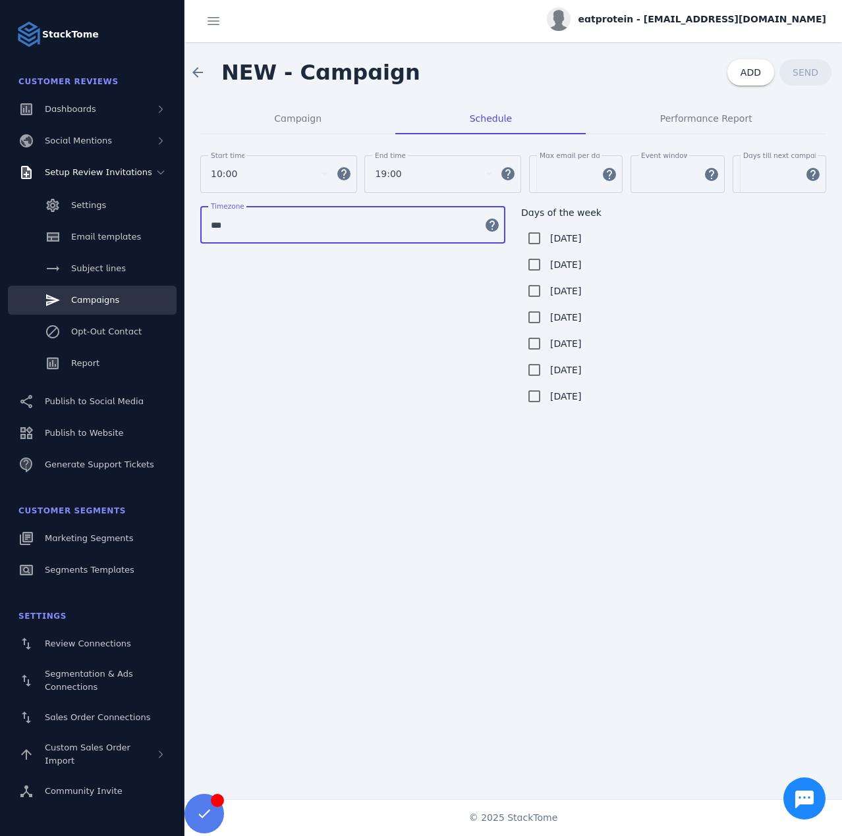
type input "**********"
click at [329, 120] on div "Campaign" at bounding box center [297, 119] width 195 height 32
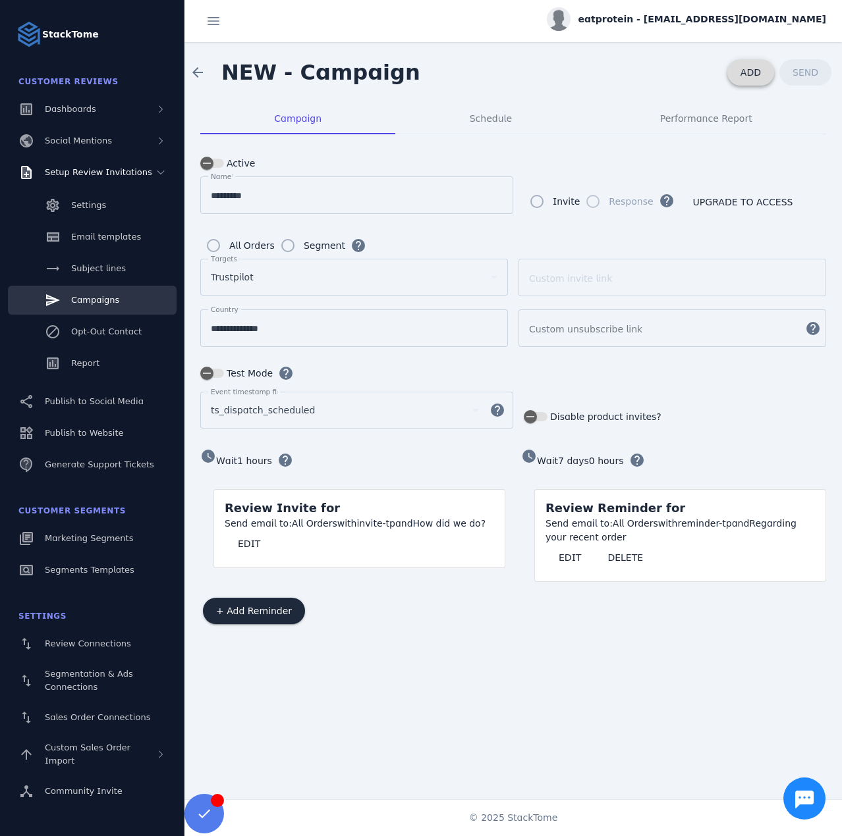
click at [743, 78] on span "ADD" at bounding box center [750, 72] width 20 height 11
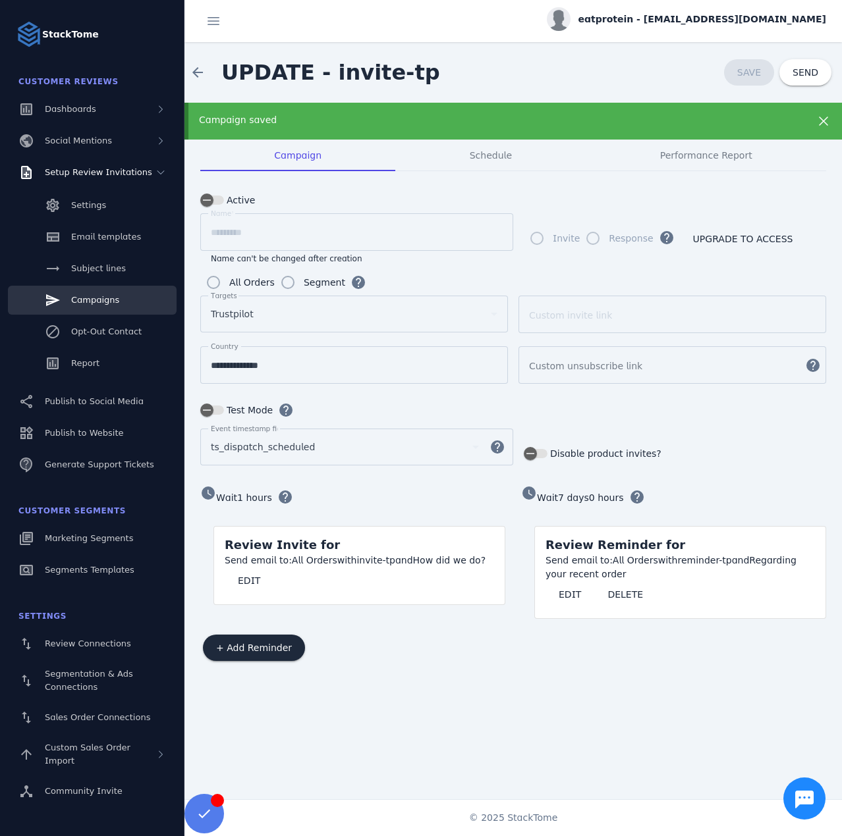
click at [338, 124] on div "Campaign saved" at bounding box center [483, 120] width 569 height 14
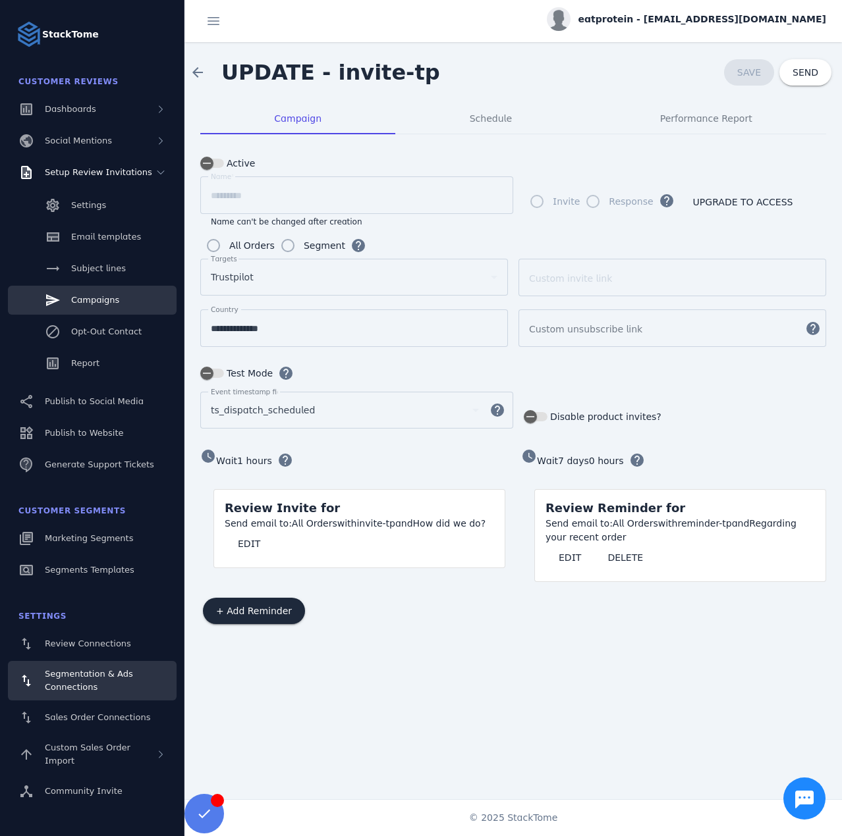
drag, startPoint x: 113, startPoint y: 718, endPoint x: 128, endPoint y: 691, distance: 31.5
click at [113, 718] on span "Sales Order Connections" at bounding box center [97, 718] width 105 height 10
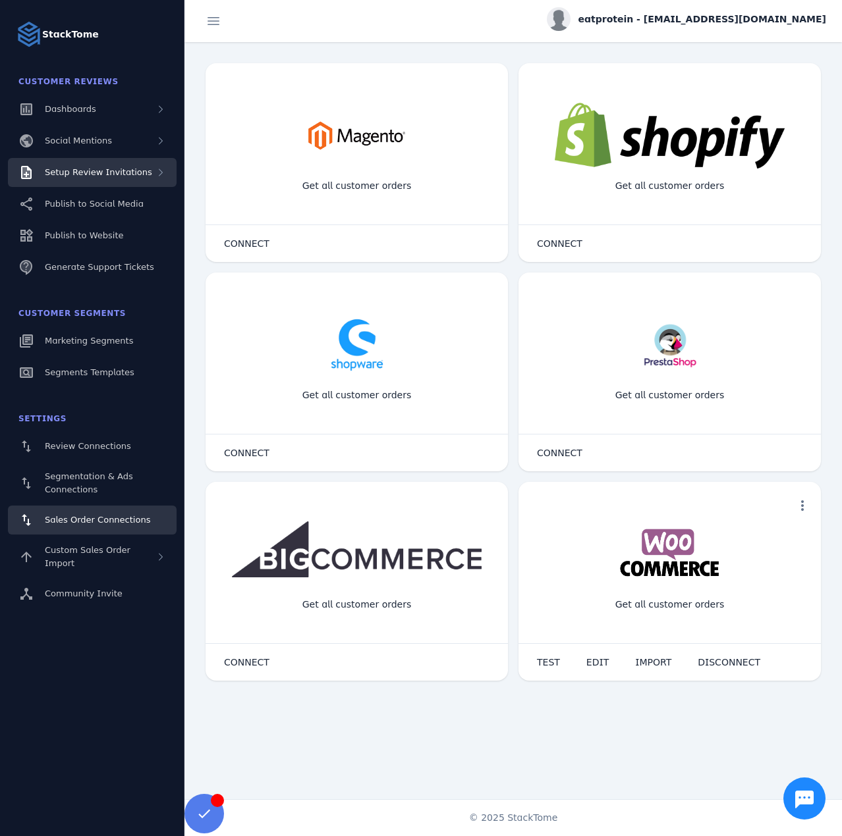
click at [117, 165] on div "Setup Review Invitations" at bounding box center [92, 172] width 169 height 29
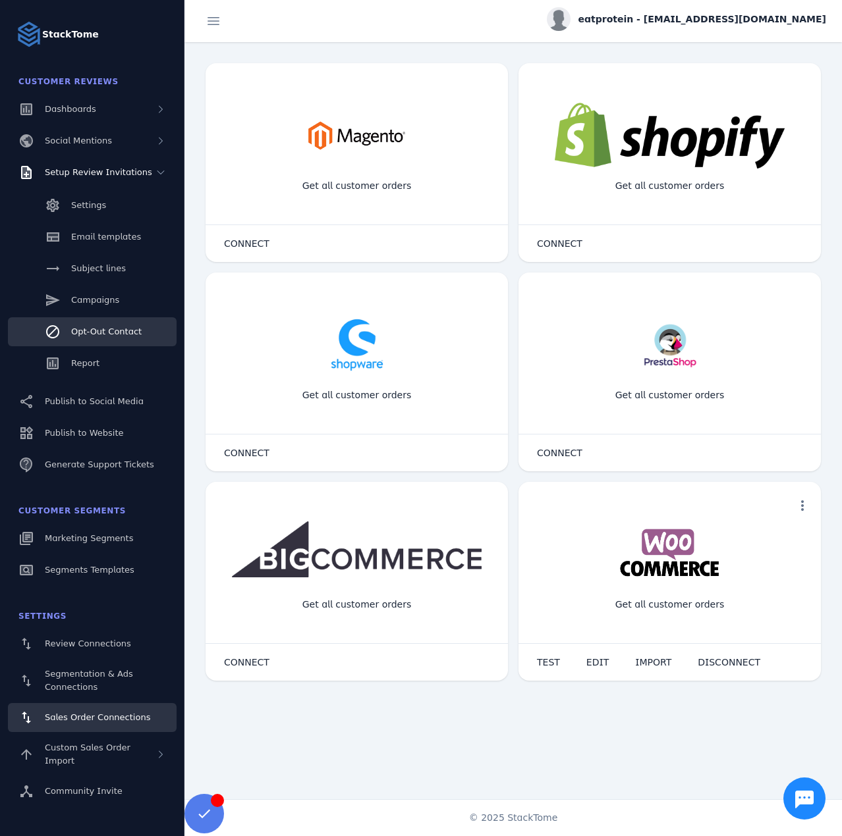
click at [92, 340] on link "Opt-Out Contact" at bounding box center [92, 331] width 169 height 29
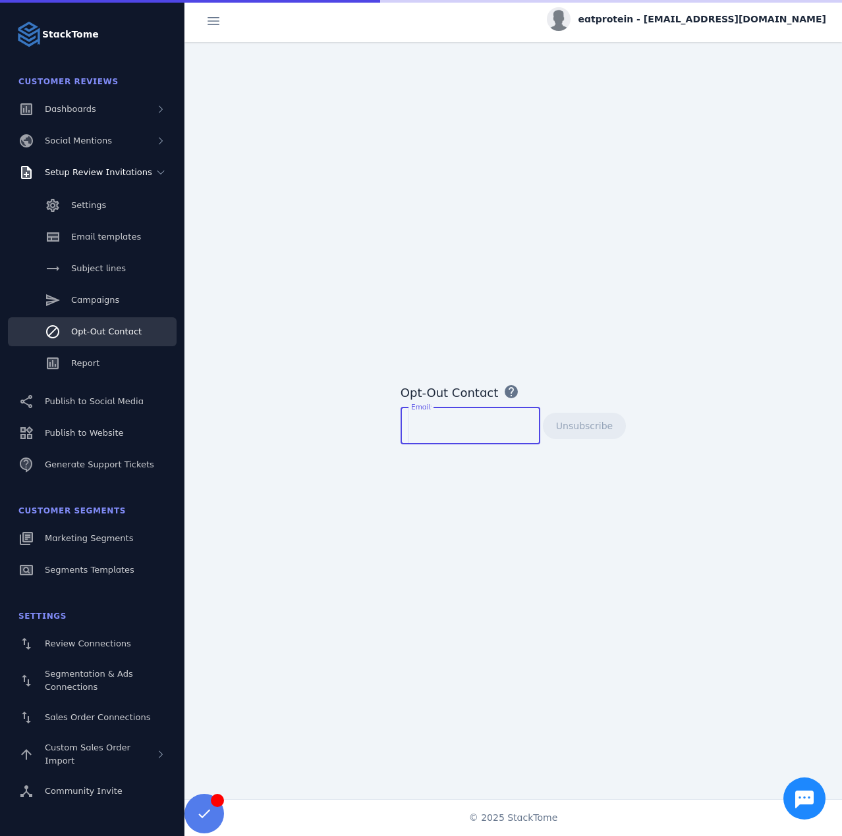
click at [454, 426] on input "Email" at bounding box center [470, 426] width 119 height 16
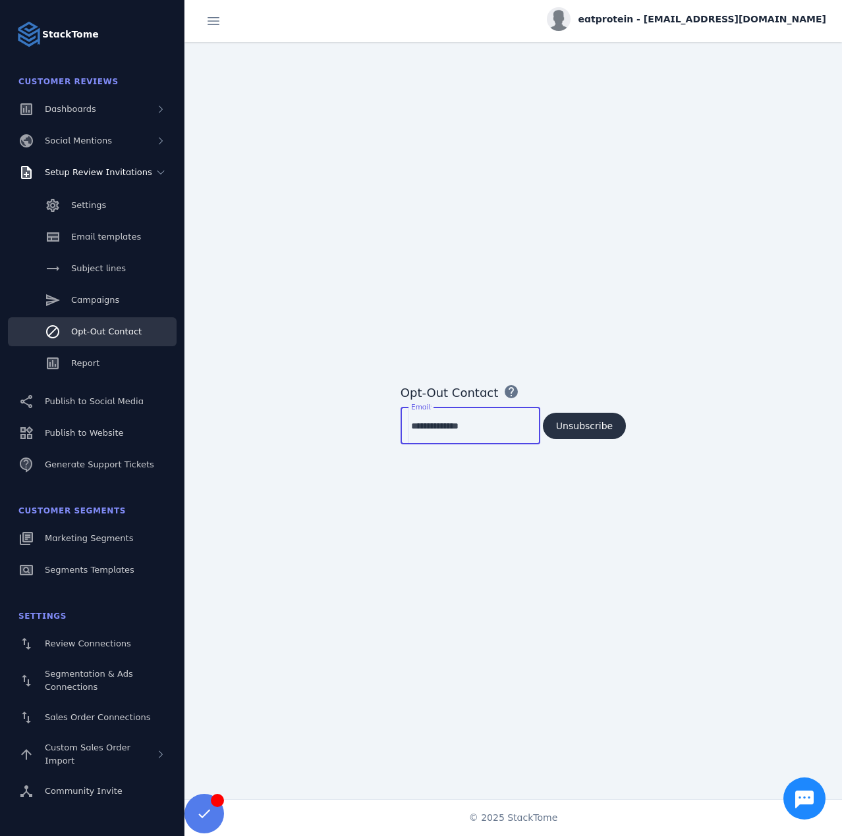
type input "**********"
click at [573, 429] on span "Unsubscribe" at bounding box center [584, 425] width 57 height 9
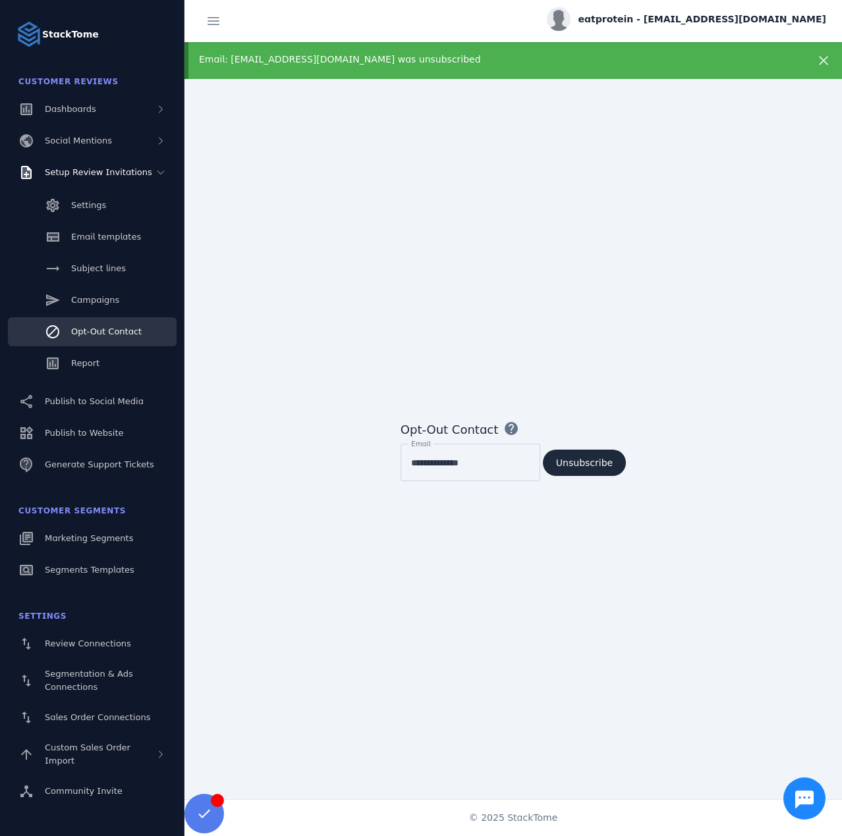
click at [302, 60] on div "Email: [EMAIL_ADDRESS][DOMAIN_NAME] was unsubscribed" at bounding box center [483, 60] width 569 height 14
